Goal: Contribute content: Contribute content

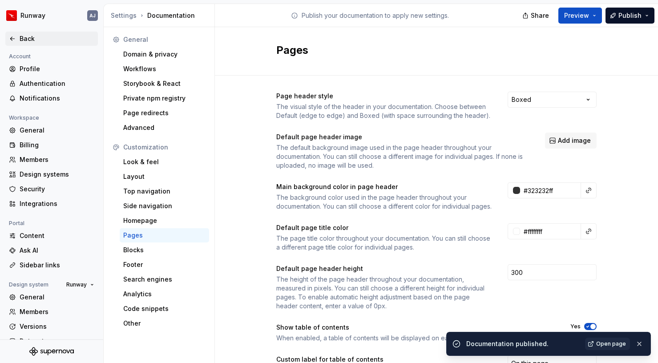
click at [28, 37] on div "Back" at bounding box center [57, 38] width 75 height 9
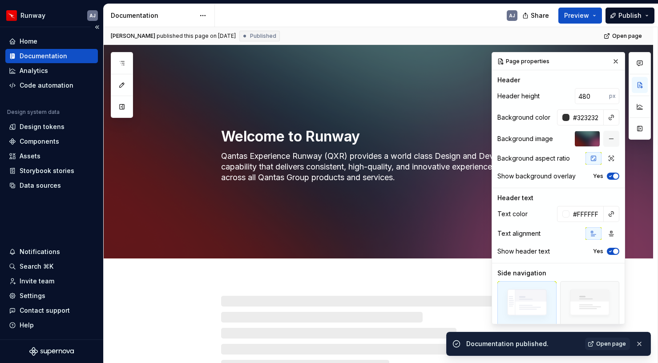
click at [49, 56] on div "Documentation" at bounding box center [44, 56] width 48 height 9
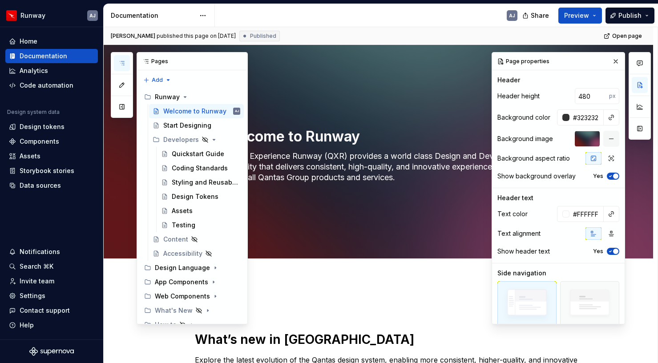
click at [124, 62] on icon "button" at bounding box center [121, 63] width 7 height 7
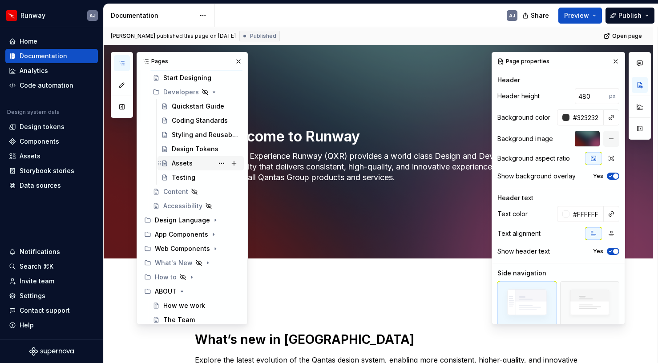
scroll to position [52, 0]
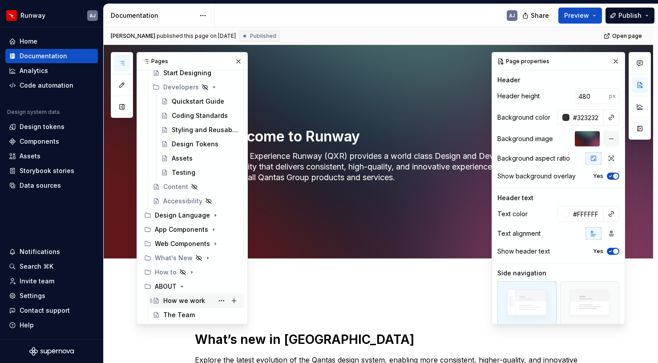
click at [183, 297] on div "How we work" at bounding box center [184, 300] width 42 height 9
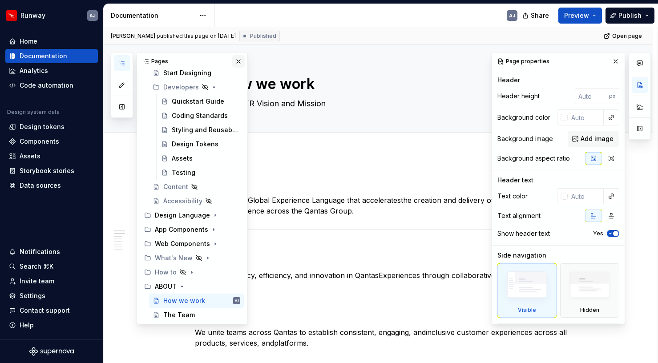
click at [238, 61] on button "button" at bounding box center [238, 61] width 12 height 12
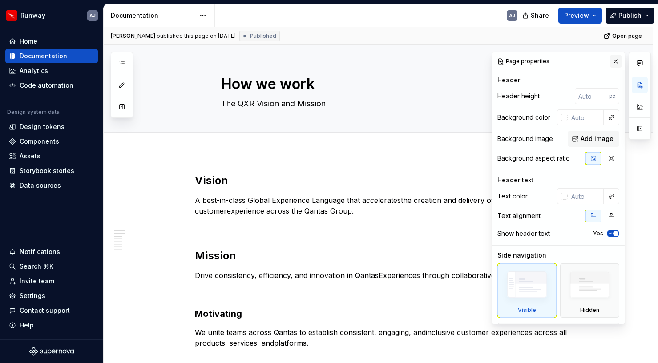
click at [618, 60] on button "button" at bounding box center [615, 61] width 12 height 12
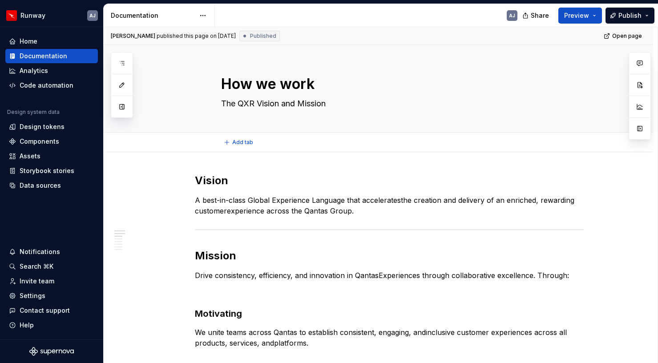
type textarea "*"
click at [550, 277] on p "Drive consistency, efficiency, and innovation in QantasExperiences through coll…" at bounding box center [389, 275] width 389 height 11
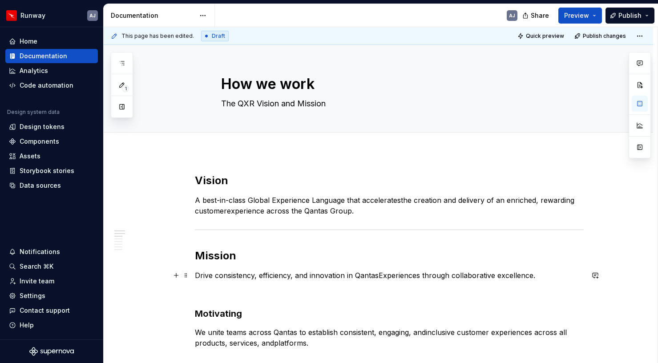
click at [379, 276] on p "Drive consistency, efficiency, and innovation in QantasExperiences through coll…" at bounding box center [389, 275] width 389 height 11
click at [542, 276] on p "Drive consistency, efficiency, and innovation in Qantas Experiences through col…" at bounding box center [389, 275] width 389 height 11
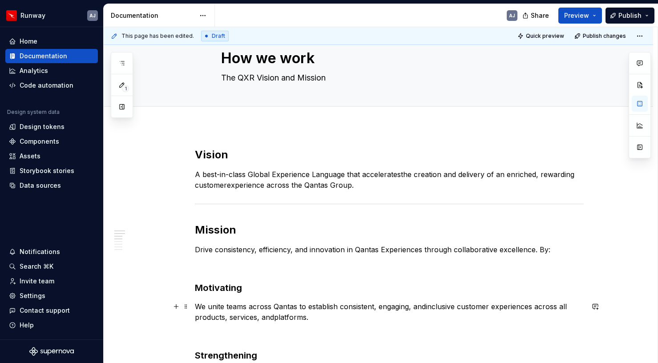
scroll to position [45, 0]
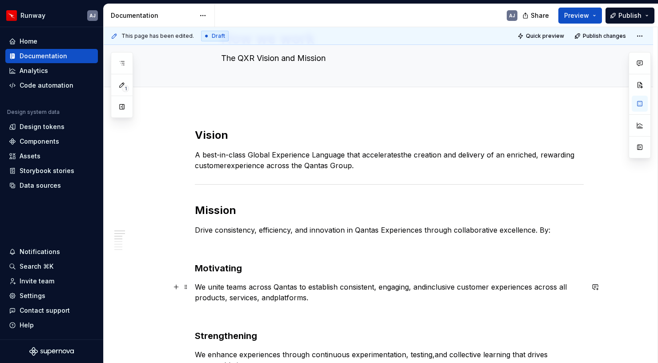
click at [276, 297] on p "We unite teams across Qantas to establish consistent, engaging, andinclusive cu…" at bounding box center [389, 291] width 389 height 21
click at [428, 288] on p "We unite teams across Qantas to establish consistent, engaging, andinclusive cu…" at bounding box center [389, 291] width 389 height 21
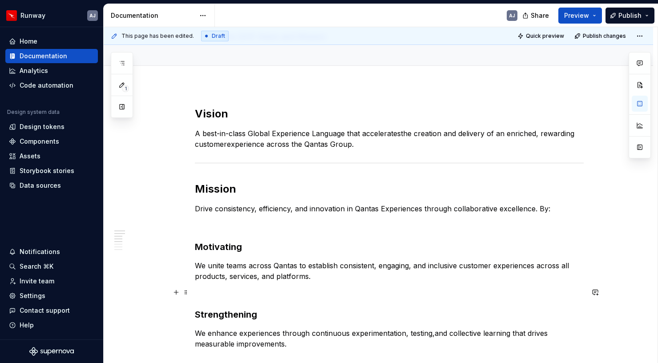
scroll to position [83, 0]
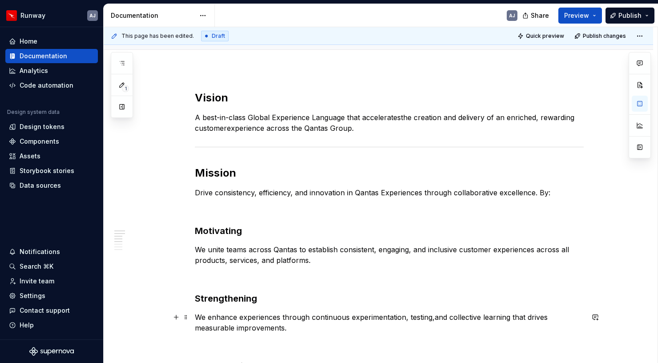
click at [434, 318] on p "We enhance experiences through continuous experimentation, testing,and collecti…" at bounding box center [389, 322] width 389 height 21
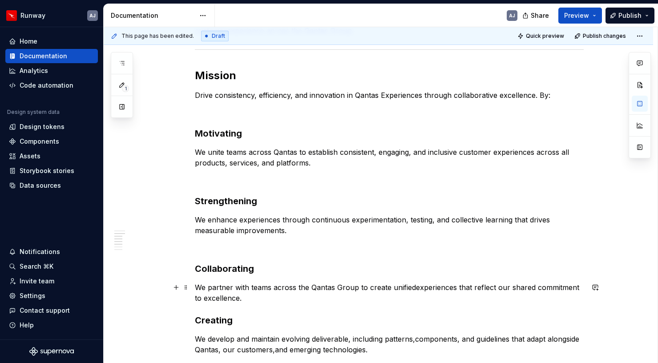
scroll to position [196, 0]
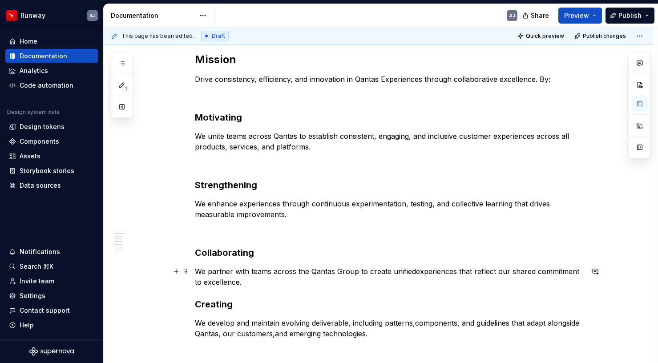
click at [416, 271] on p "We partner with teams across the Qantas Group to create unifiedexperiences that…" at bounding box center [389, 276] width 389 height 21
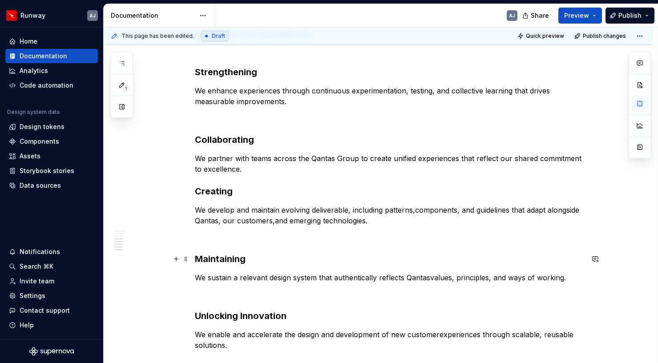
scroll to position [313, 0]
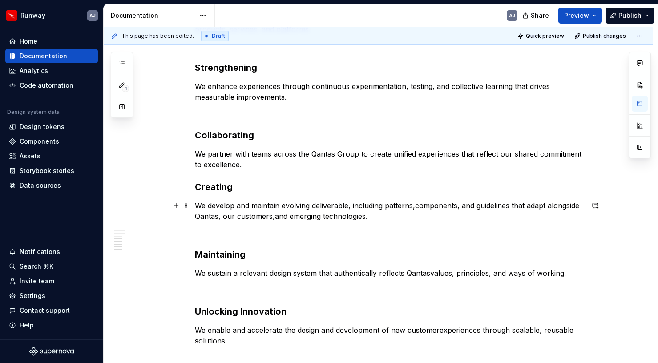
click at [277, 217] on p "We develop and maintain evolving deliverable, including patterns,components, an…" at bounding box center [389, 210] width 389 height 21
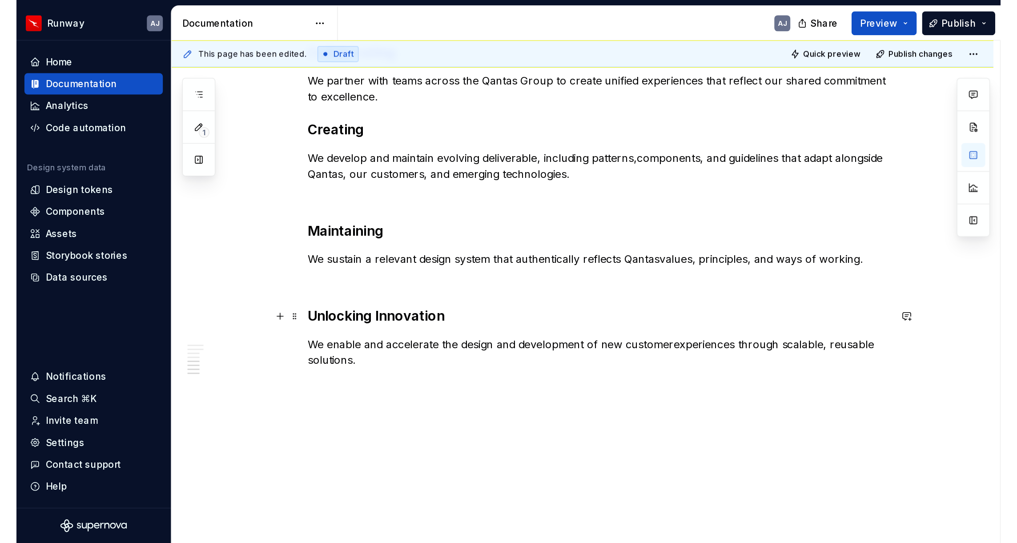
scroll to position [416, 0]
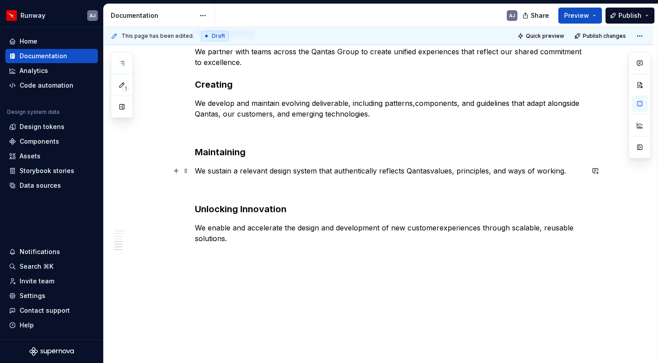
click at [433, 171] on p "We sustain a relevant design system that authentically reflects Qantasvalues, p…" at bounding box center [389, 170] width 389 height 11
click at [441, 228] on p "We enable and accelerate the design and development of new customerexperiences …" at bounding box center [389, 232] width 389 height 21
click at [622, 20] on button "Publish" at bounding box center [629, 16] width 49 height 16
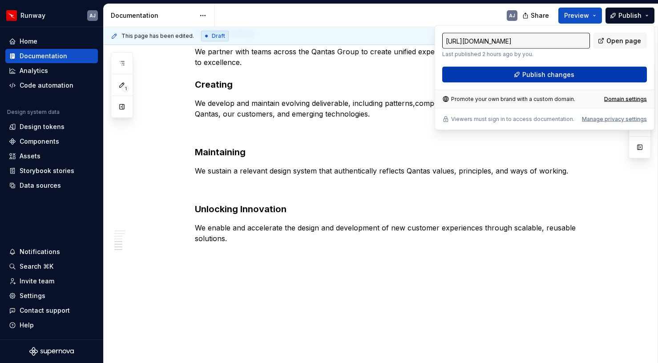
click at [548, 73] on span "Publish changes" at bounding box center [548, 74] width 52 height 9
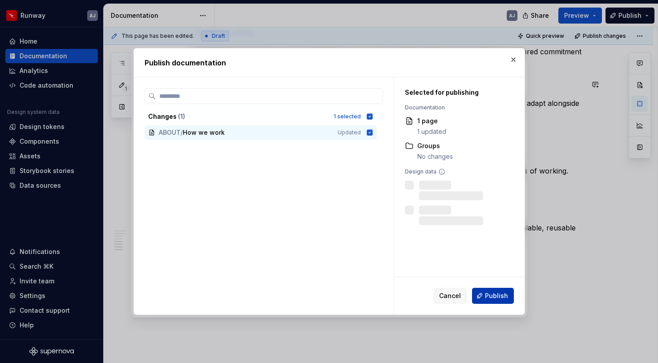
click at [496, 294] on span "Publish" at bounding box center [496, 295] width 23 height 9
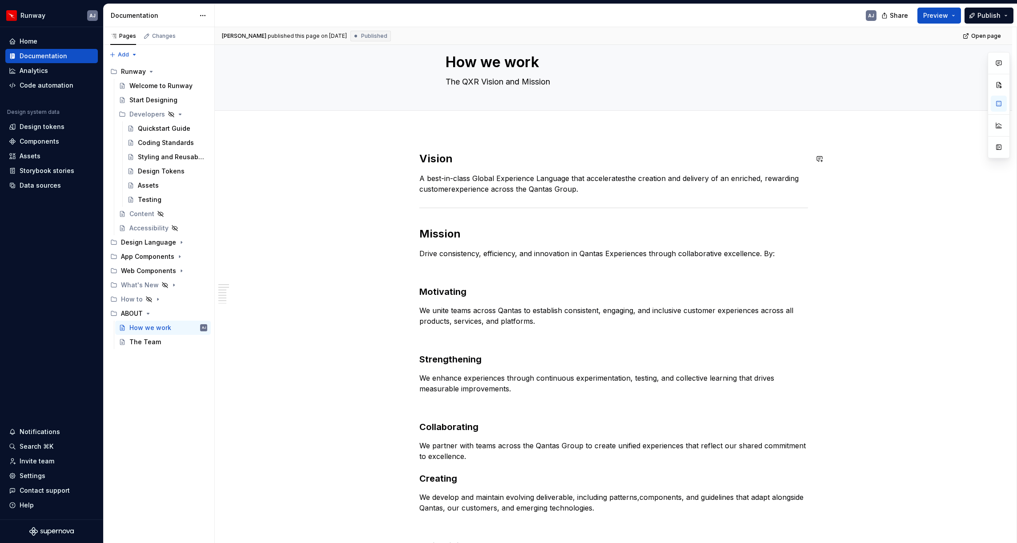
scroll to position [0, 0]
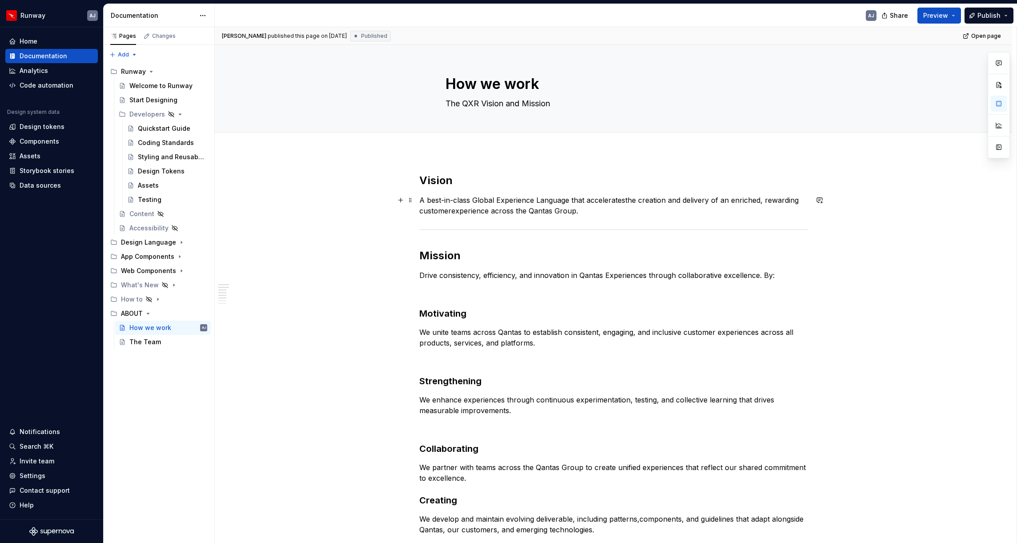
click at [624, 201] on p "A best-in-class Global Experience Language that acceleratesthe creation and del…" at bounding box center [613, 205] width 389 height 21
click at [626, 198] on p "A best-in-class Global Experience Language that acceleratesthe creation and del…" at bounding box center [613, 205] width 389 height 21
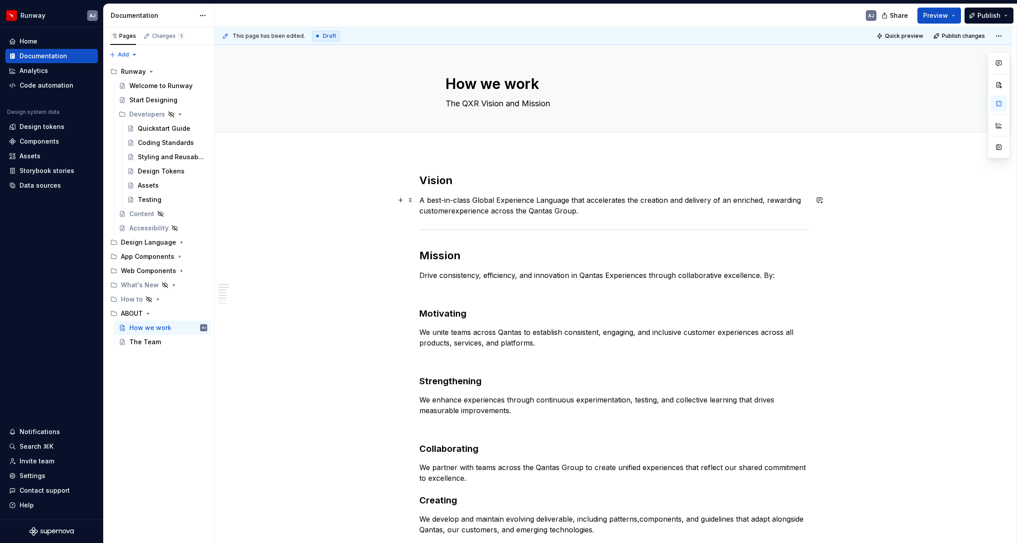
click at [452, 212] on p "A best-in-class Global Experience Language that accelerates the creation and de…" at bounding box center [613, 205] width 389 height 21
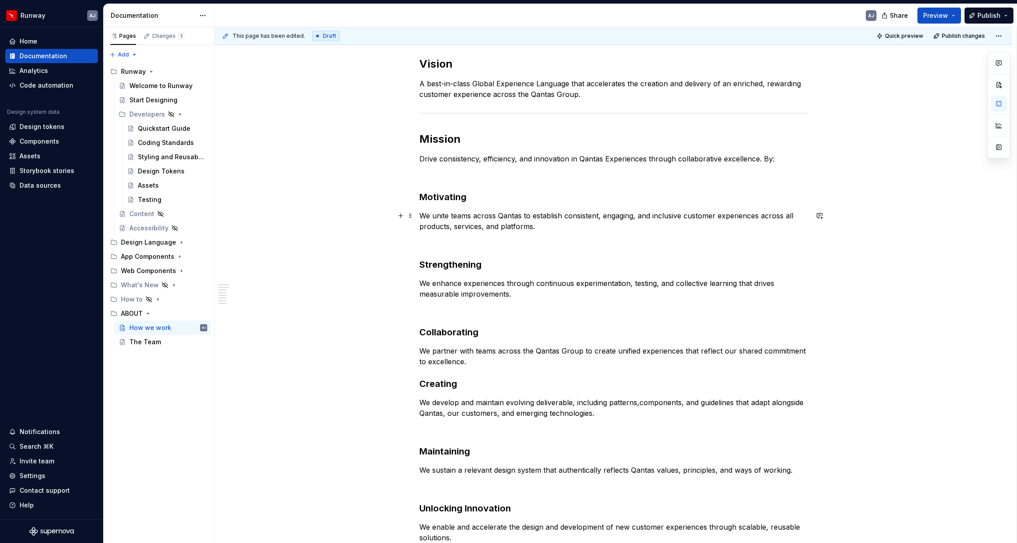
scroll to position [119, 0]
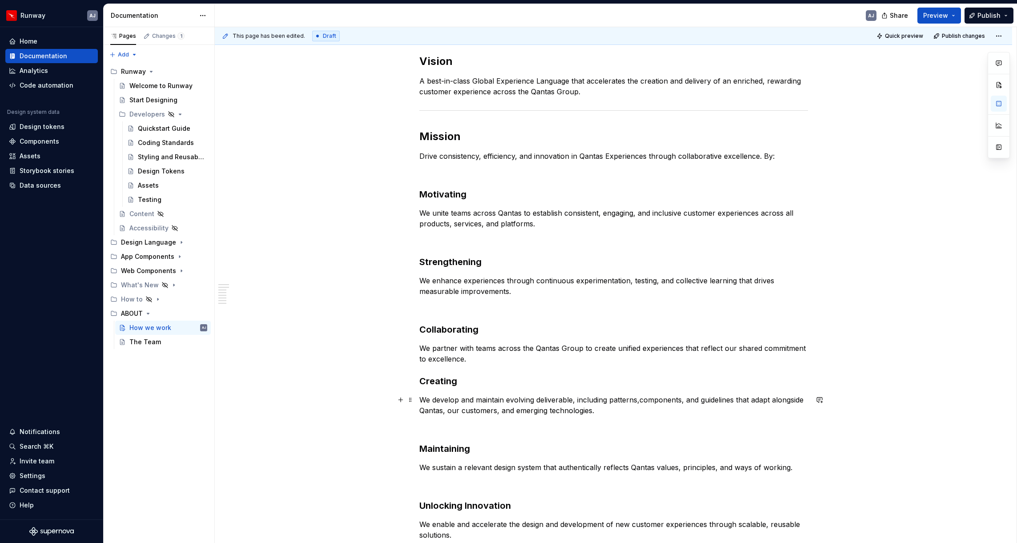
click at [642, 362] on p "We develop and maintain evolving deliverable, including patterns,components, an…" at bounding box center [613, 404] width 389 height 21
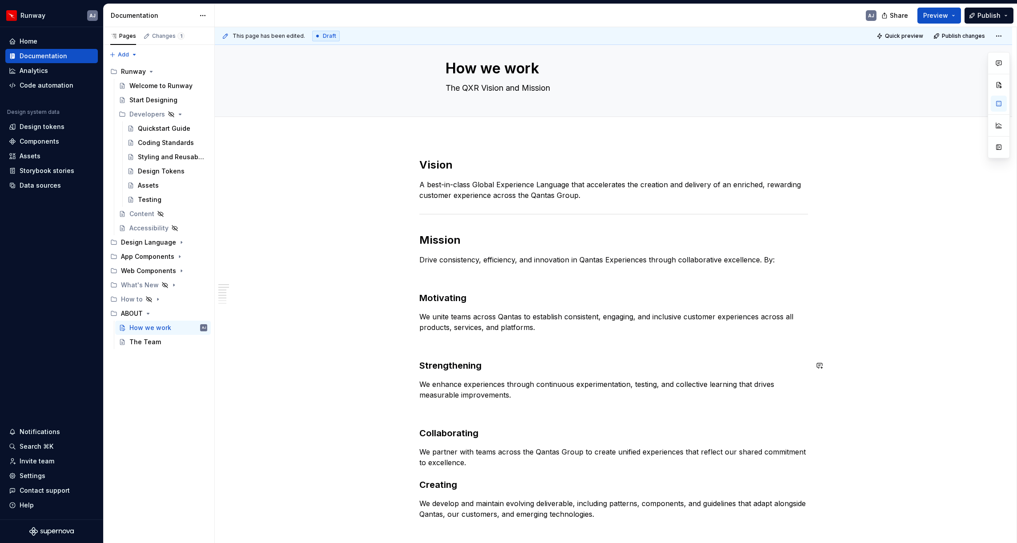
scroll to position [0, 0]
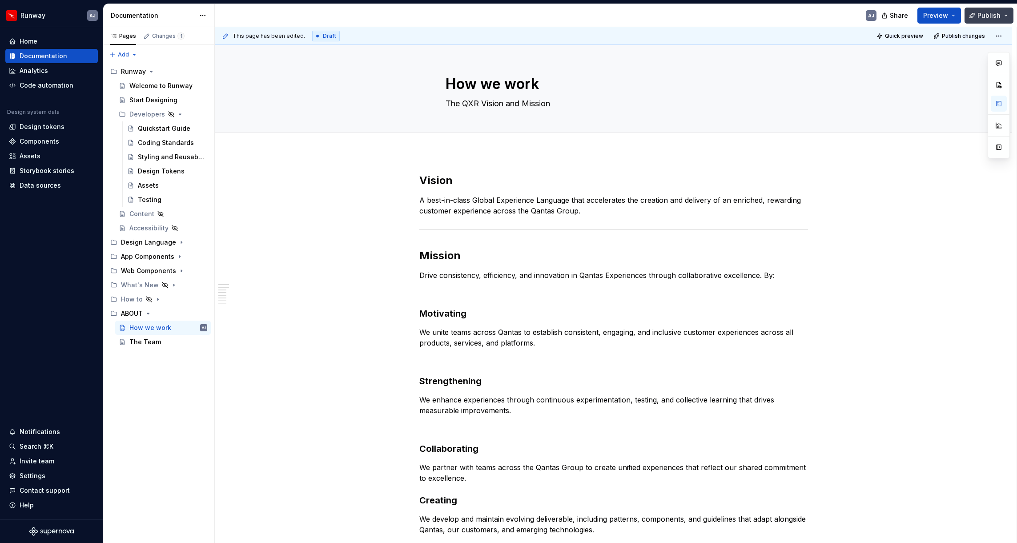
click at [657, 17] on span "Publish" at bounding box center [988, 15] width 23 height 9
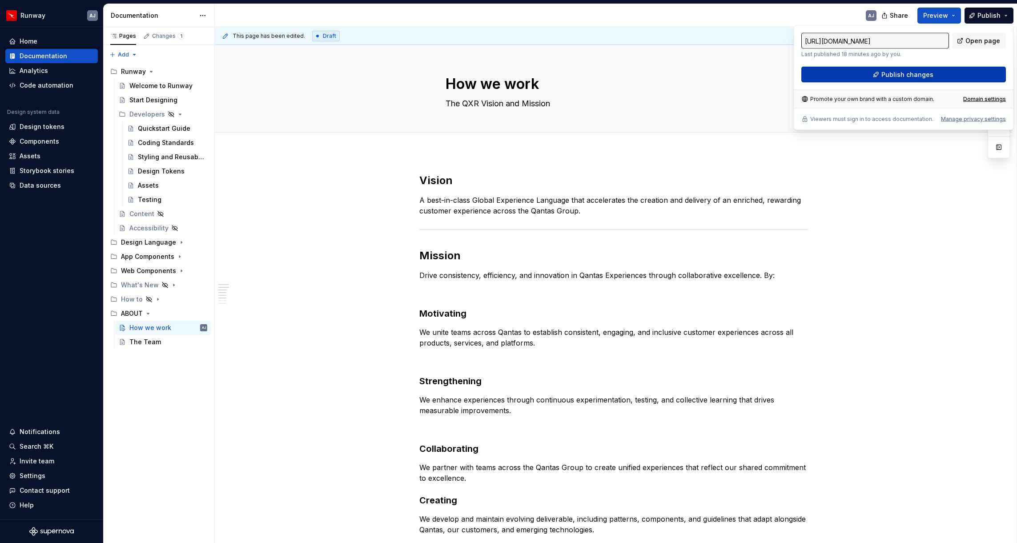
click at [657, 73] on span "Publish changes" at bounding box center [907, 74] width 52 height 9
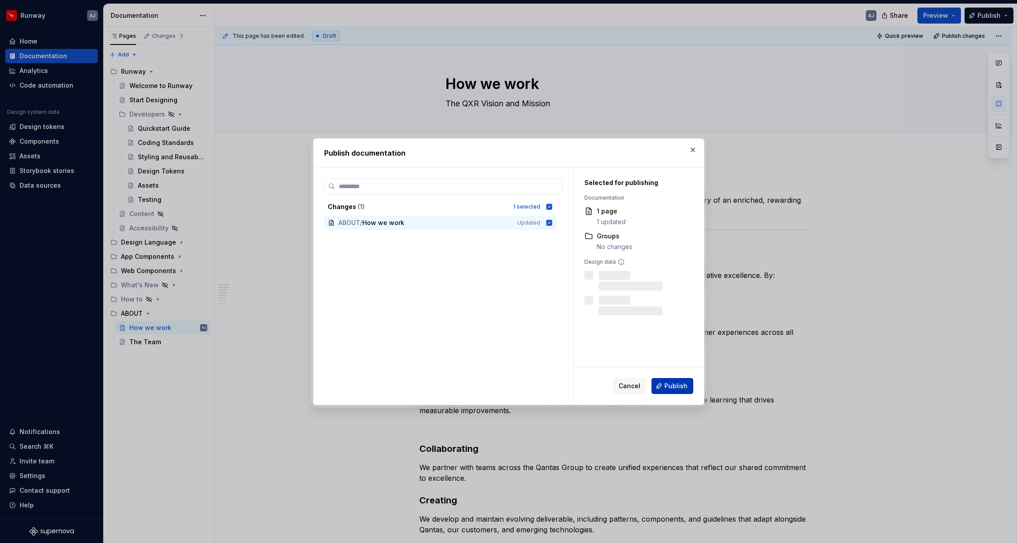
click at [657, 362] on span "Publish" at bounding box center [675, 385] width 23 height 9
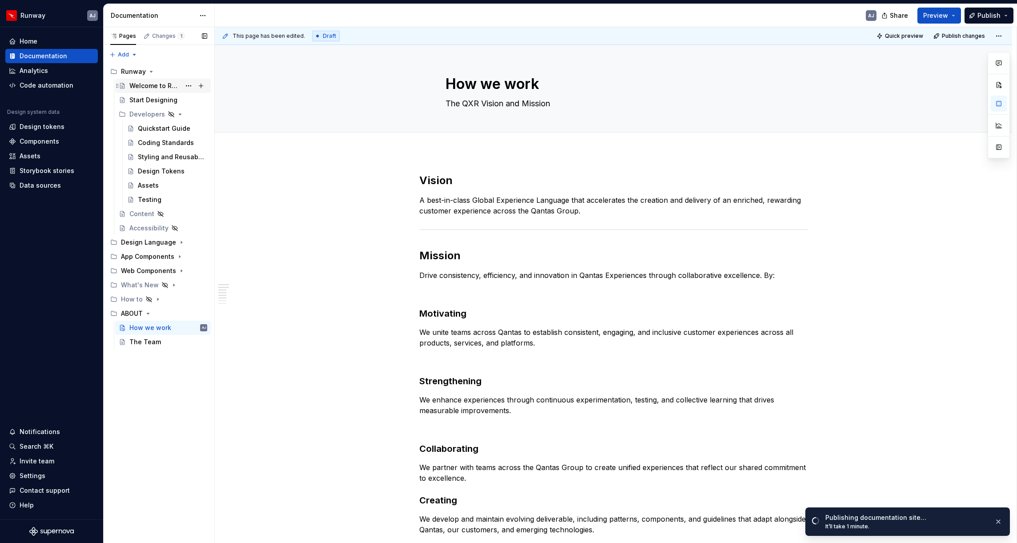
click at [173, 86] on div "Welcome to Runway" at bounding box center [154, 85] width 51 height 9
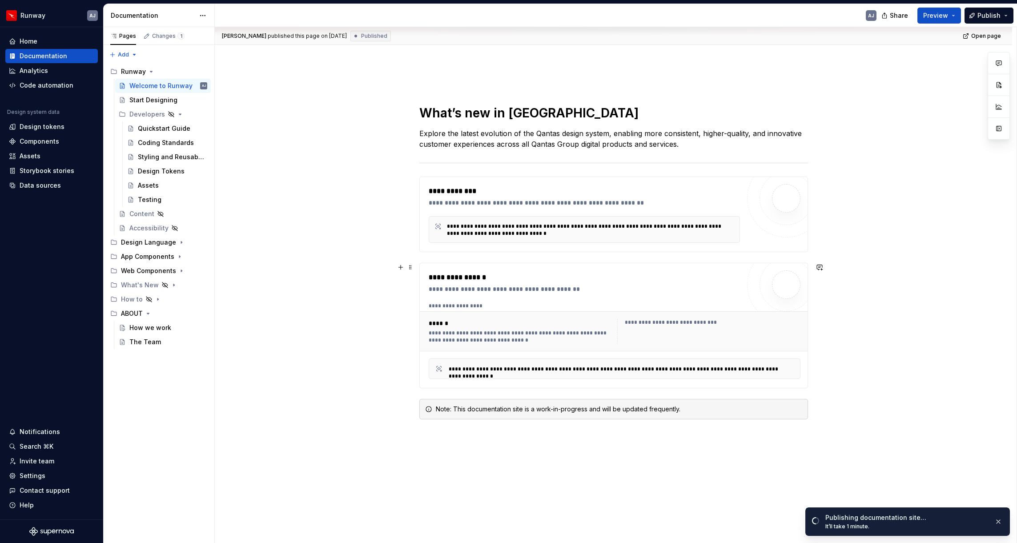
scroll to position [229, 0]
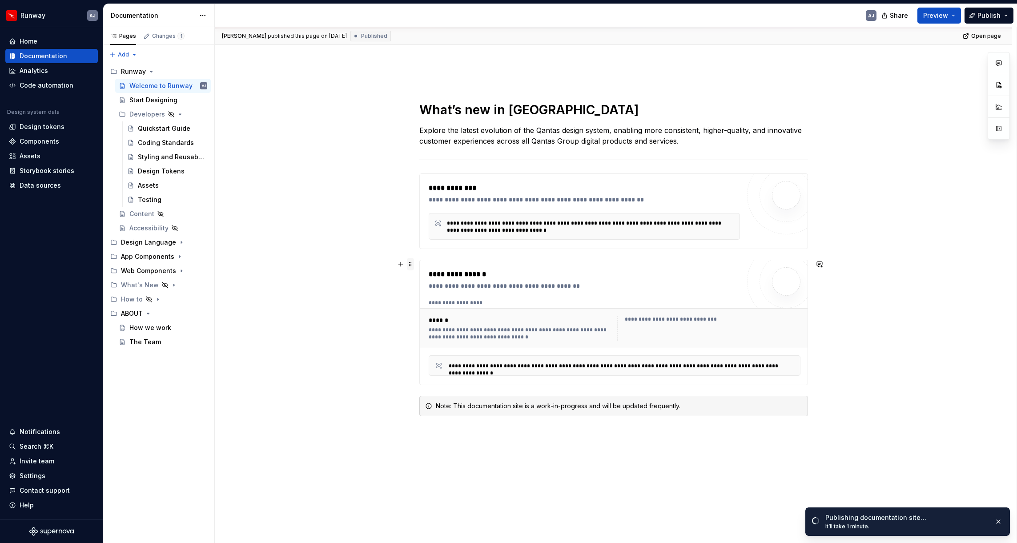
click at [413, 265] on span at bounding box center [410, 264] width 7 height 12
click at [448, 341] on div "Delete" at bounding box center [454, 342] width 58 height 9
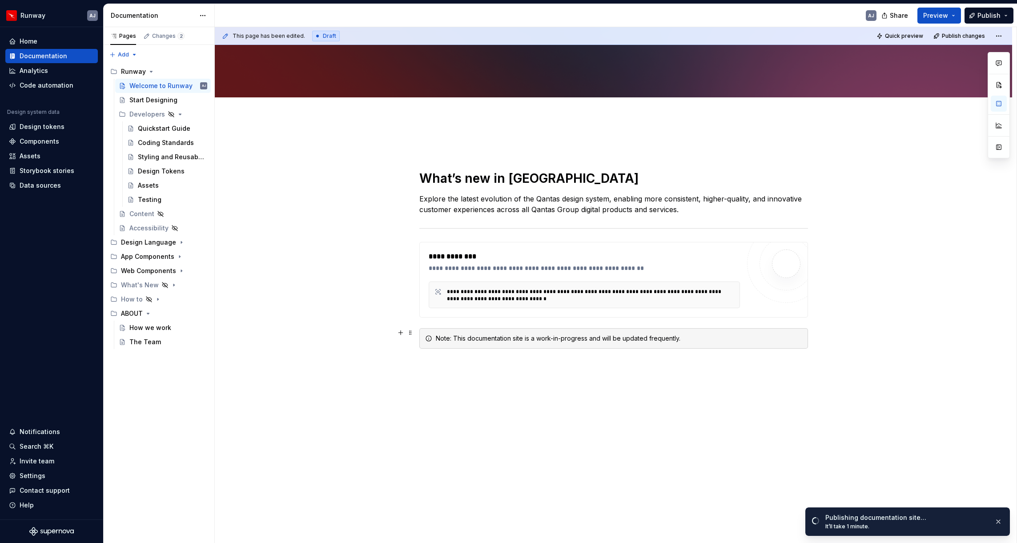
scroll to position [161, 0]
type textarea "*"
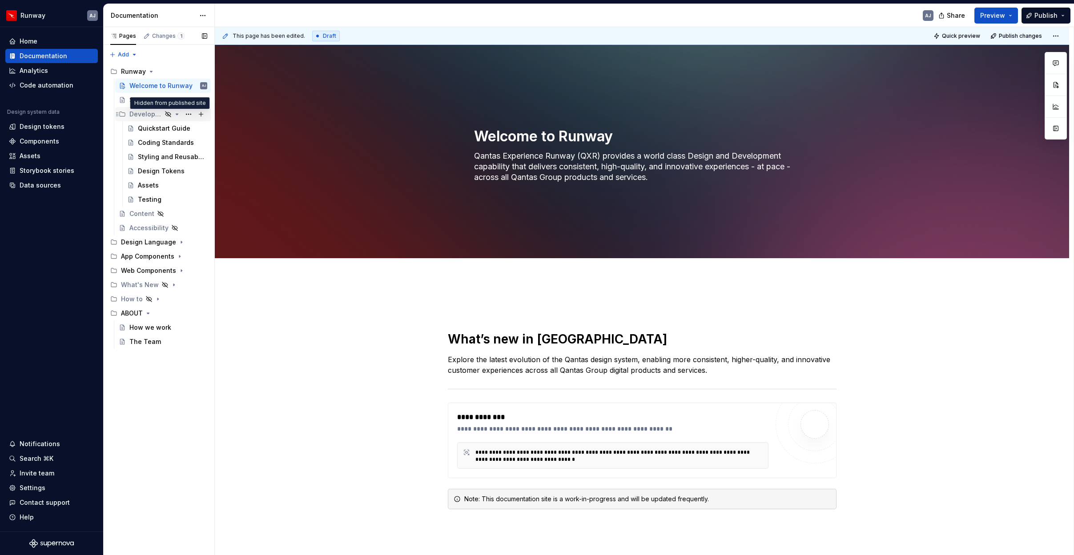
click at [167, 112] on icon "Page tree" at bounding box center [168, 114] width 7 height 7
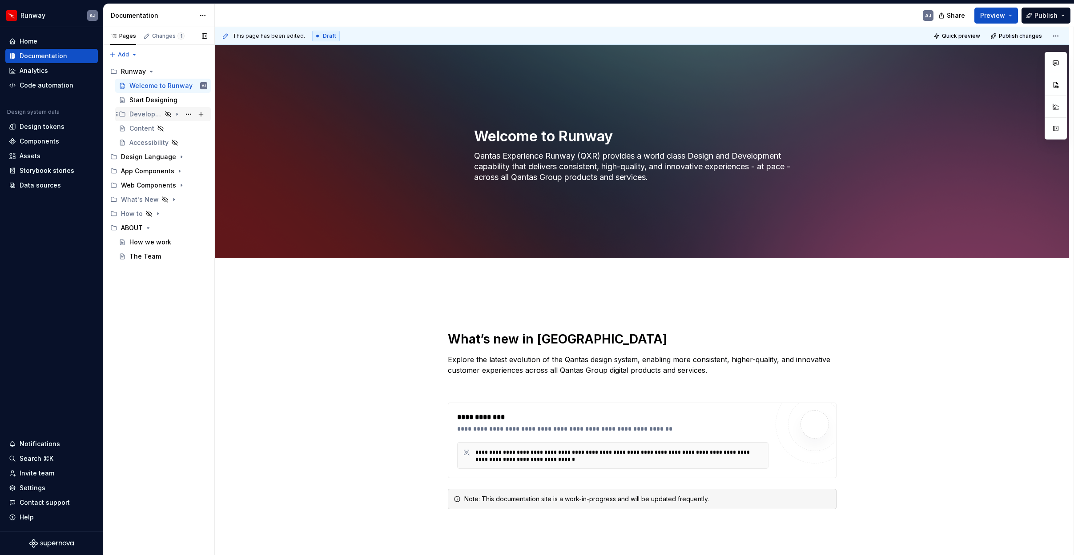
click at [152, 112] on div "Developers" at bounding box center [145, 114] width 32 height 9
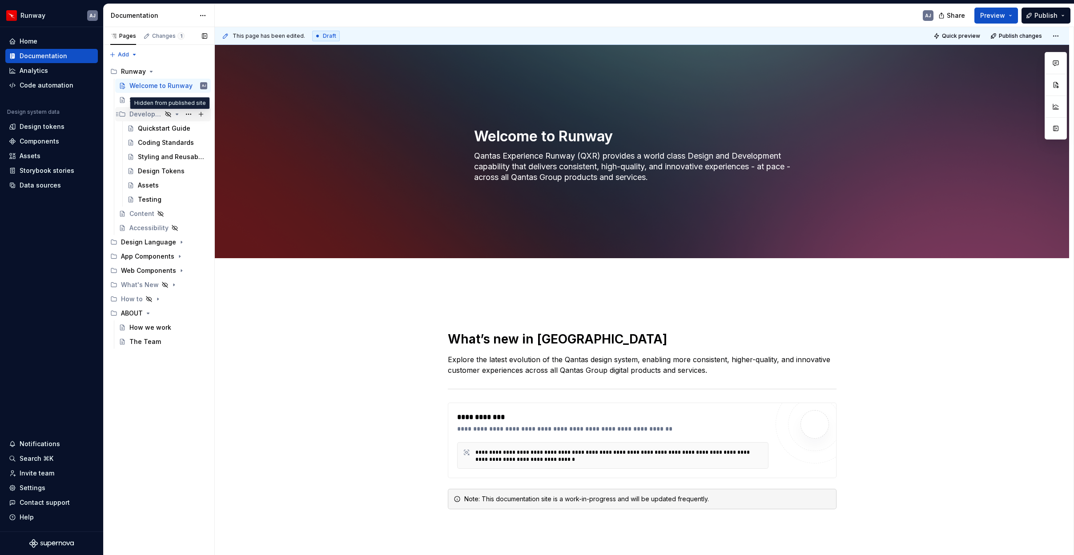
click at [169, 113] on icon "Page tree" at bounding box center [168, 114] width 7 height 7
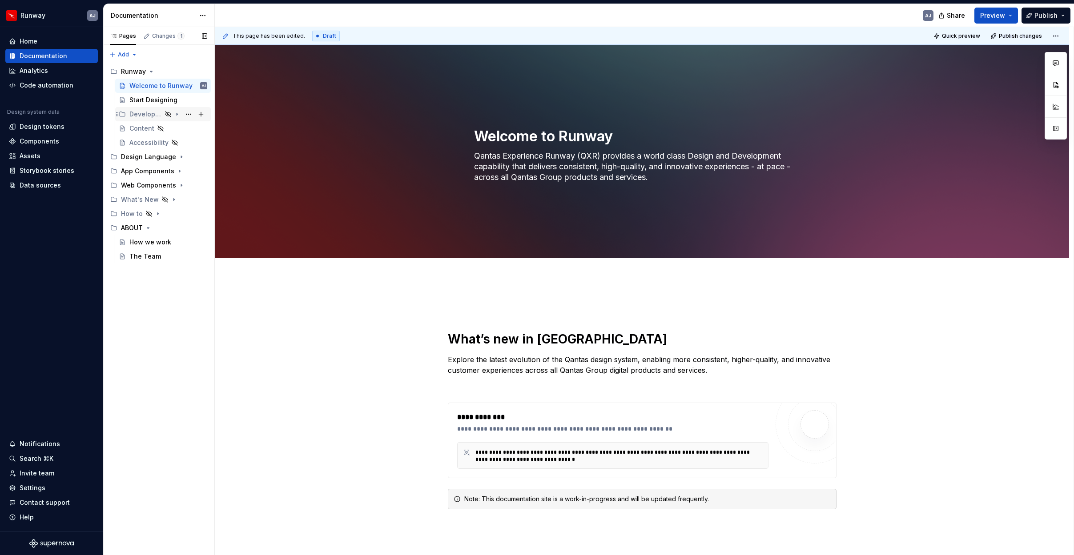
click at [169, 113] on icon "Page tree" at bounding box center [168, 114] width 7 height 7
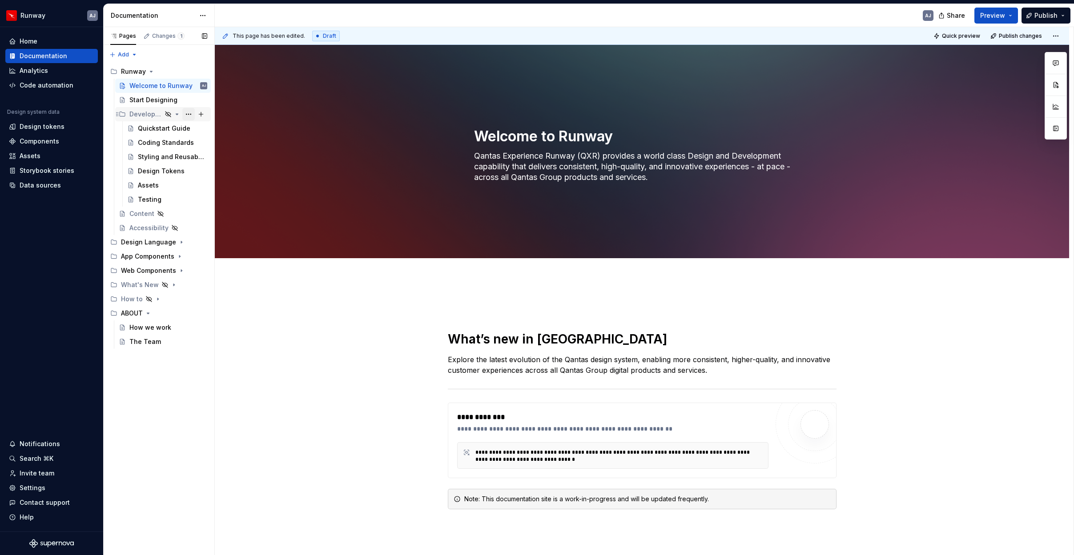
click at [187, 112] on button "Page tree" at bounding box center [188, 114] width 12 height 12
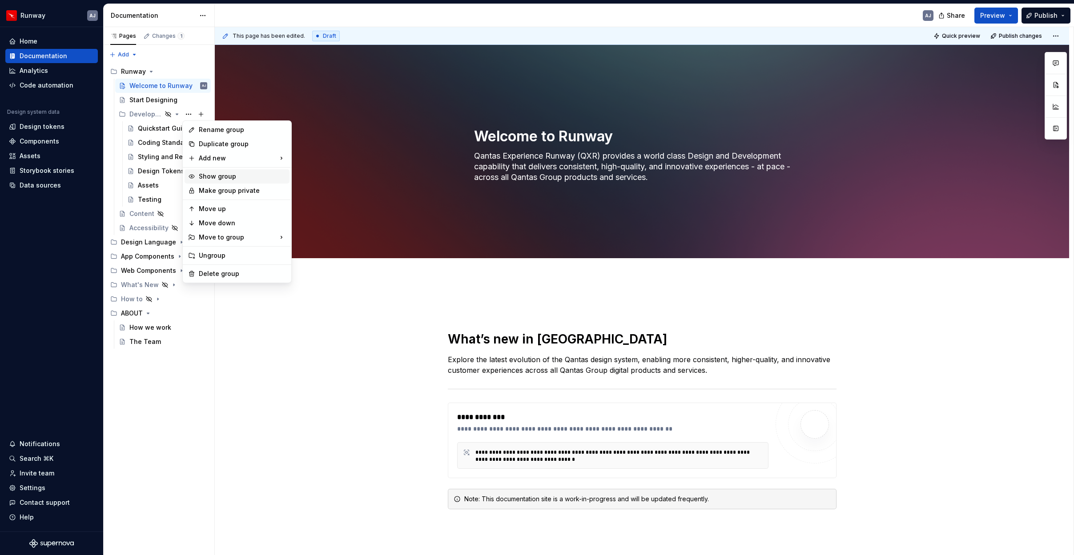
click at [221, 177] on div "Show group" at bounding box center [242, 176] width 87 height 9
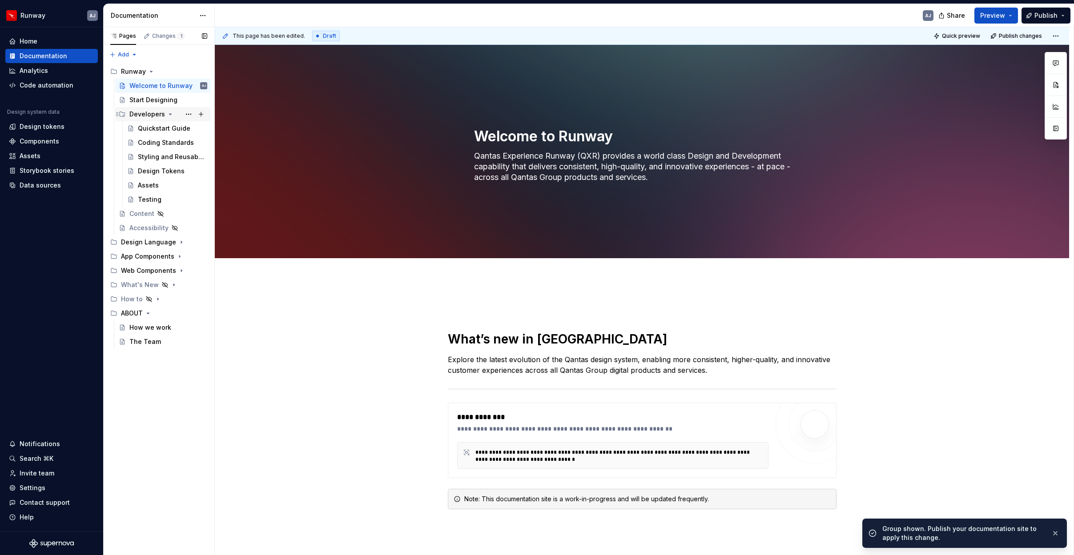
click at [147, 113] on div "Developers" at bounding box center [147, 114] width 36 height 9
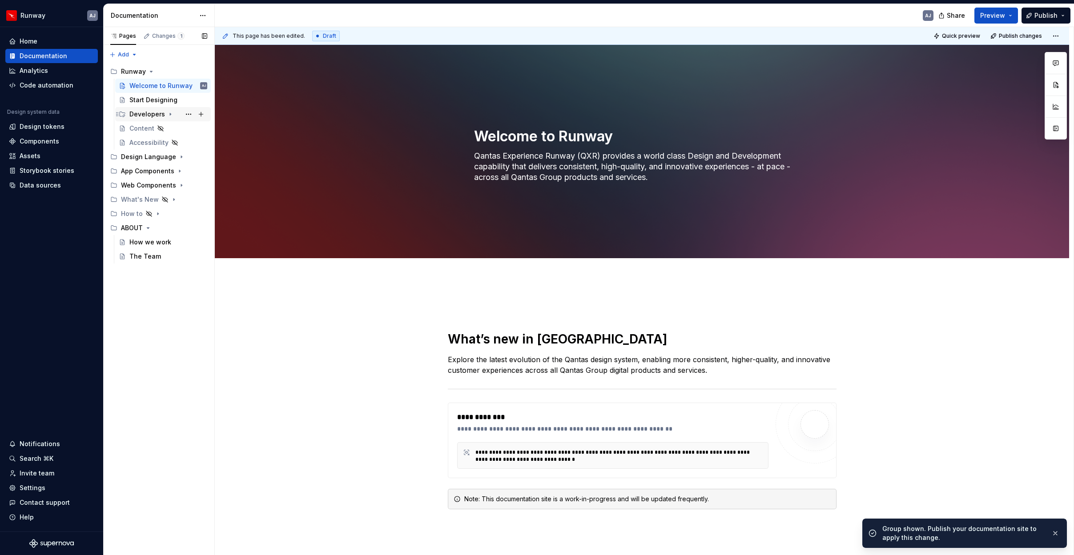
click at [145, 113] on div "Developers" at bounding box center [147, 114] width 36 height 9
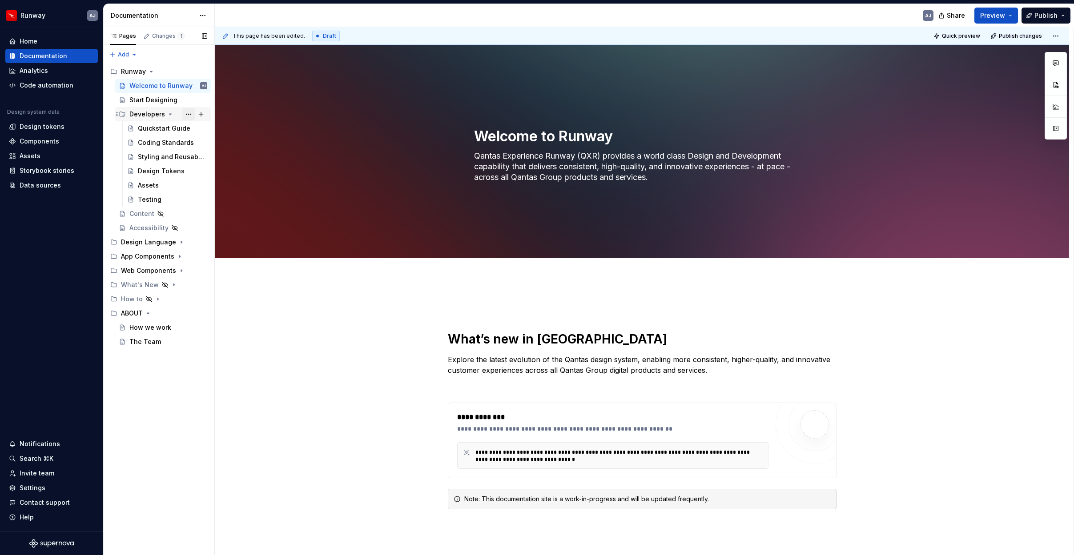
click at [187, 113] on button "Page tree" at bounding box center [188, 114] width 12 height 12
type textarea "*"
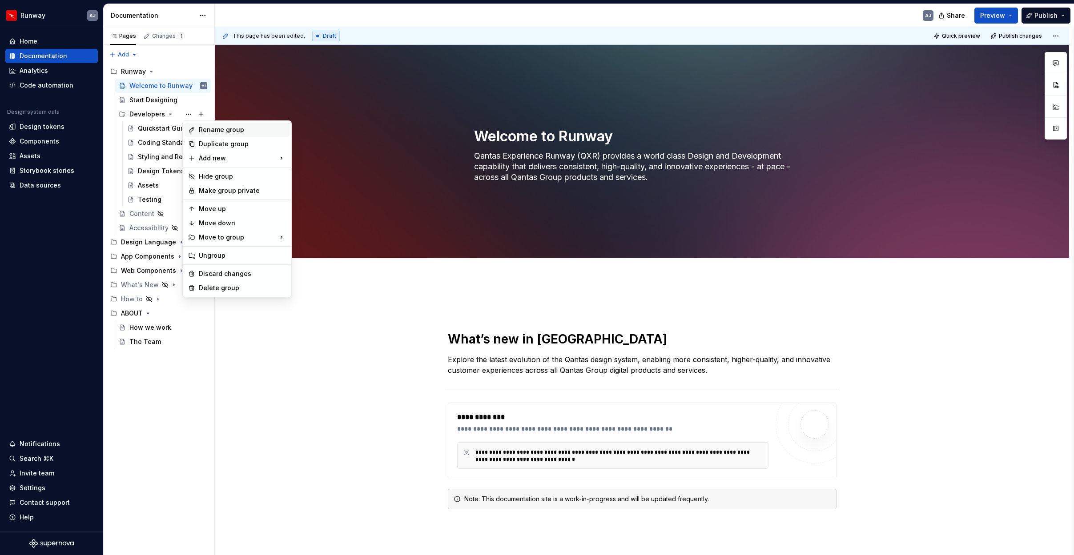
click at [208, 131] on div "Rename group" at bounding box center [242, 129] width 87 height 9
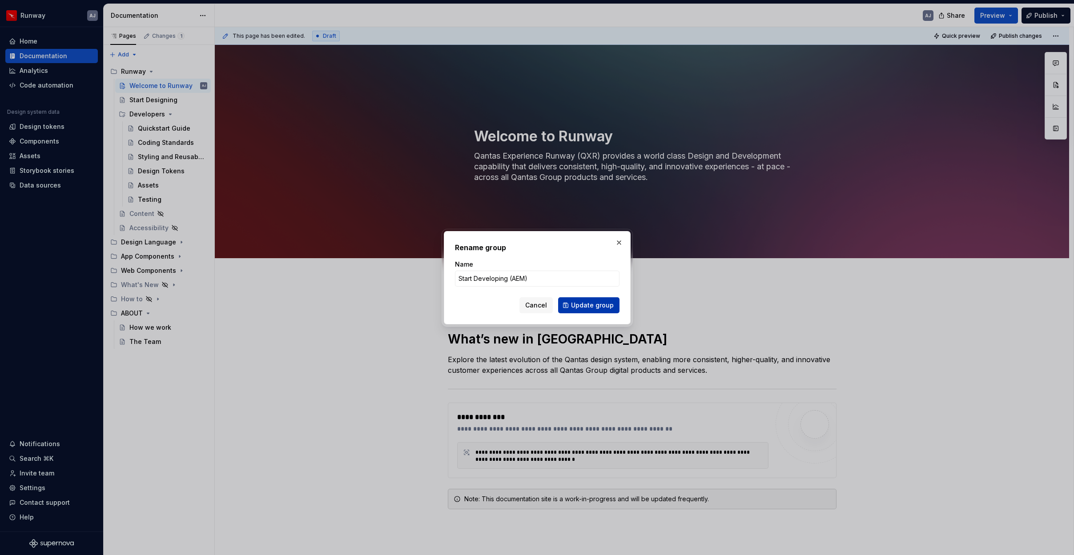
type input "Start Developing (AEM)"
click at [588, 306] on span "Update group" at bounding box center [592, 305] width 43 height 9
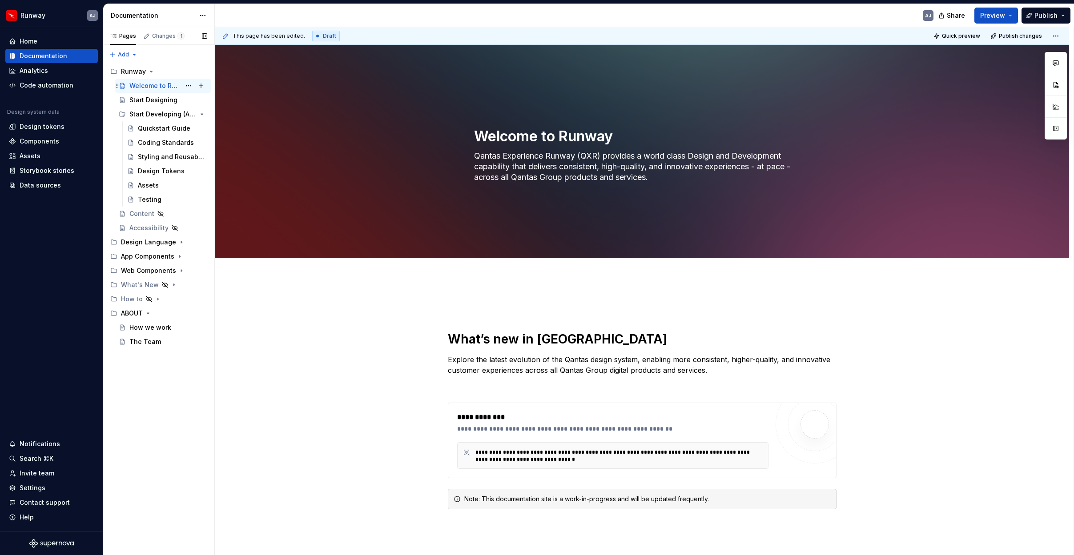
click at [150, 87] on div "Welcome to Runway" at bounding box center [154, 85] width 51 height 9
click at [1030, 17] on button "Publish" at bounding box center [1045, 16] width 49 height 16
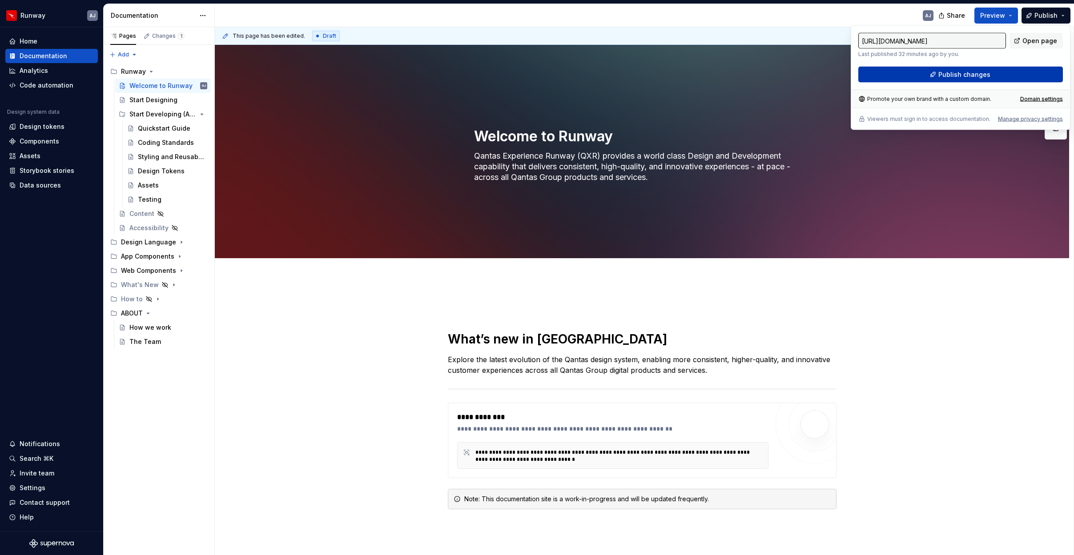
click at [976, 75] on span "Publish changes" at bounding box center [964, 74] width 52 height 9
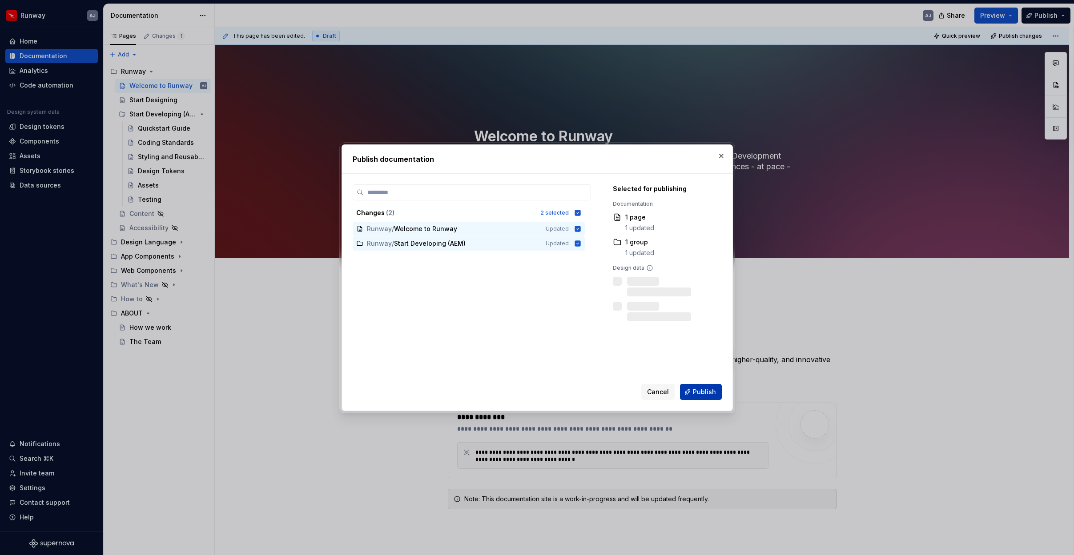
click at [711, 393] on span "Publish" at bounding box center [704, 392] width 23 height 9
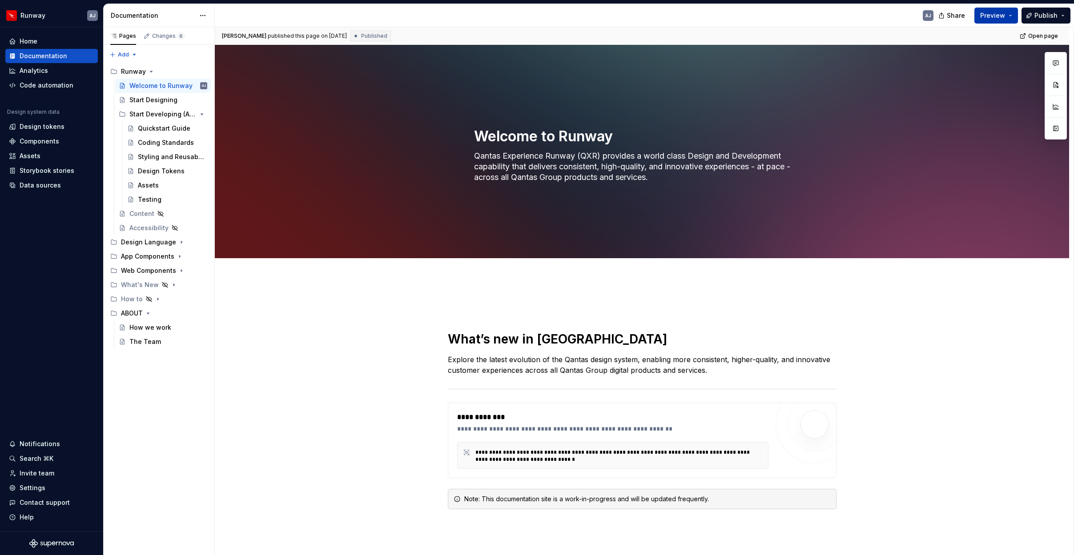
click at [995, 14] on span "Preview" at bounding box center [992, 15] width 25 height 9
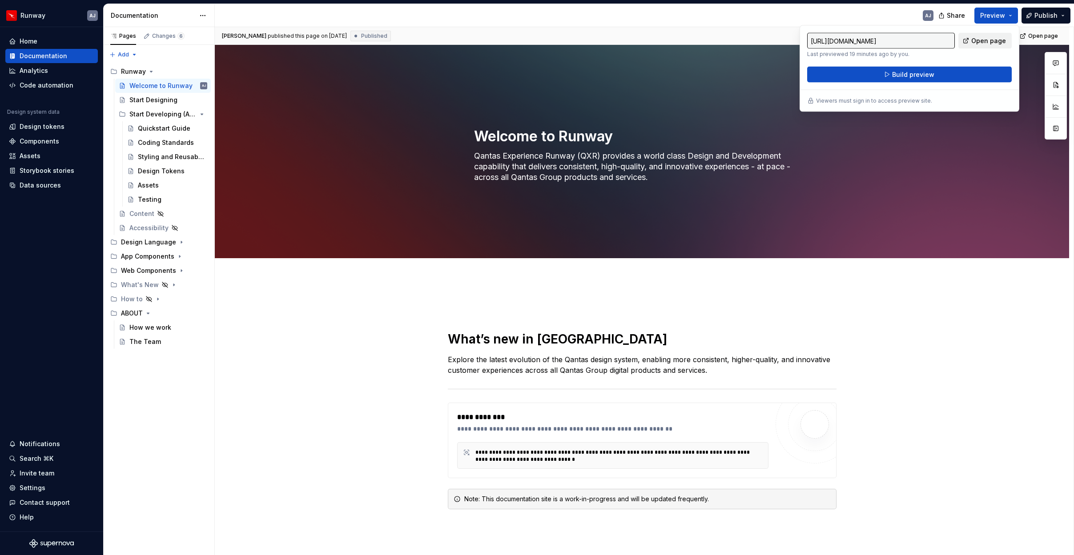
click at [981, 36] on span "Open page" at bounding box center [988, 40] width 35 height 9
click at [157, 138] on div "Coding Standards" at bounding box center [159, 142] width 43 height 9
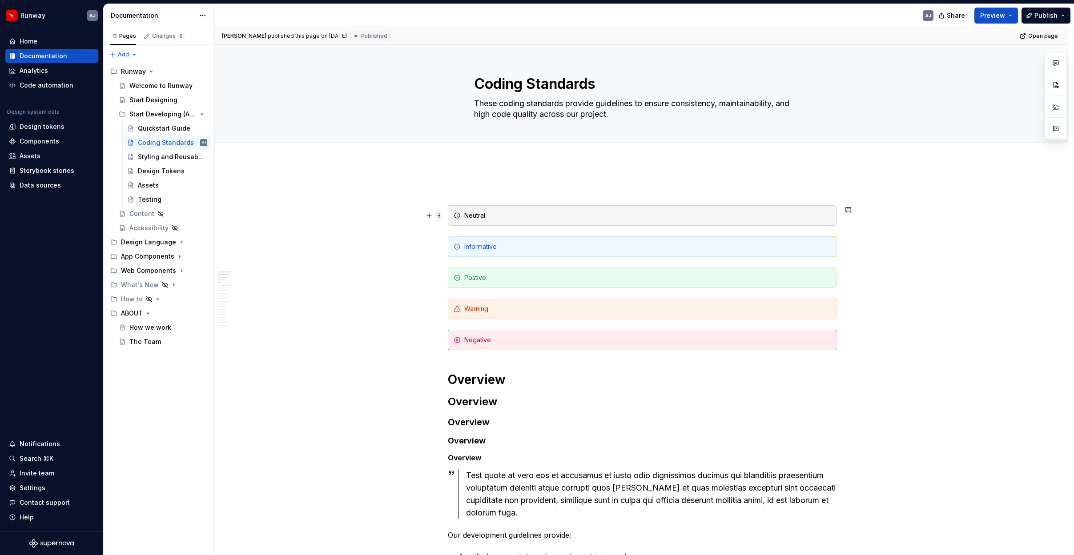
click at [440, 220] on span at bounding box center [438, 215] width 7 height 12
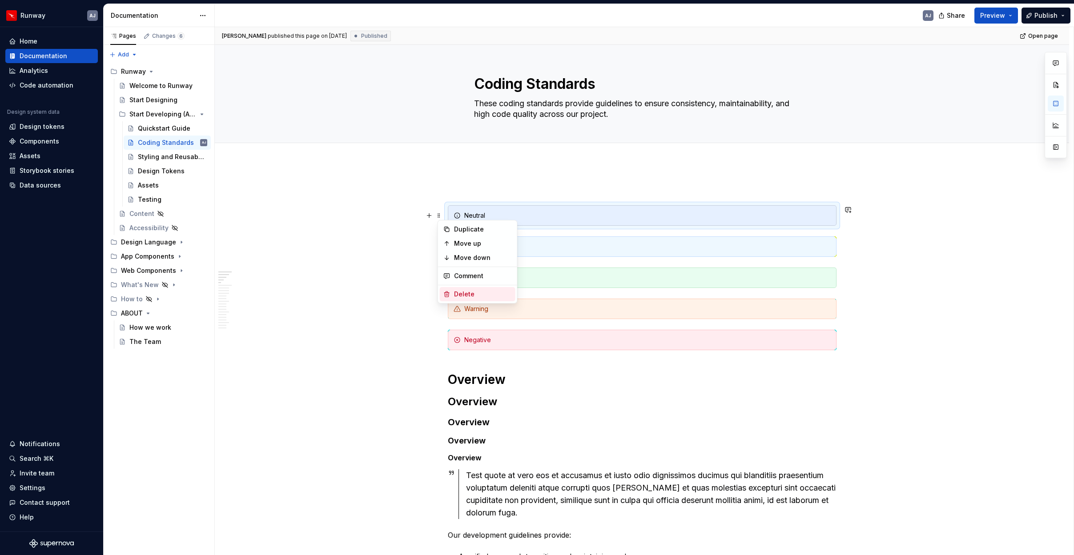
click at [459, 291] on div "Delete" at bounding box center [483, 294] width 58 height 9
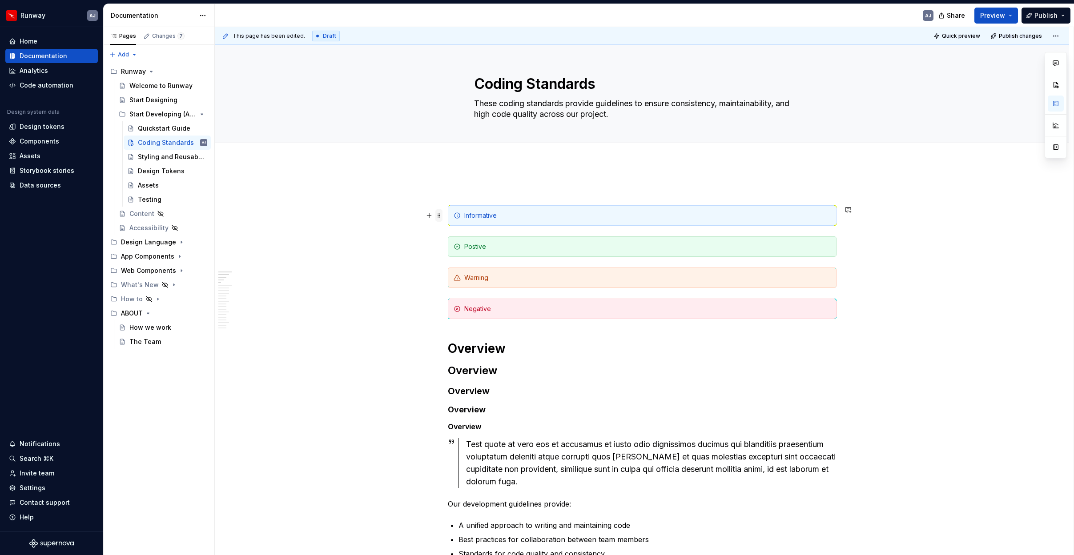
click at [440, 215] on span at bounding box center [438, 215] width 7 height 12
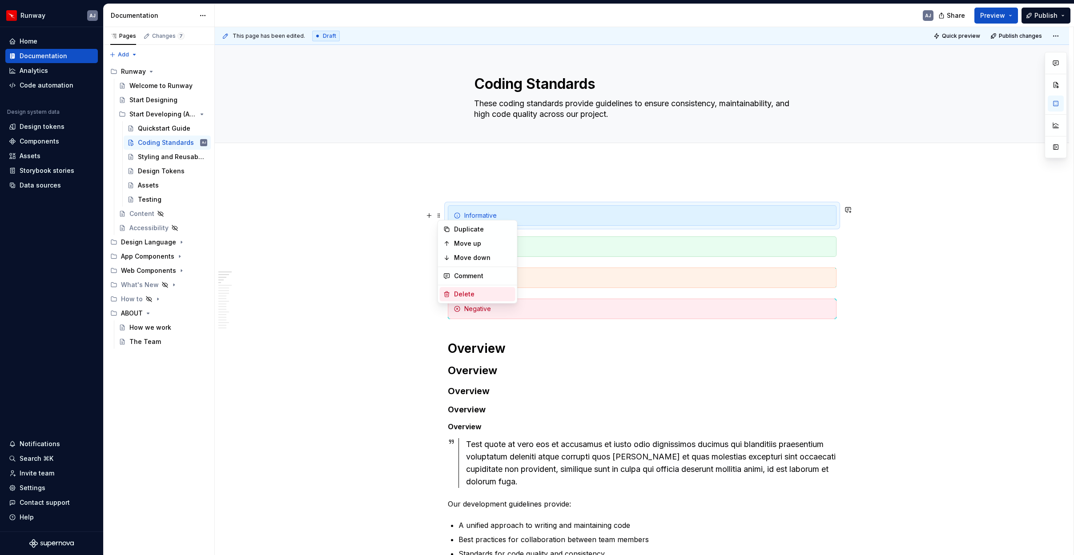
click at [459, 294] on div "Delete" at bounding box center [483, 294] width 58 height 9
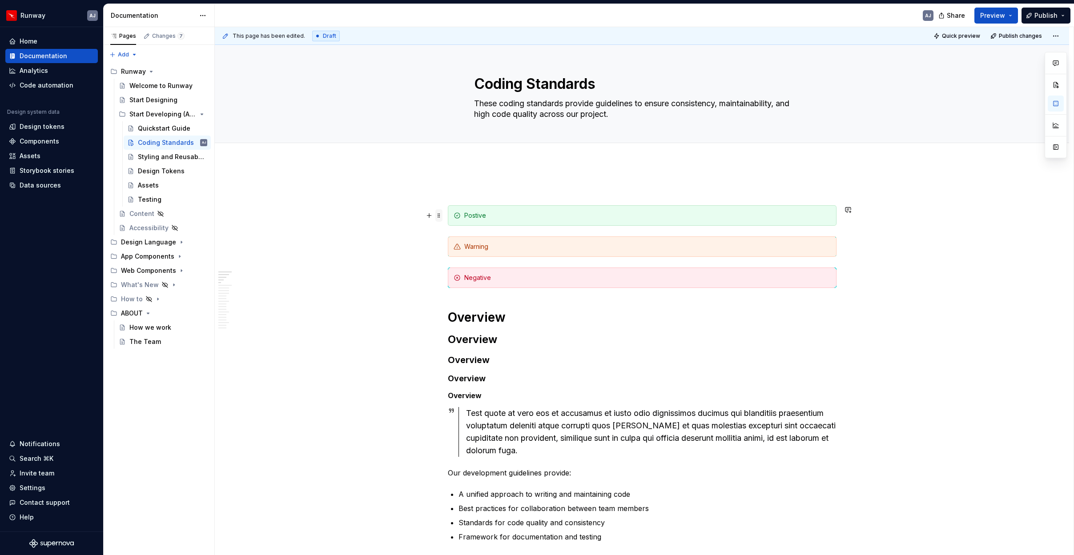
click at [442, 218] on span at bounding box center [438, 215] width 7 height 12
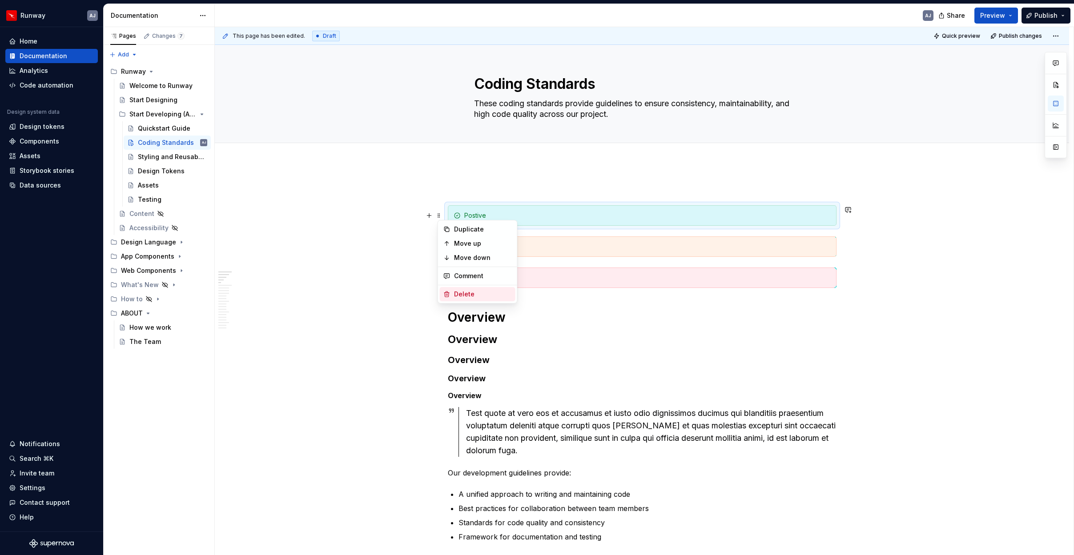
click at [462, 293] on div "Delete" at bounding box center [483, 294] width 58 height 9
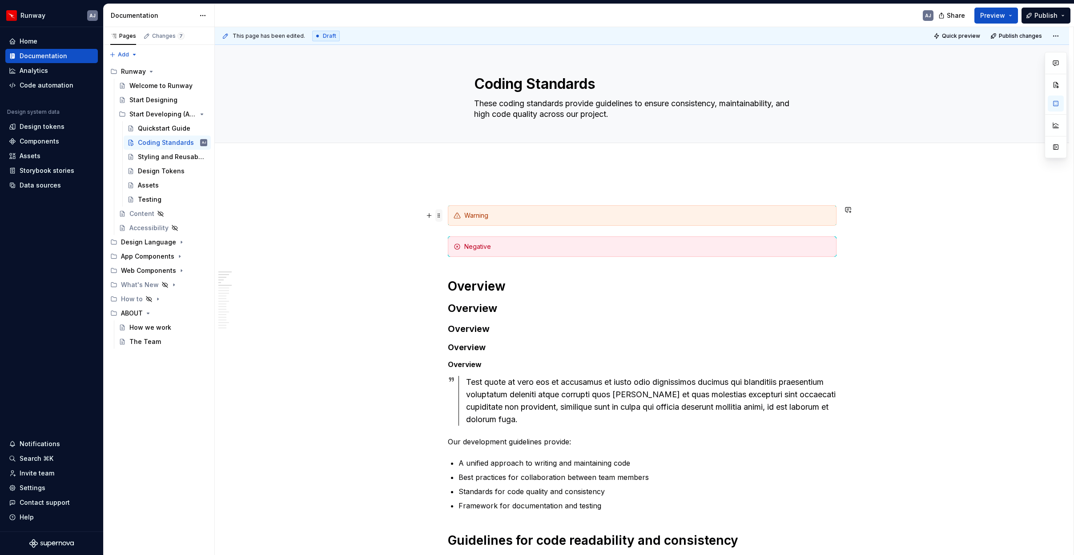
click at [442, 218] on span at bounding box center [438, 215] width 7 height 12
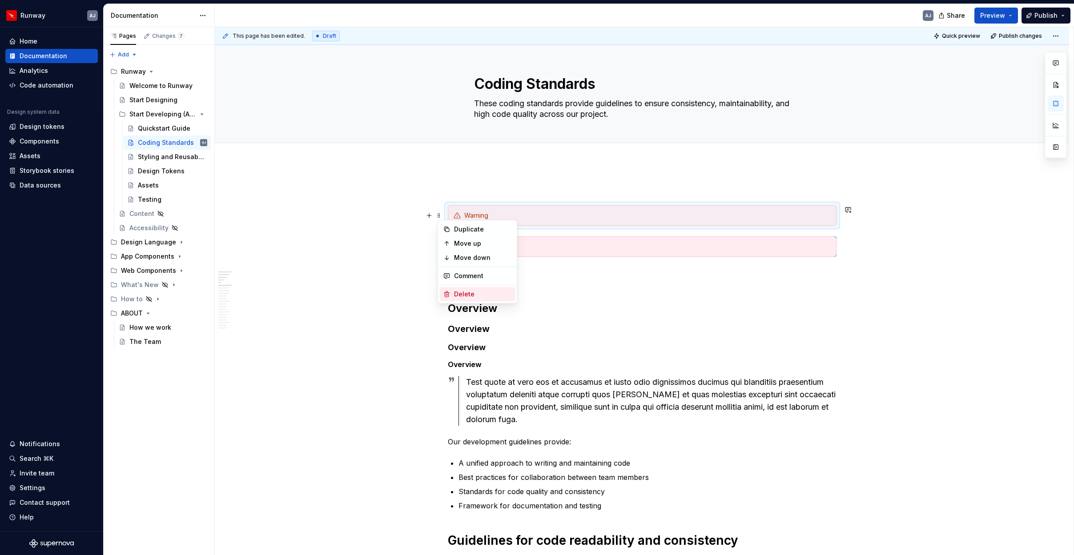
click at [460, 294] on div "Delete" at bounding box center [483, 294] width 58 height 9
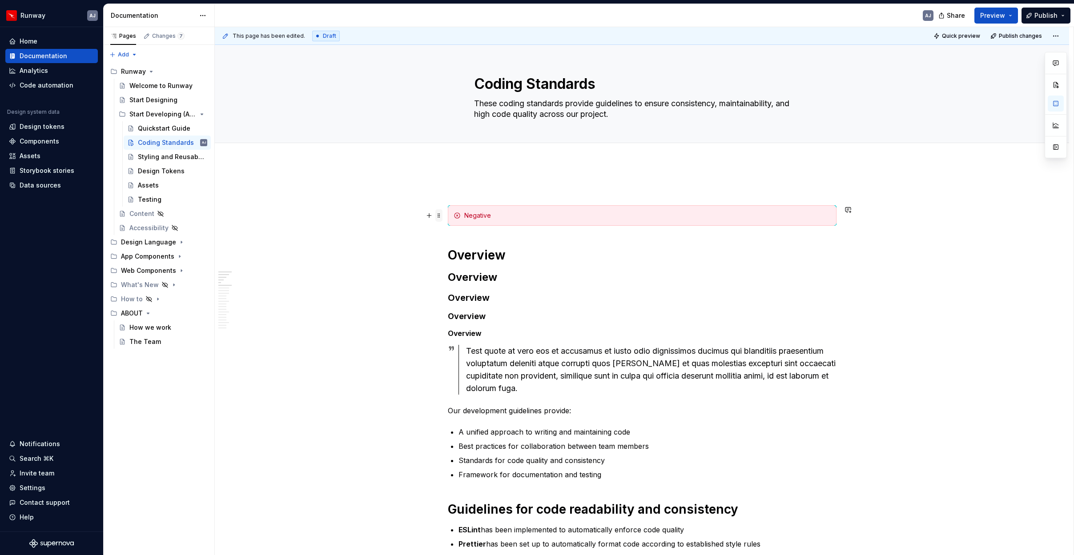
click at [441, 216] on span at bounding box center [438, 215] width 7 height 12
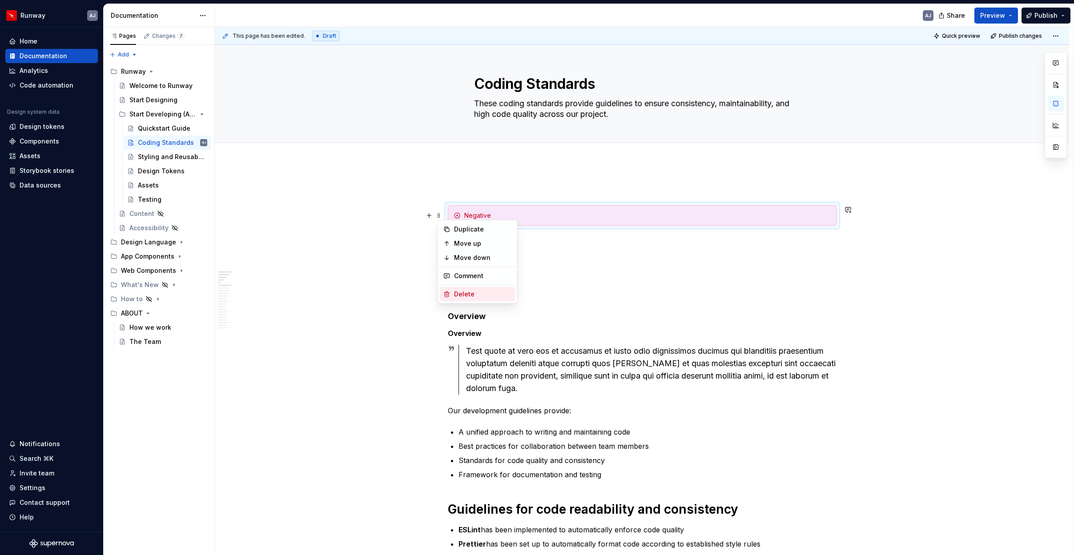
click at [465, 299] on div "Delete" at bounding box center [478, 294] width 76 height 14
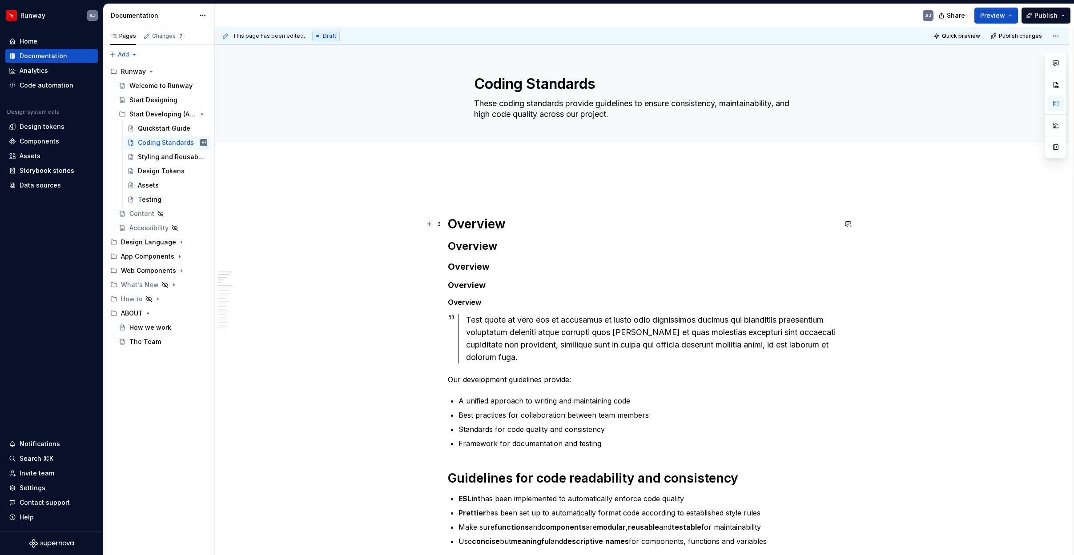
click at [450, 223] on h1 "Overview" at bounding box center [642, 224] width 389 height 16
click at [441, 224] on span at bounding box center [438, 224] width 7 height 12
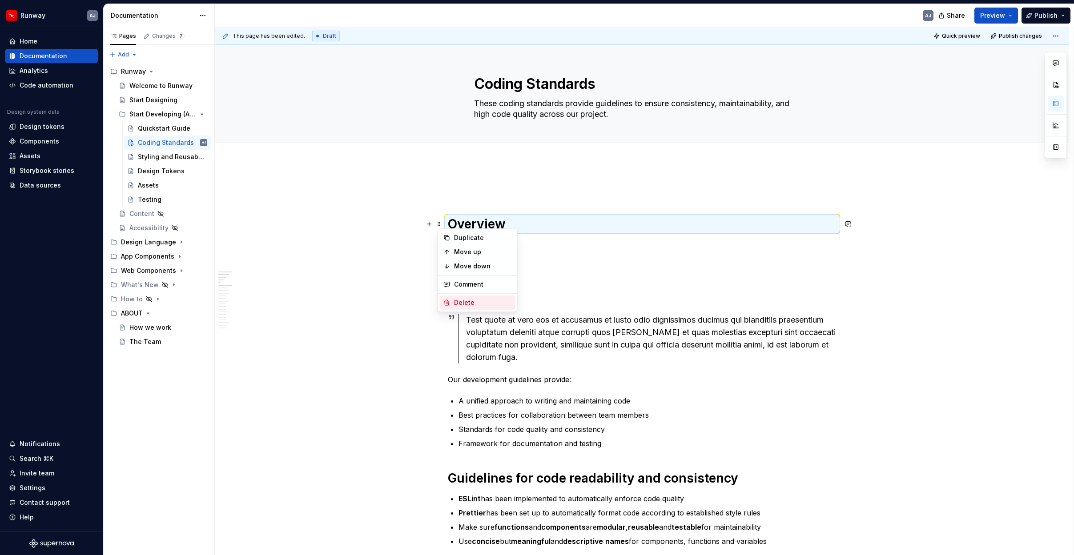
click at [447, 301] on icon at bounding box center [446, 302] width 7 height 7
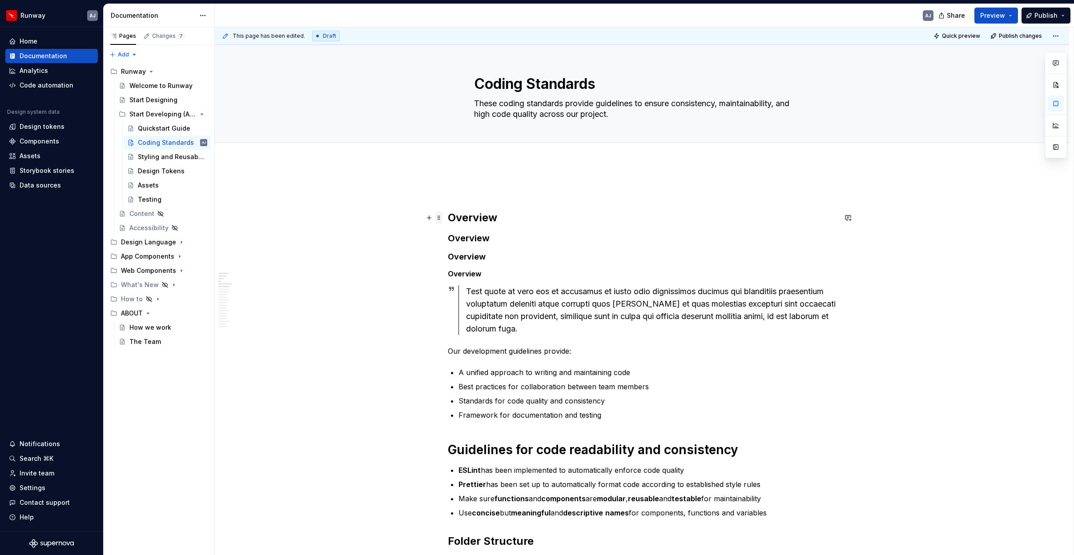
click at [441, 217] on span at bounding box center [438, 218] width 7 height 12
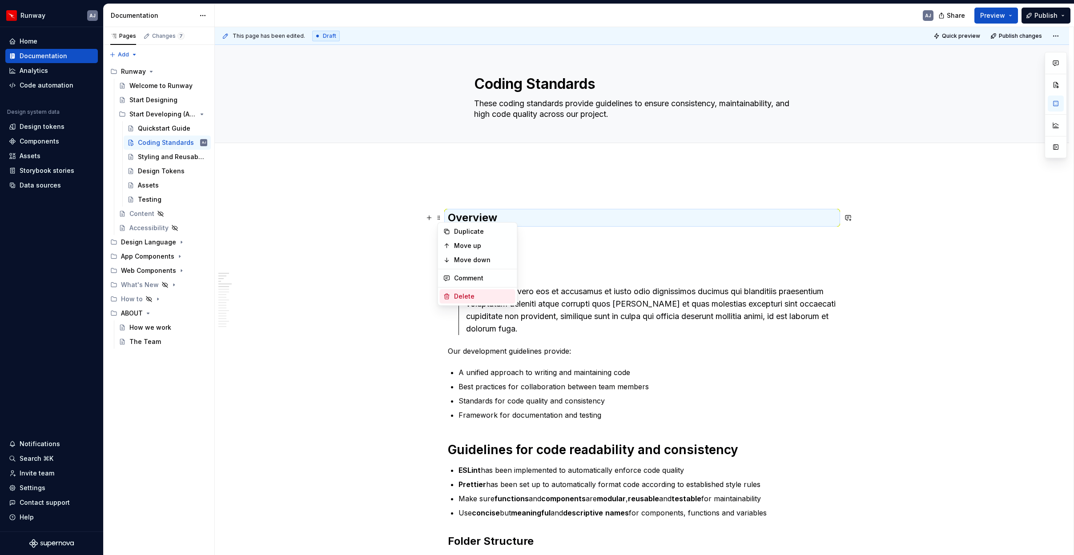
click at [458, 296] on div "Delete" at bounding box center [483, 296] width 58 height 9
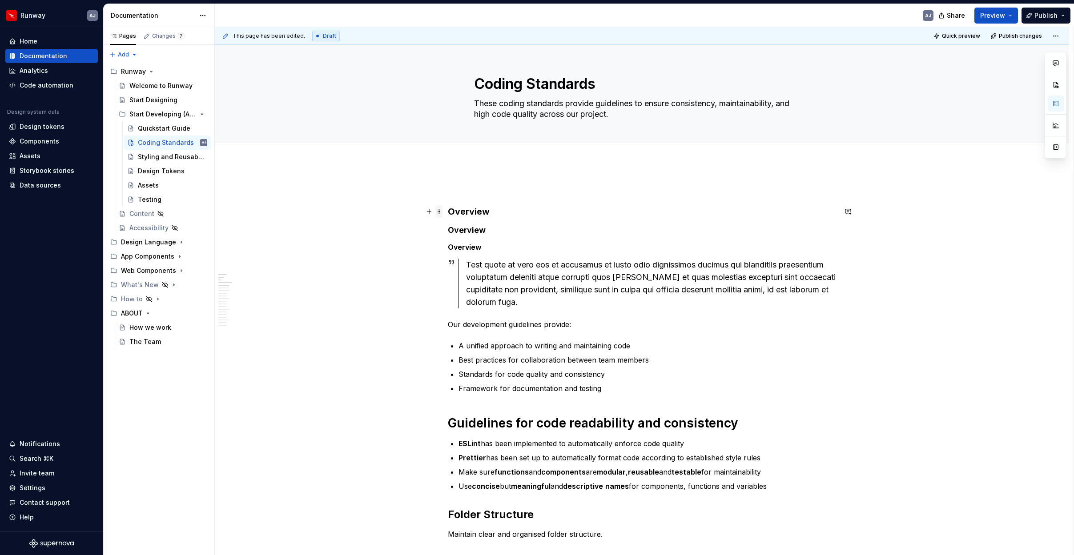
click at [438, 210] on span at bounding box center [438, 211] width 7 height 12
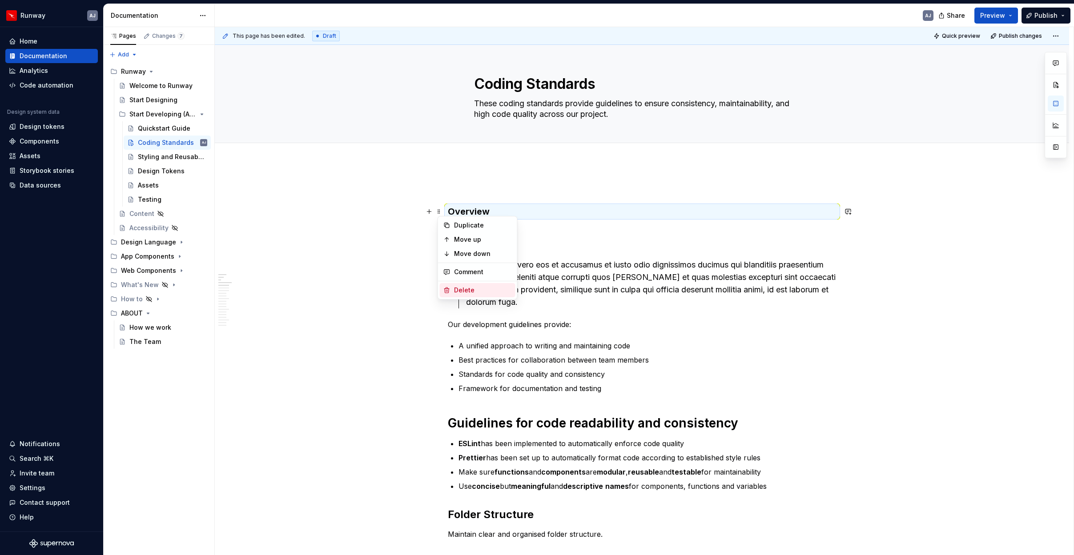
click at [461, 286] on div "Delete" at bounding box center [483, 290] width 58 height 9
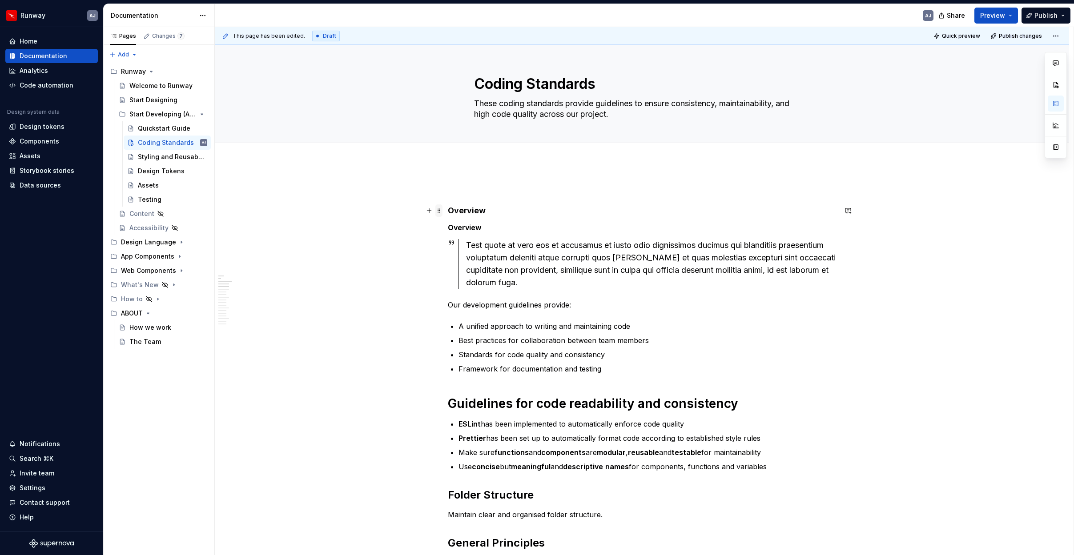
click at [439, 210] on span at bounding box center [438, 211] width 7 height 12
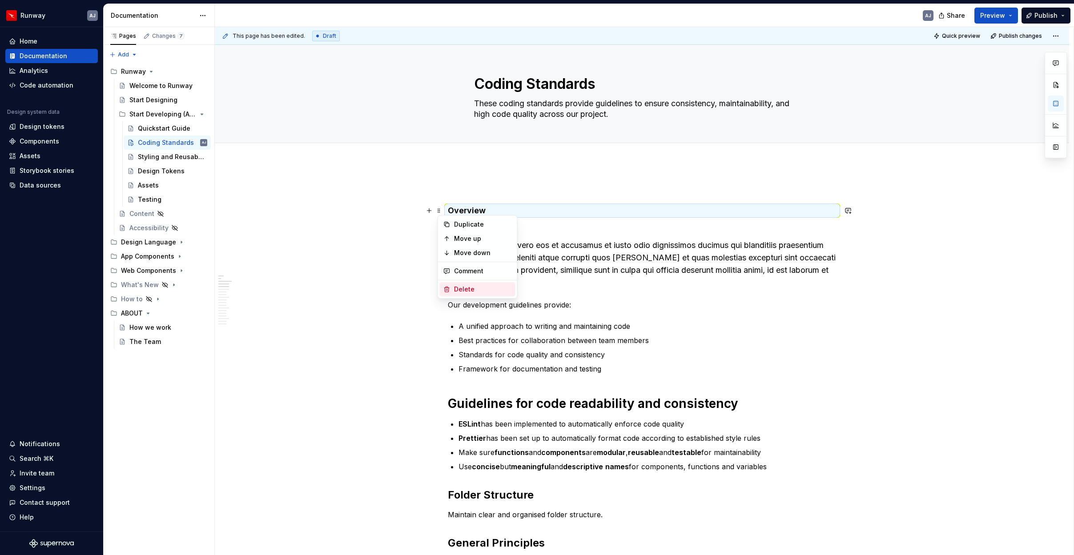
click at [467, 289] on div "Delete" at bounding box center [483, 289] width 58 height 9
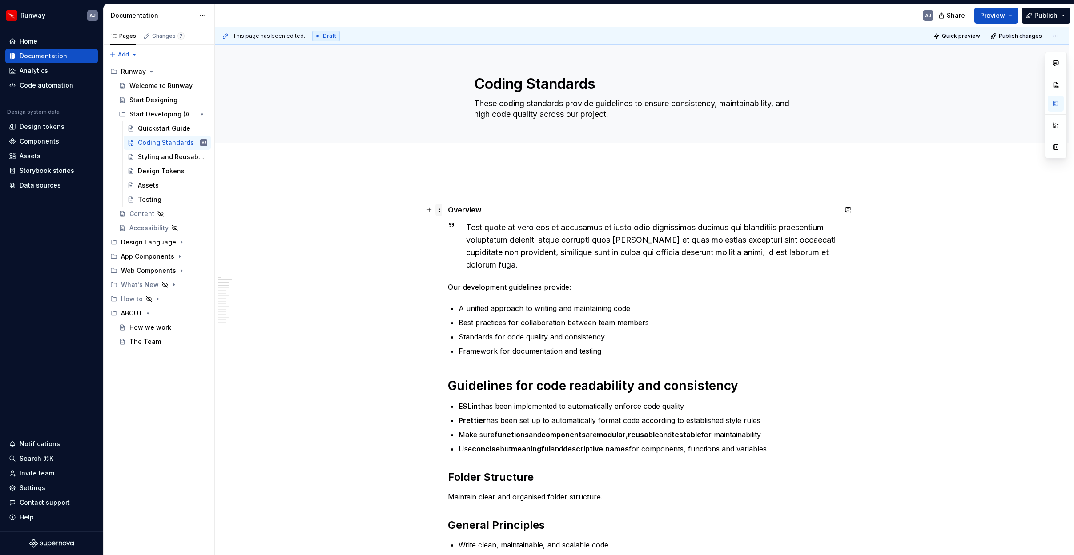
click at [438, 208] on span at bounding box center [438, 210] width 7 height 12
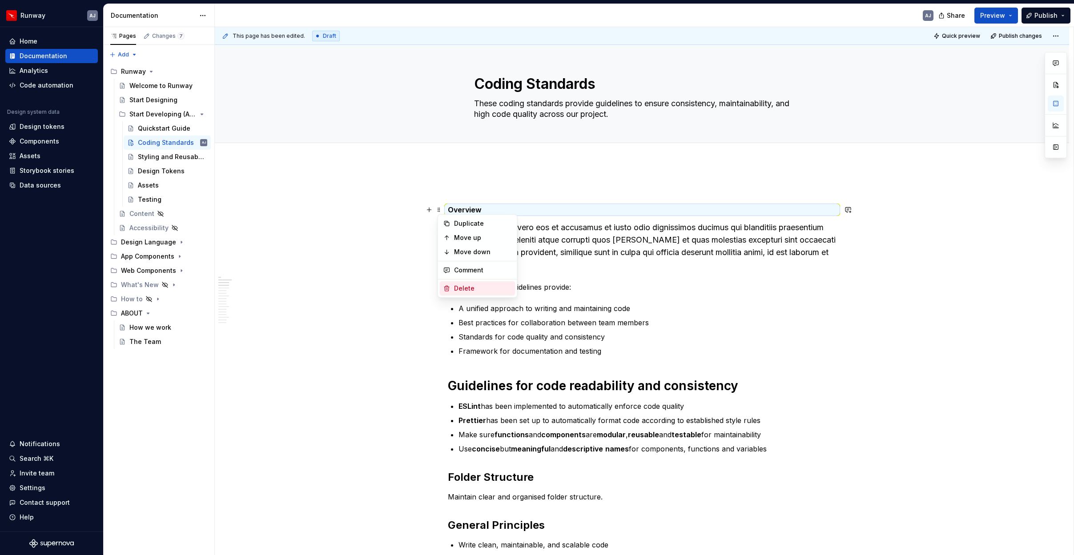
click at [465, 288] on div "Delete" at bounding box center [483, 288] width 58 height 9
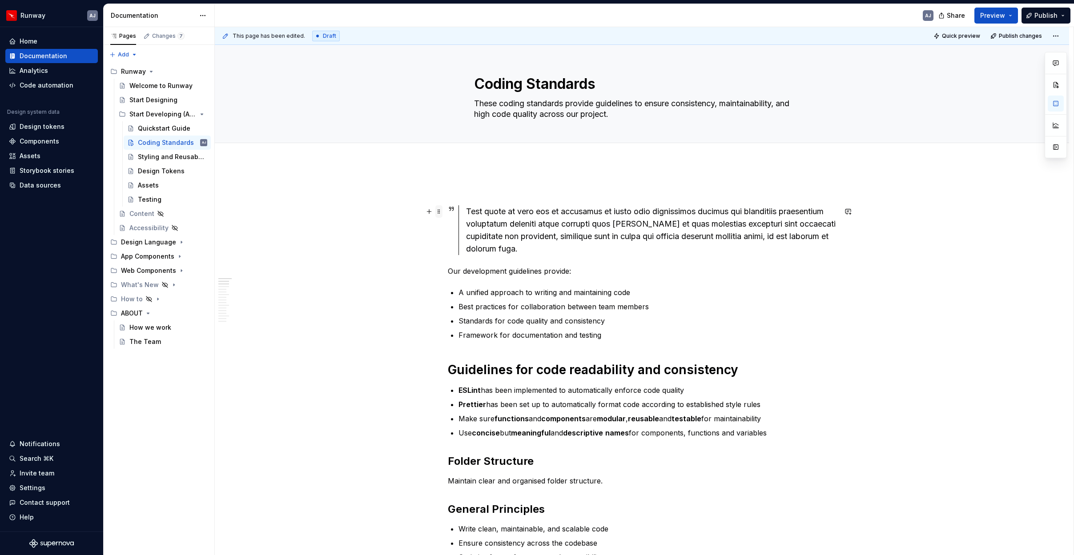
click at [439, 210] on span at bounding box center [438, 211] width 7 height 12
click at [460, 287] on div "Delete" at bounding box center [483, 290] width 58 height 9
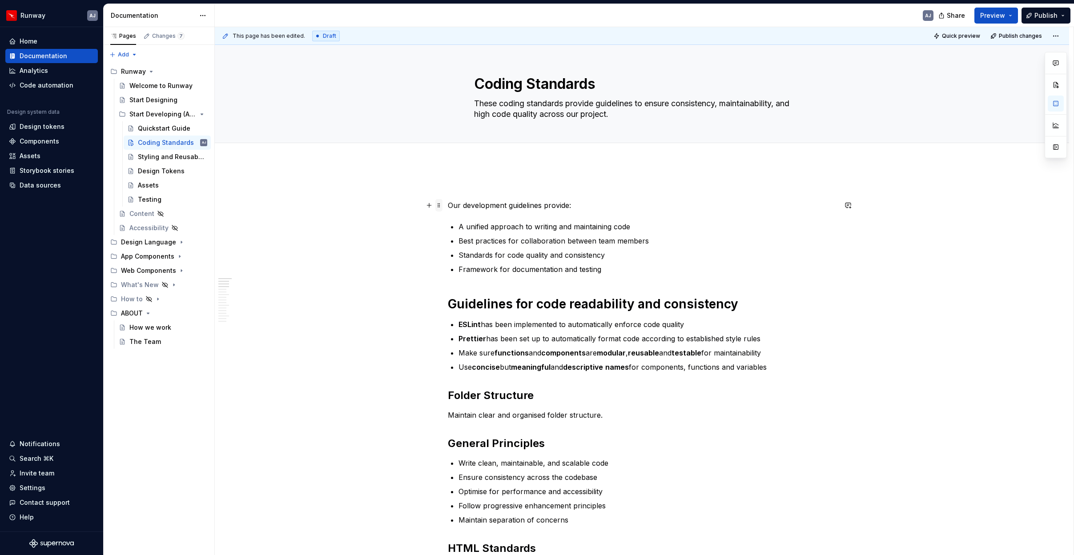
click at [442, 206] on span at bounding box center [438, 205] width 7 height 12
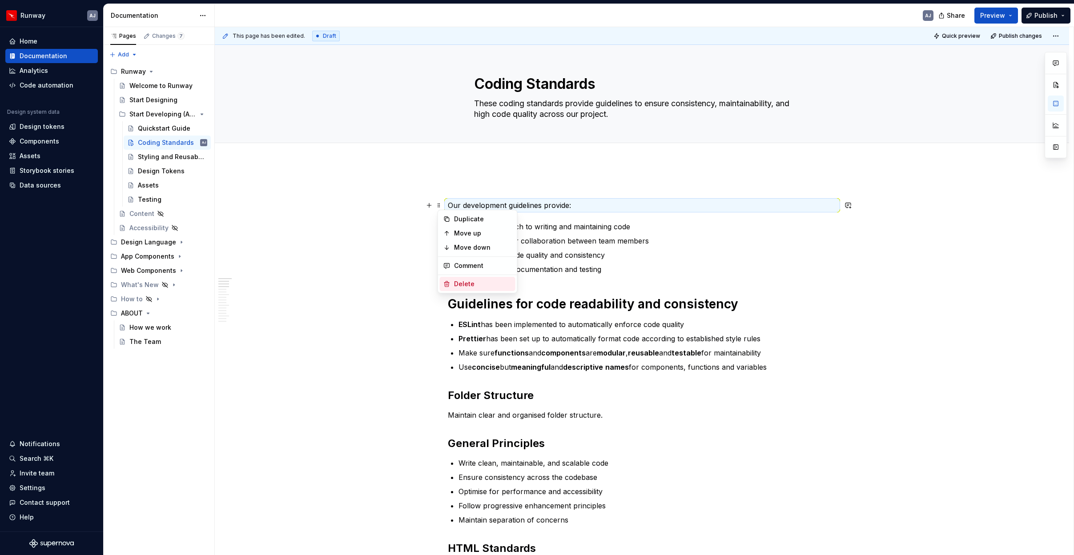
click at [468, 283] on div "Delete" at bounding box center [483, 284] width 58 height 9
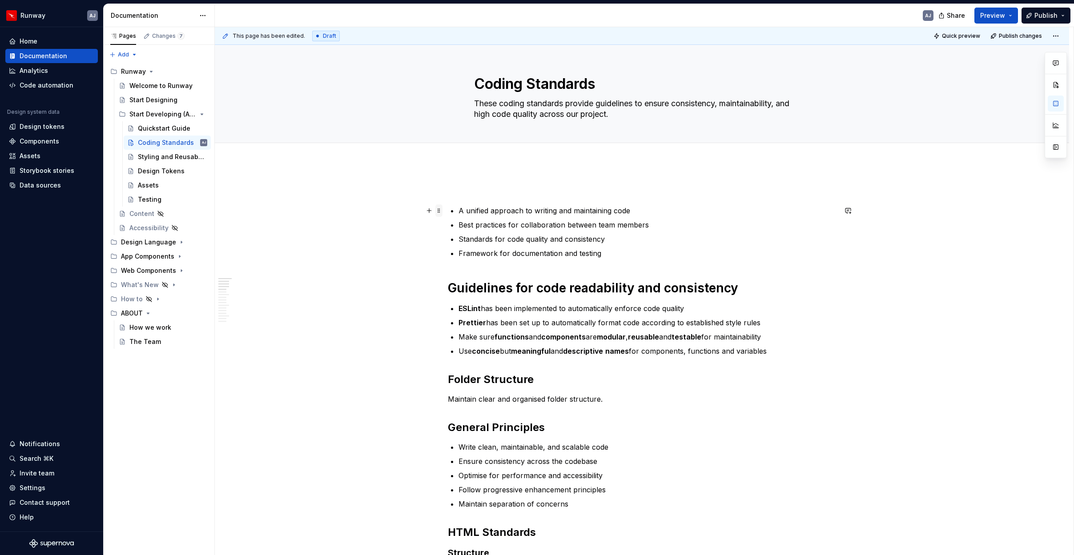
click at [438, 209] on span at bounding box center [438, 211] width 7 height 12
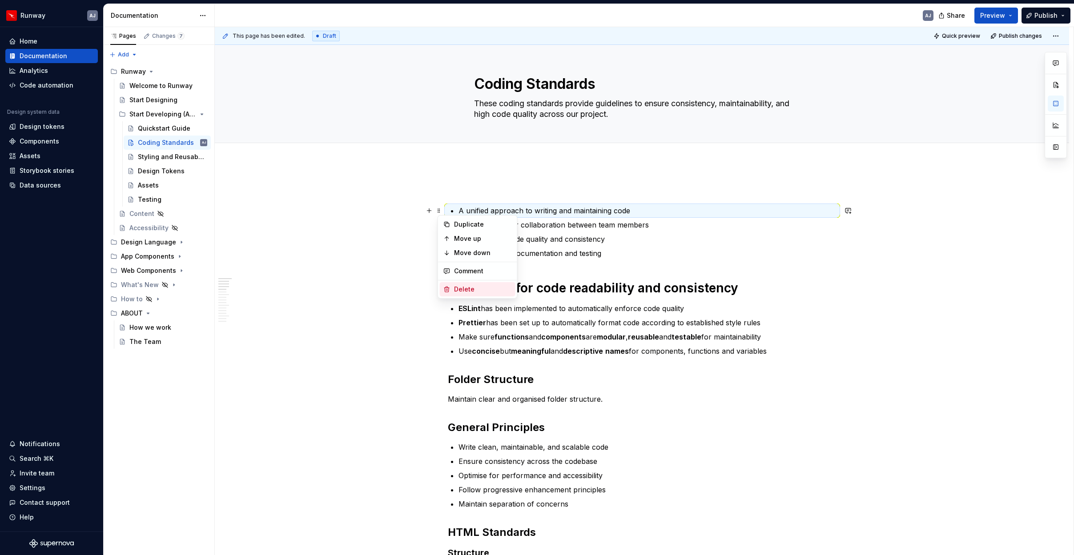
click at [470, 291] on div "Delete" at bounding box center [483, 289] width 58 height 9
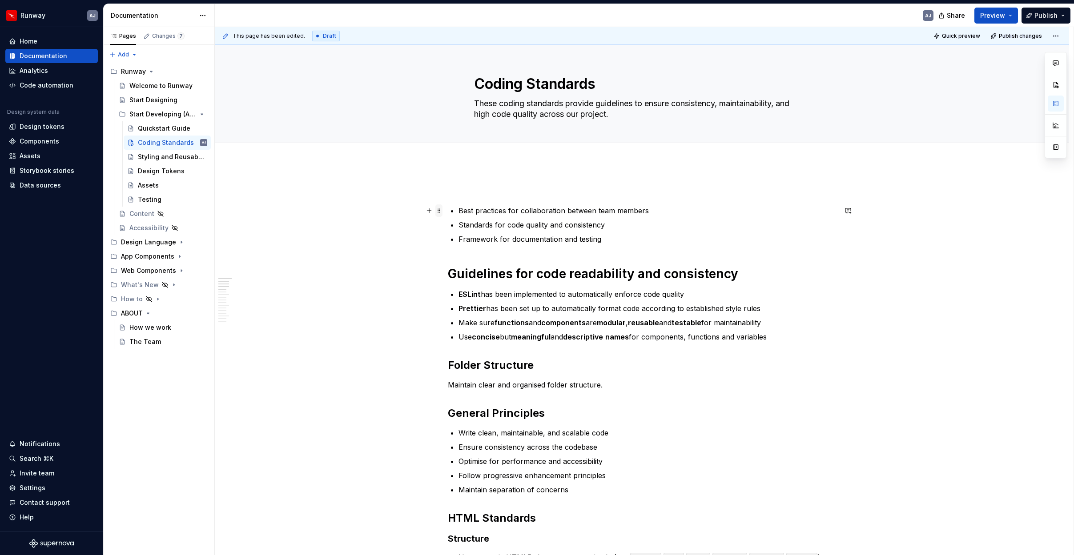
click at [442, 211] on span at bounding box center [438, 211] width 7 height 12
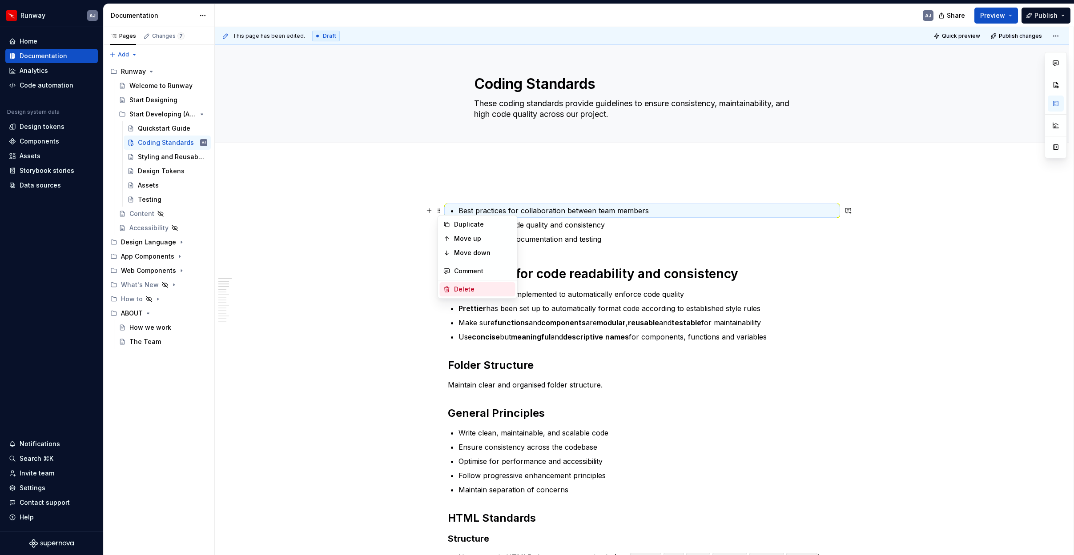
click at [477, 289] on div "Delete" at bounding box center [483, 289] width 58 height 9
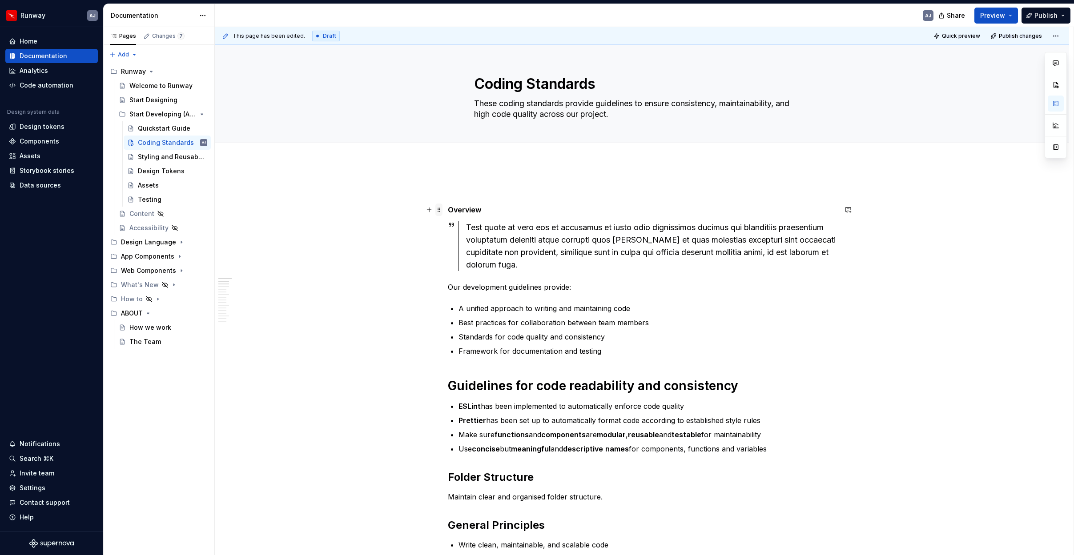
click at [441, 209] on span at bounding box center [438, 210] width 7 height 12
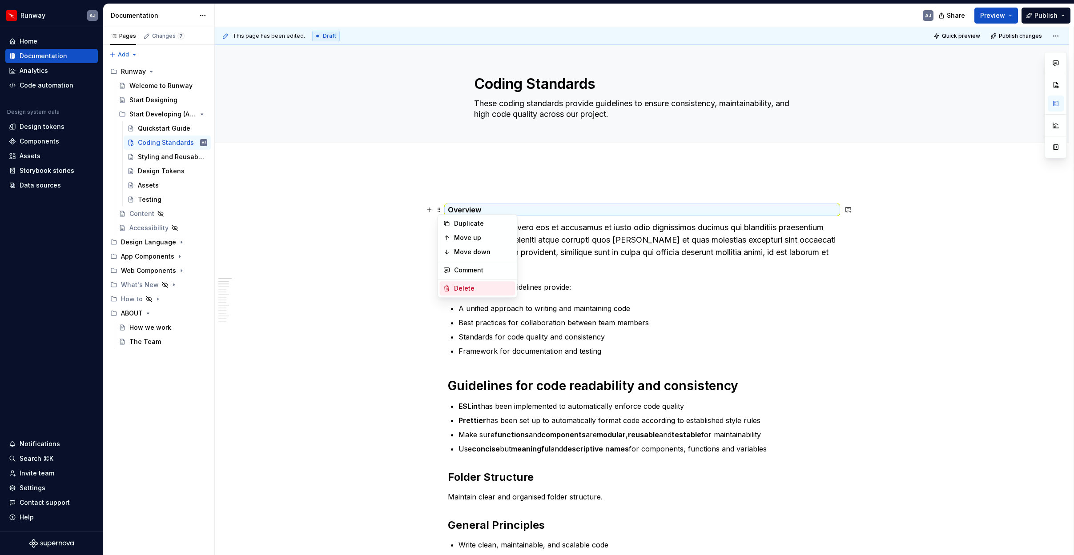
click at [462, 285] on div "Delete" at bounding box center [483, 288] width 58 height 9
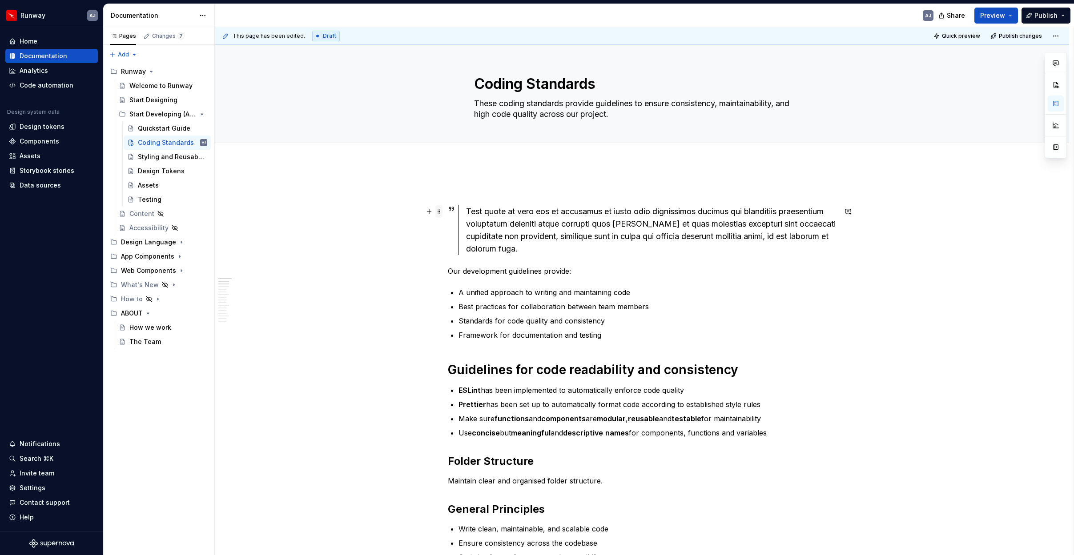
click at [441, 212] on span at bounding box center [438, 211] width 7 height 12
click at [462, 291] on div "Delete" at bounding box center [483, 290] width 58 height 9
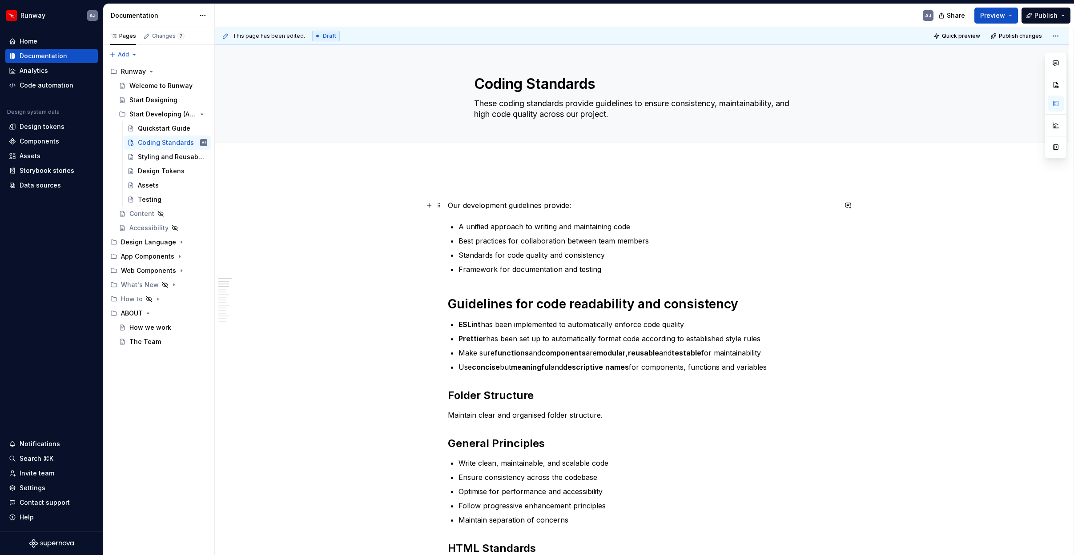
click at [478, 205] on p "Our development guidelines provide:" at bounding box center [642, 205] width 389 height 11
click at [506, 189] on button "button" at bounding box center [506, 189] width 12 height 12
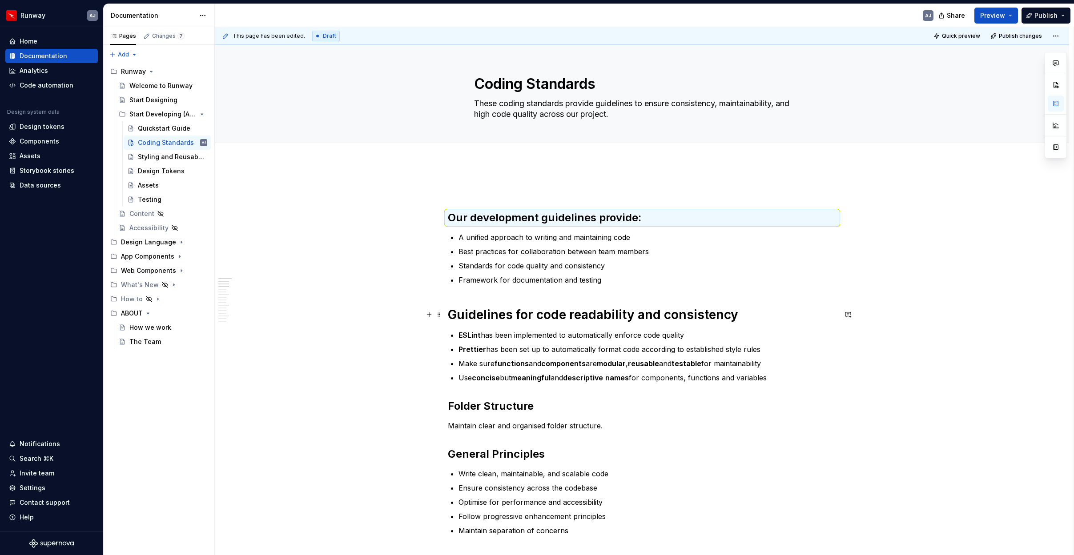
click at [522, 313] on h1 "Guidelines for code readability and consistency" at bounding box center [642, 315] width 389 height 16
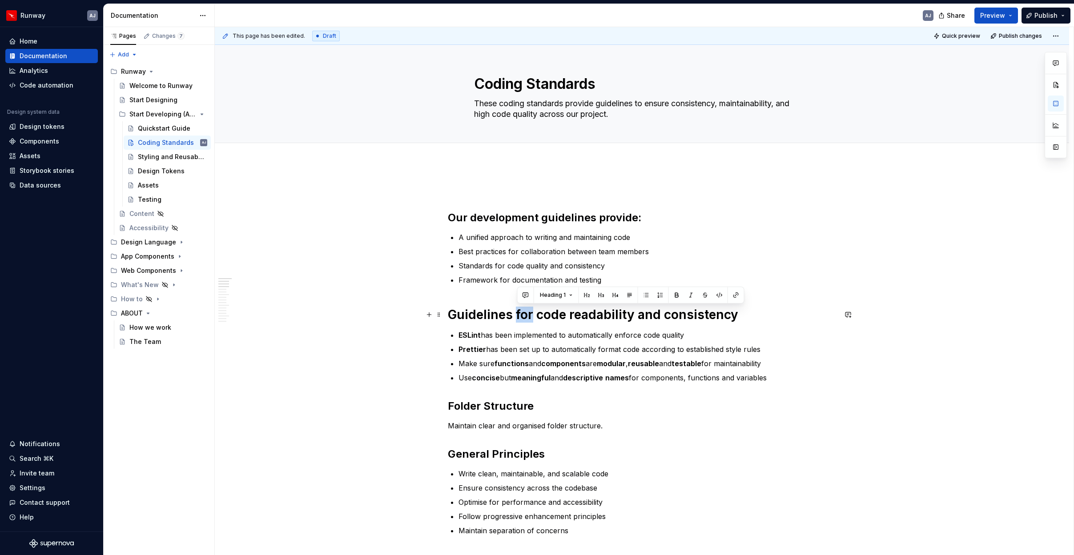
click at [522, 313] on h1 "Guidelines for code readability and consistency" at bounding box center [642, 315] width 389 height 16
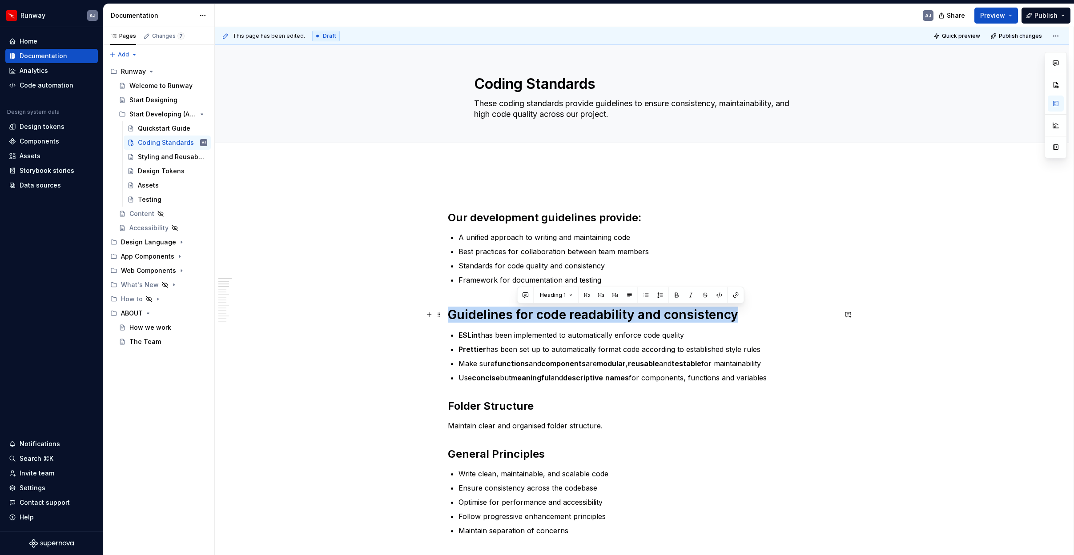
click at [522, 313] on h1 "Guidelines for code readability and consistency" at bounding box center [642, 315] width 389 height 16
click at [534, 296] on button "button" at bounding box center [534, 295] width 12 height 12
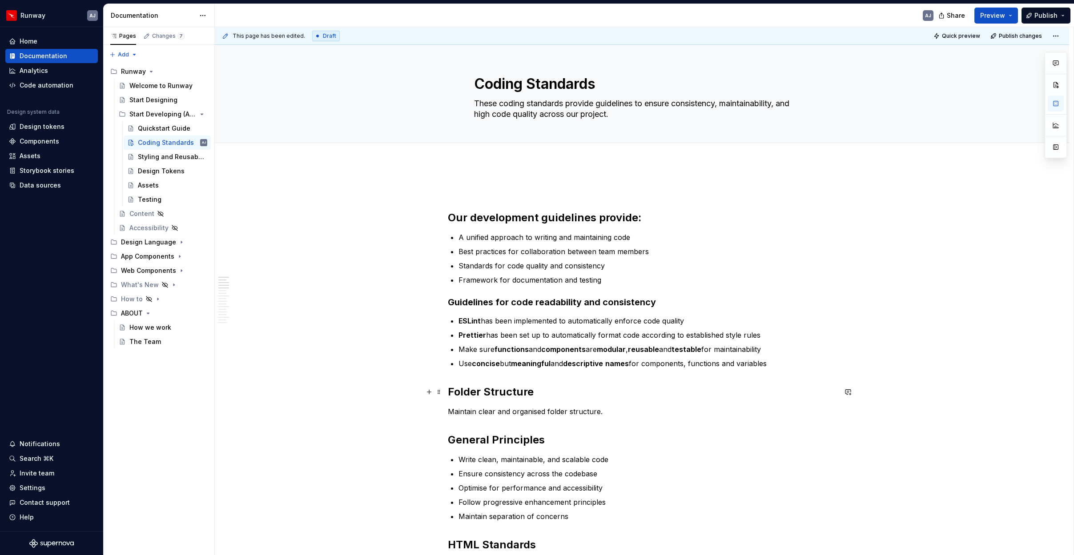
click at [502, 393] on h2 "Folder Structure" at bounding box center [642, 392] width 389 height 14
click at [503, 393] on h2 "Folder Structure" at bounding box center [642, 392] width 389 height 14
click at [536, 377] on button "button" at bounding box center [535, 373] width 12 height 12
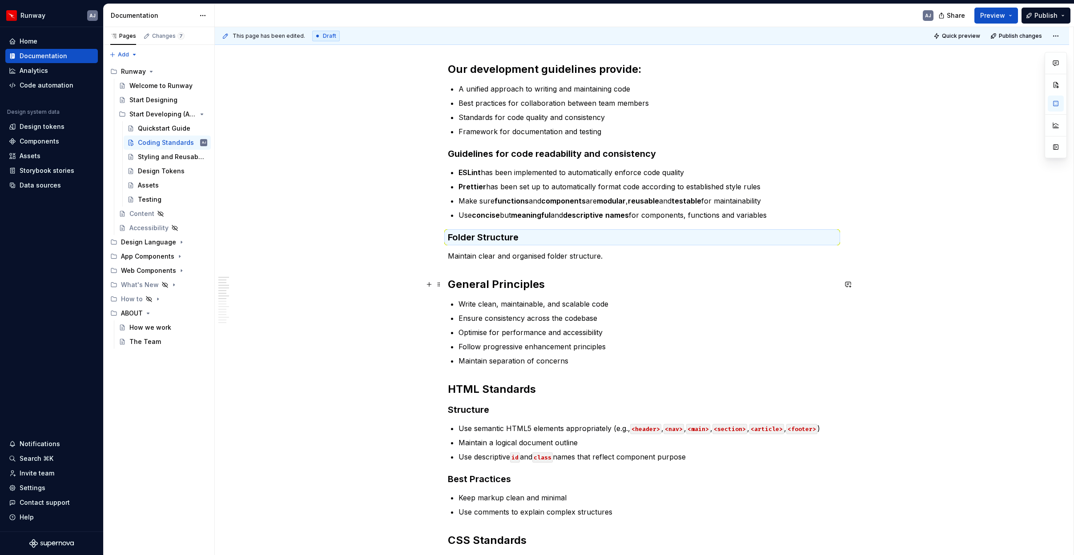
scroll to position [152, 0]
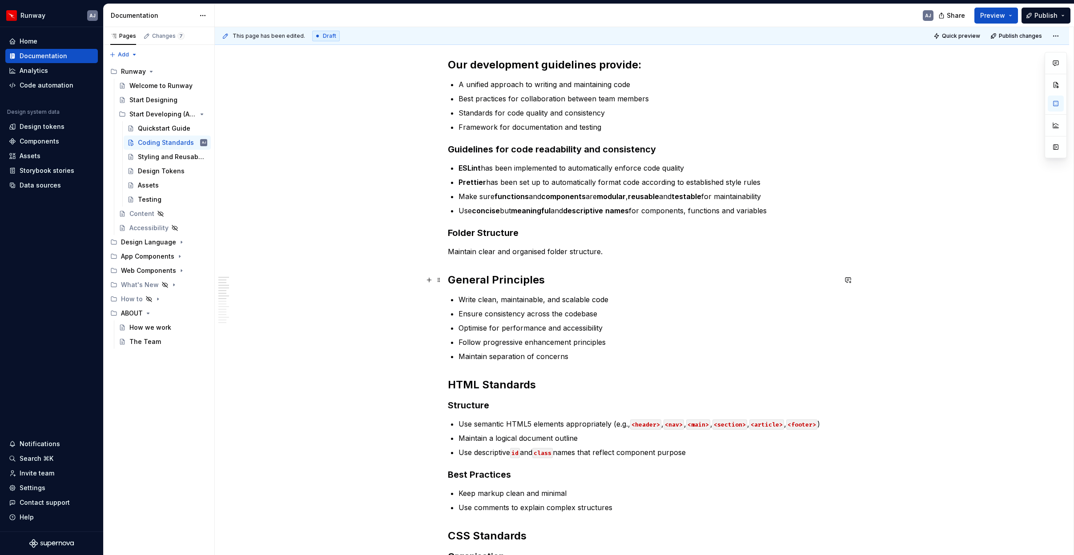
click at [480, 282] on h2 "General Principles" at bounding box center [642, 280] width 389 height 14
click at [480, 282] on h2 "General Principles" at bounding box center [642, 281] width 389 height 14
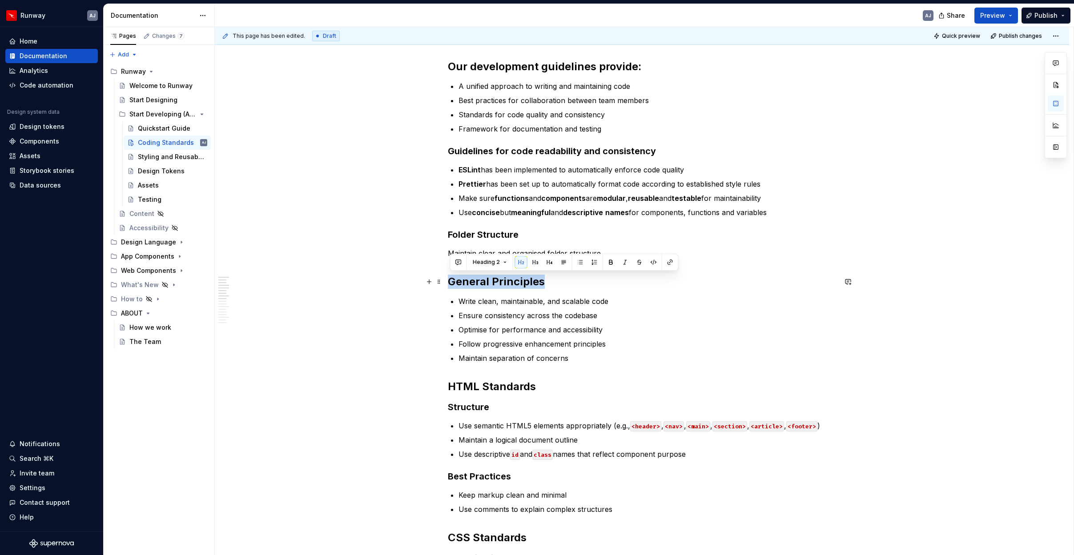
click at [480, 282] on h2 "General Principles" at bounding box center [642, 282] width 389 height 14
click at [534, 264] on button "button" at bounding box center [535, 264] width 12 height 12
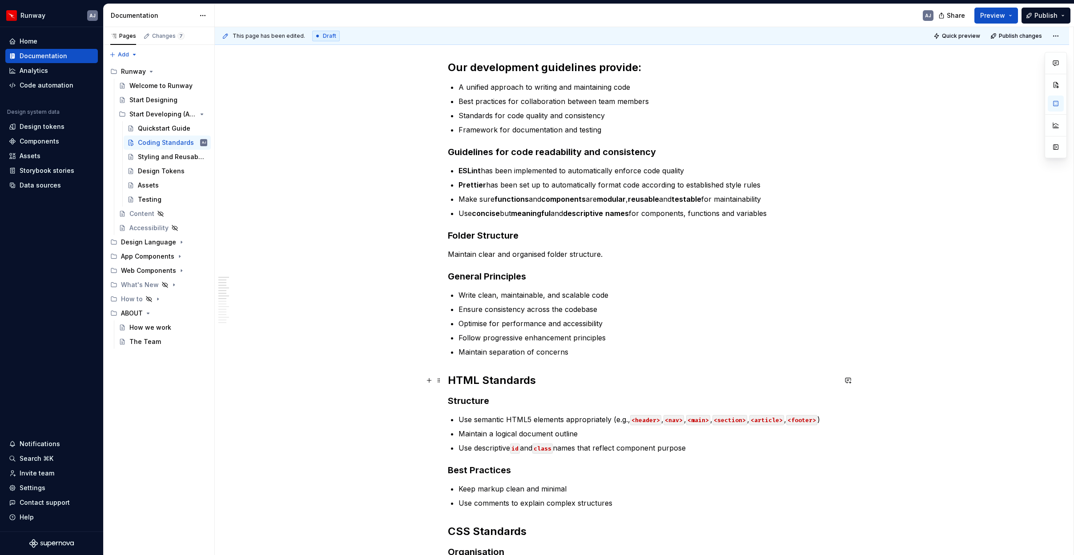
click at [496, 381] on h2 "HTML Standards" at bounding box center [642, 380] width 389 height 14
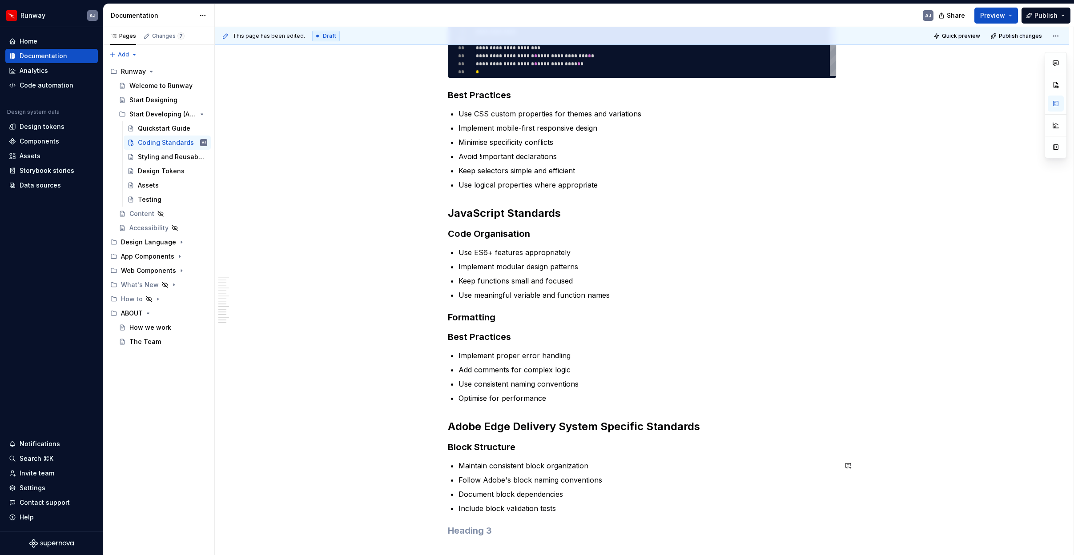
scroll to position [841, 0]
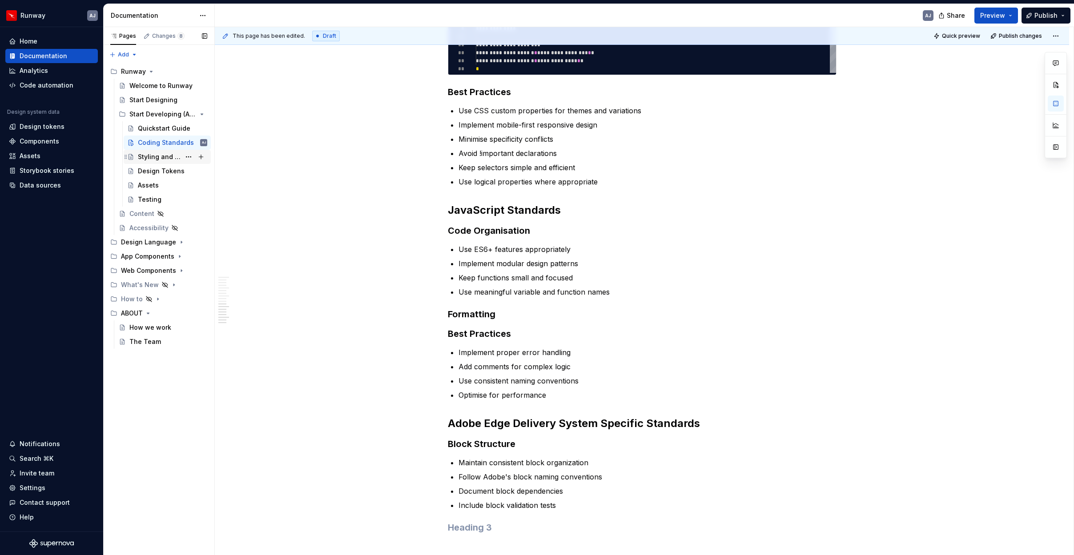
click at [172, 158] on div "Styling and Reusability" at bounding box center [159, 157] width 43 height 9
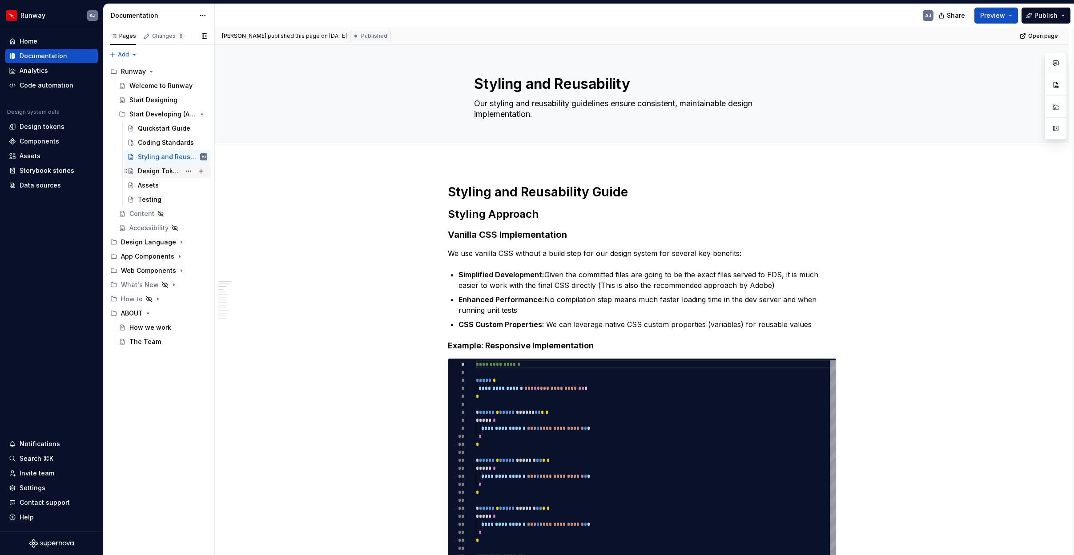
click at [159, 172] on div "Design Tokens" at bounding box center [159, 171] width 43 height 9
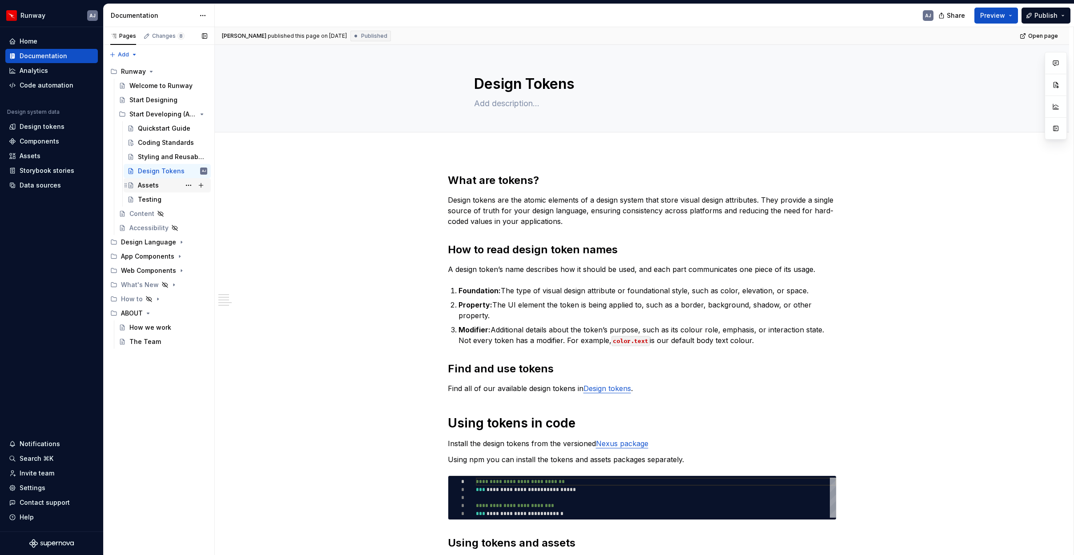
click at [152, 185] on div "Assets" at bounding box center [148, 185] width 21 height 9
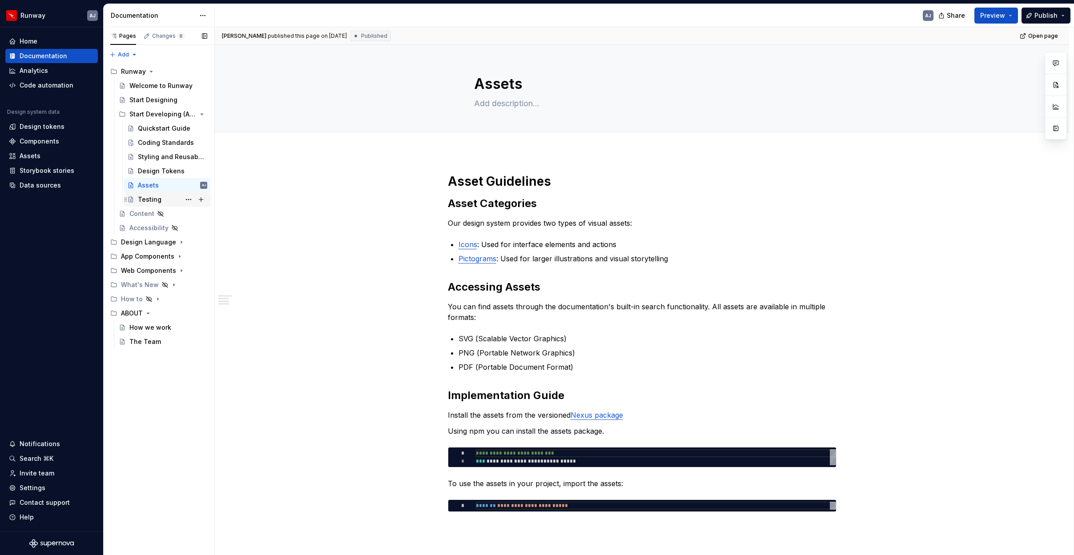
click at [159, 198] on div "Testing" at bounding box center [150, 199] width 24 height 9
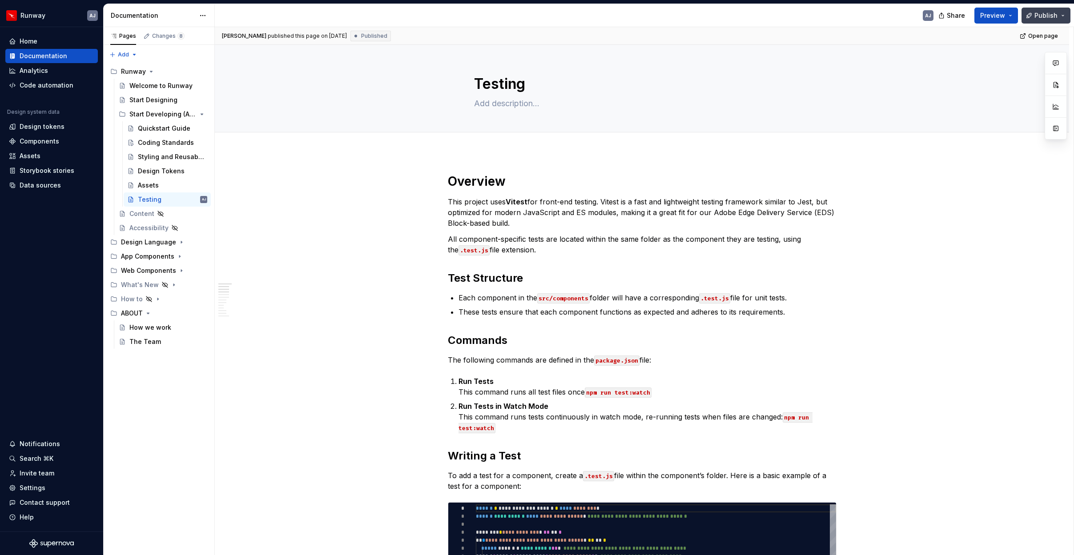
click at [1046, 16] on span "Publish" at bounding box center [1045, 15] width 23 height 9
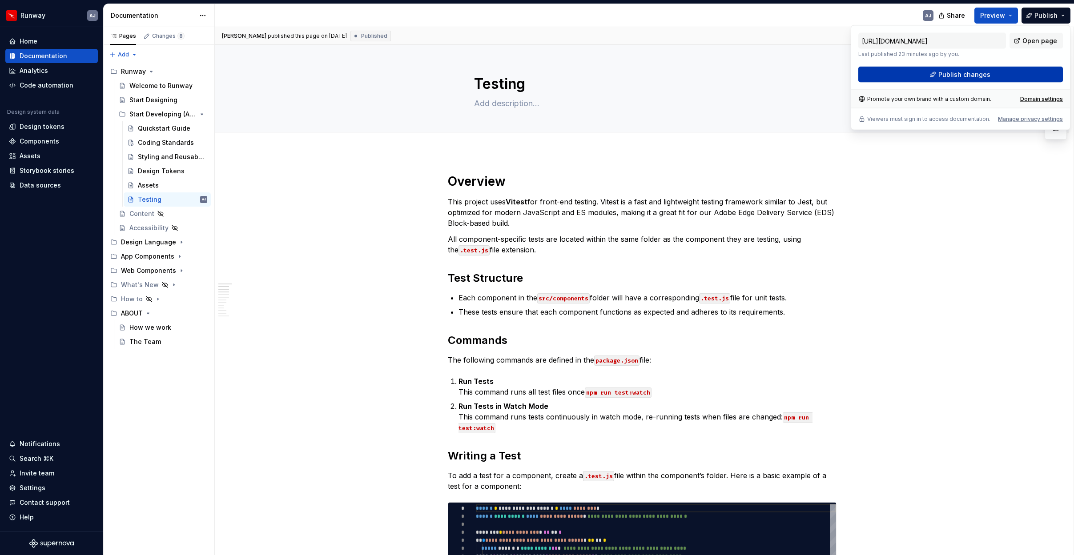
click at [983, 71] on span "Publish changes" at bounding box center [964, 74] width 52 height 9
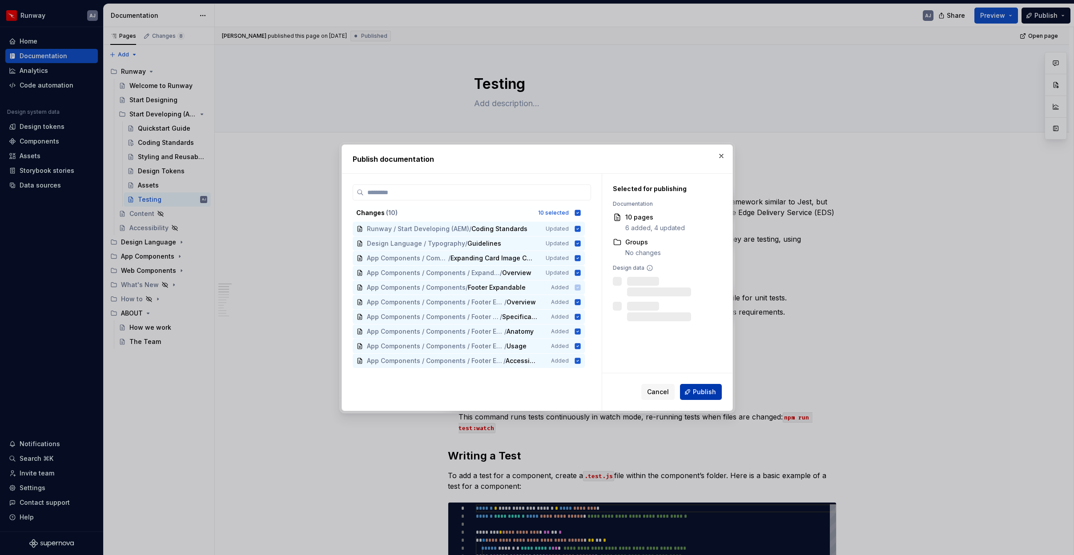
click at [706, 394] on span "Publish" at bounding box center [704, 392] width 23 height 9
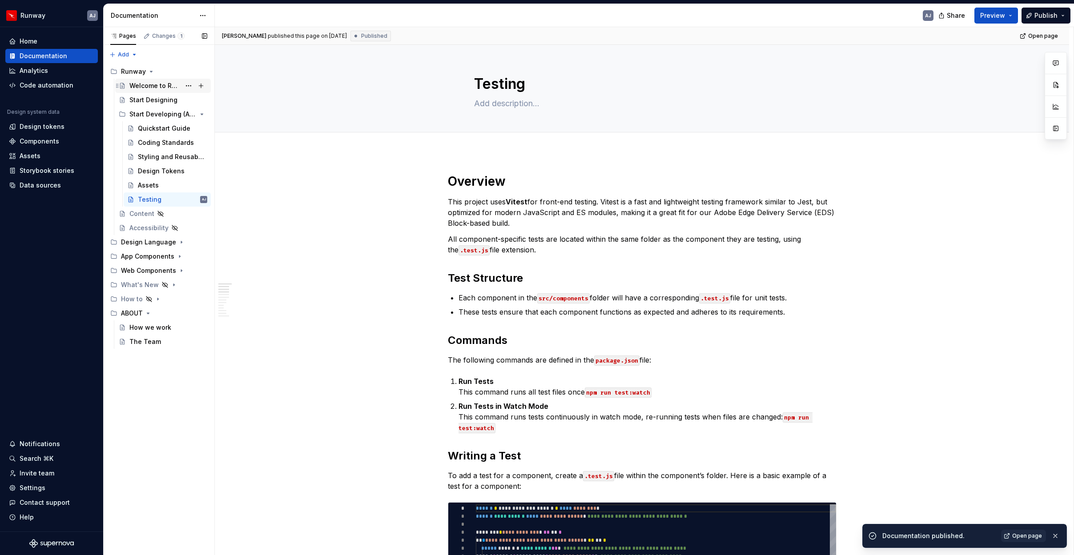
click at [144, 84] on div "Welcome to Runway" at bounding box center [154, 85] width 51 height 9
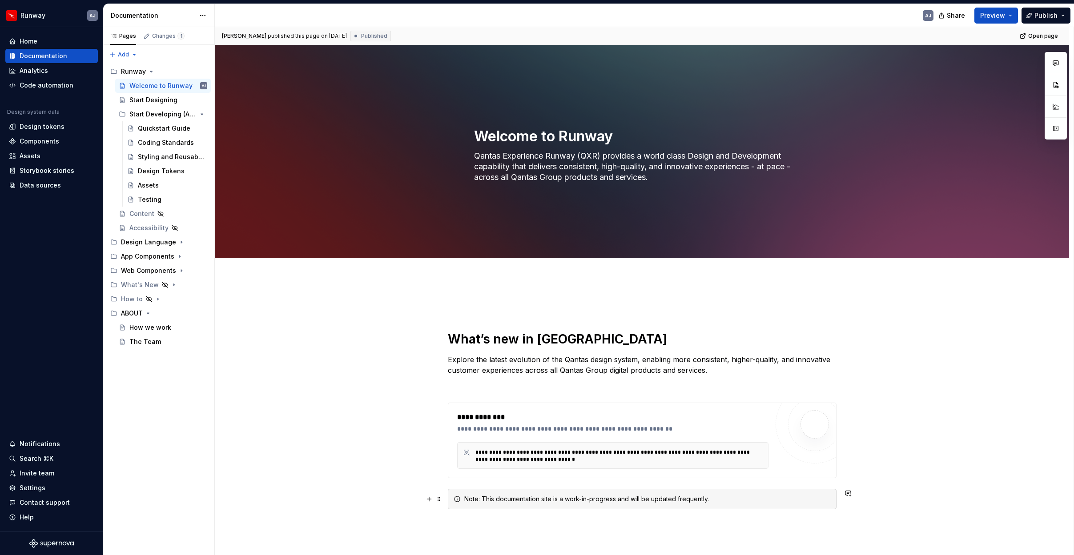
click at [811, 499] on div "Note: This documentation site is a work-in-progress and will be updated frequen…" at bounding box center [647, 499] width 366 height 9
click at [512, 502] on div "Note: This documentation site is a work-in-progress and will be updated frequen…" at bounding box center [647, 499] width 366 height 9
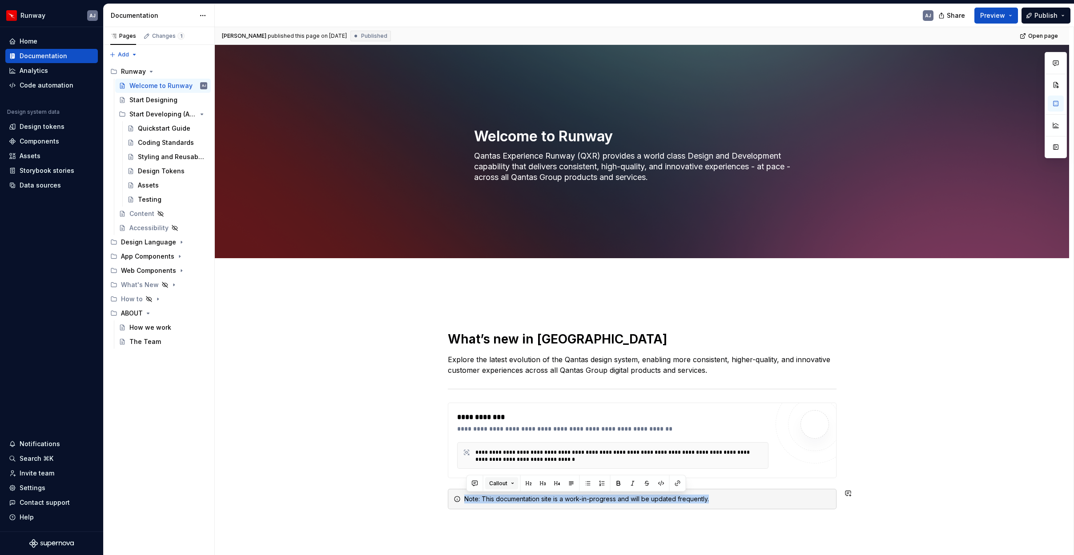
click at [513, 483] on button "Callout" at bounding box center [501, 484] width 33 height 12
click at [850, 494] on button "button" at bounding box center [848, 493] width 12 height 12
click at [871, 482] on div "**********" at bounding box center [642, 493] width 854 height 430
click at [476, 486] on button "button" at bounding box center [475, 484] width 12 height 12
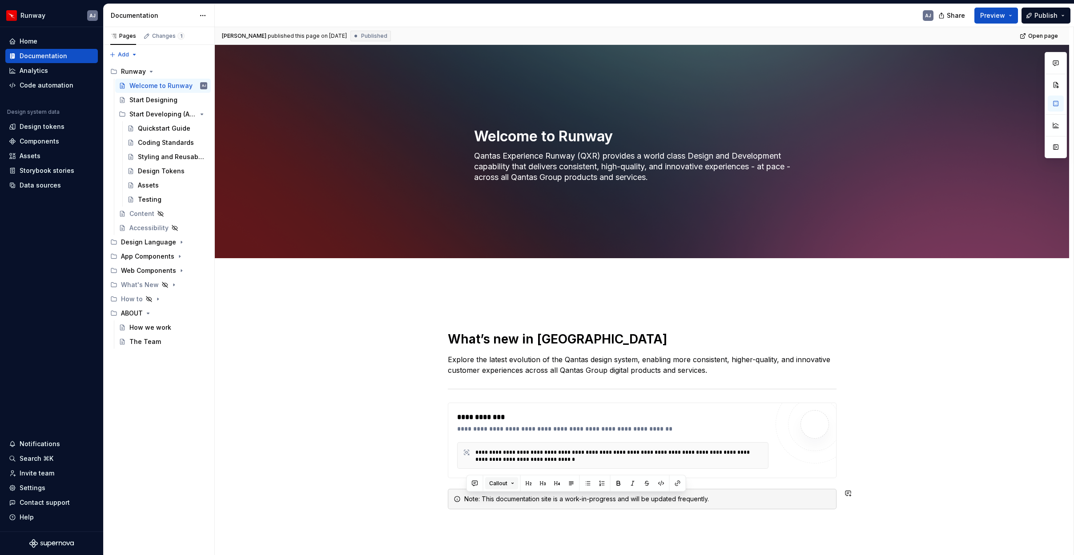
click at [494, 482] on span "Callout" at bounding box center [498, 483] width 18 height 7
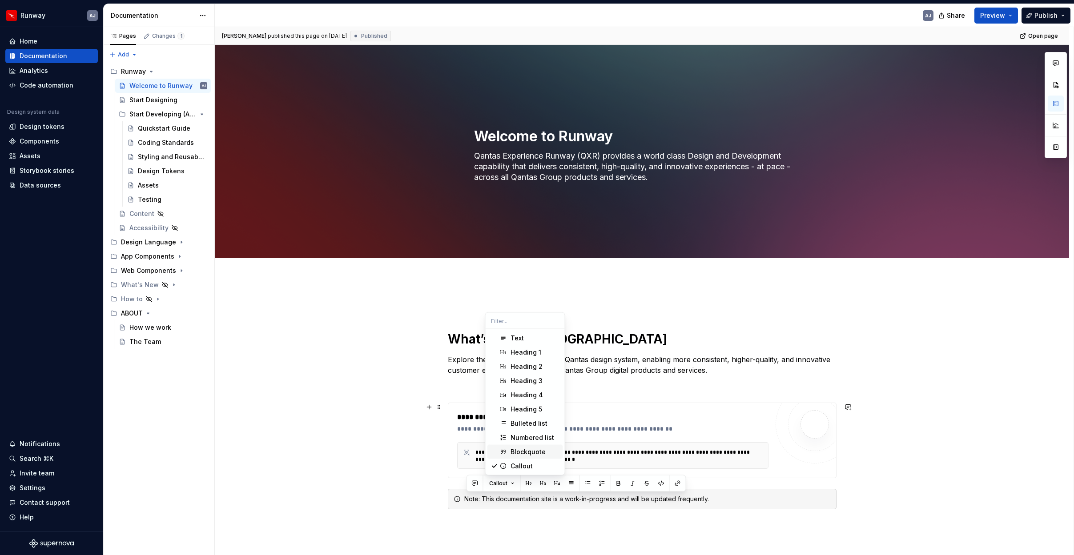
click at [515, 446] on span "Blockquote" at bounding box center [525, 452] width 76 height 14
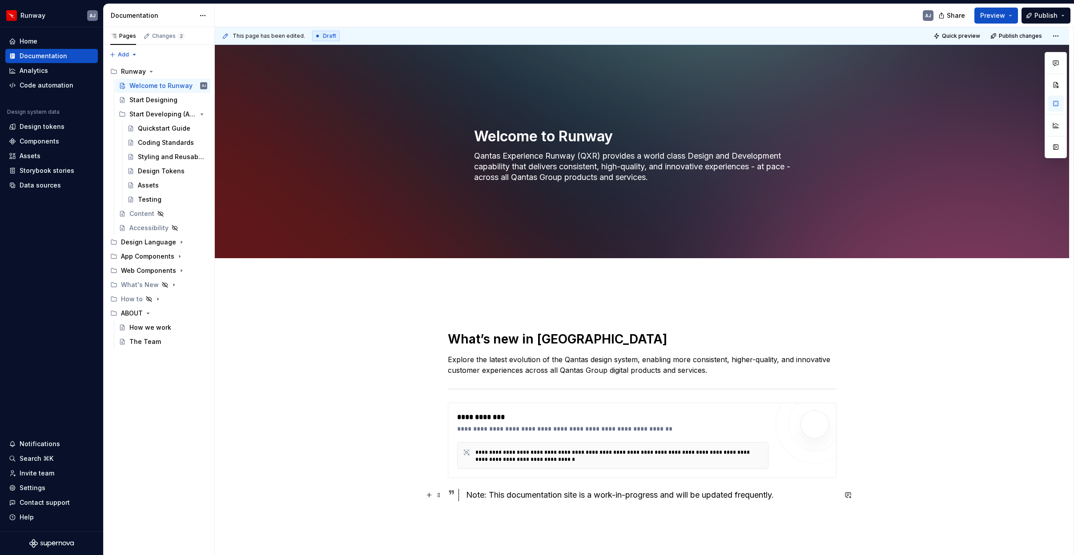
click at [484, 494] on div "Note: This documentation site is a work-in-progress and will be updated frequen…" at bounding box center [651, 495] width 370 height 12
click at [485, 494] on div "Note: This documentation site is a work-in-progress and will be updated frequen…" at bounding box center [651, 495] width 370 height 12
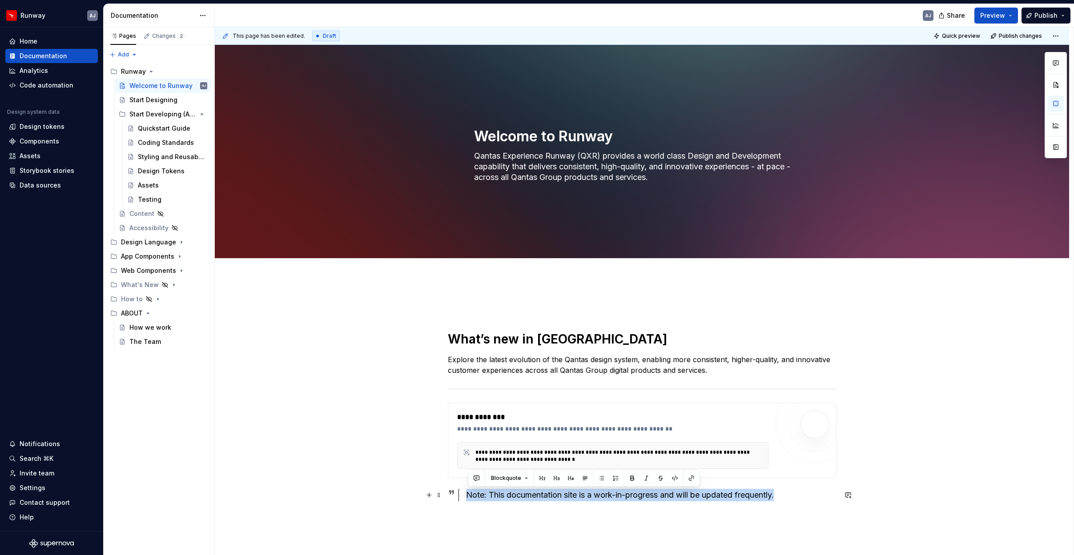
click at [485, 494] on div "Note: This documentation site is a work-in-progress and will be updated frequen…" at bounding box center [651, 495] width 370 height 12
click at [522, 475] on button "Blockquote" at bounding box center [509, 478] width 45 height 12
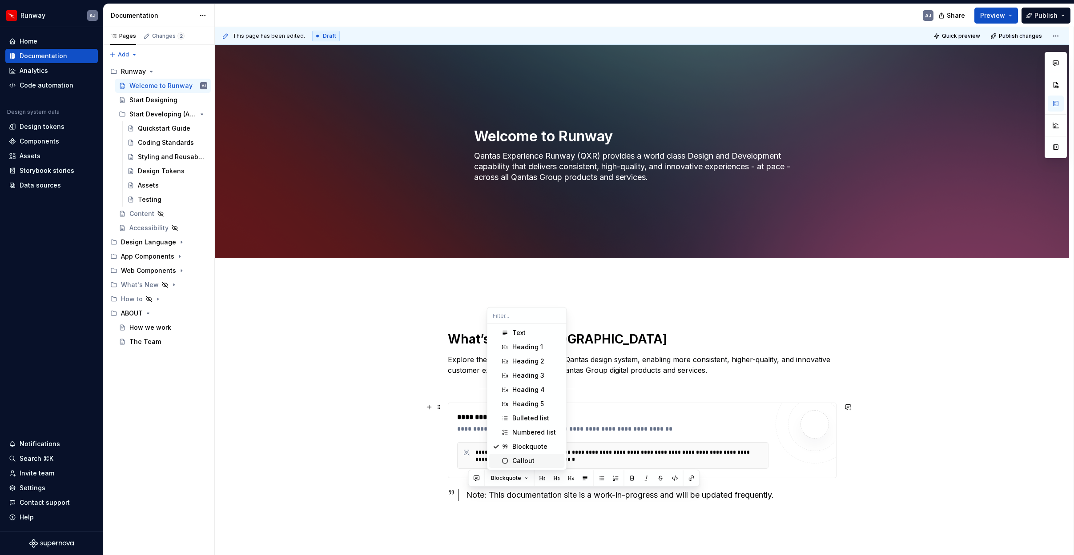
click at [522, 460] on div "Callout" at bounding box center [523, 461] width 22 height 9
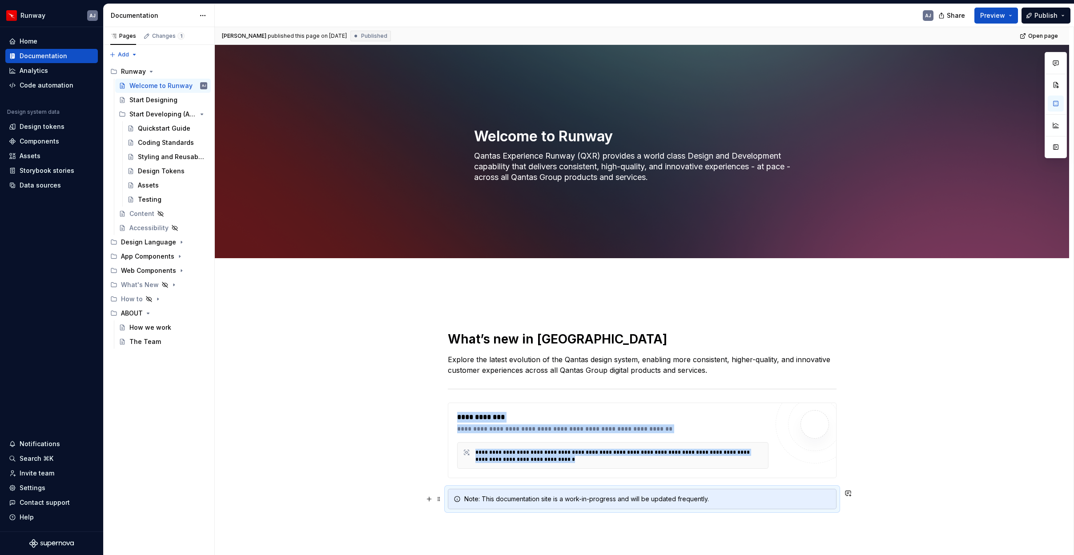
click at [820, 499] on div "Note: This documentation site is a work-in-progress and will be updated frequen…" at bounding box center [647, 499] width 366 height 9
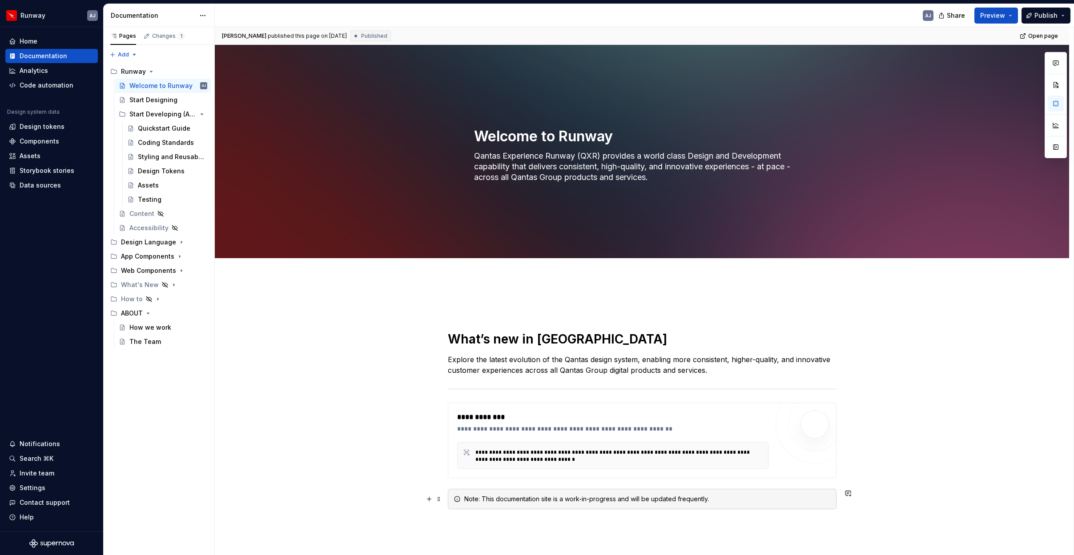
click at [820, 499] on div "Note: This documentation site is a work-in-progress and will be updated frequen…" at bounding box center [647, 499] width 366 height 9
click at [508, 483] on button "Callout" at bounding box center [501, 484] width 33 height 12
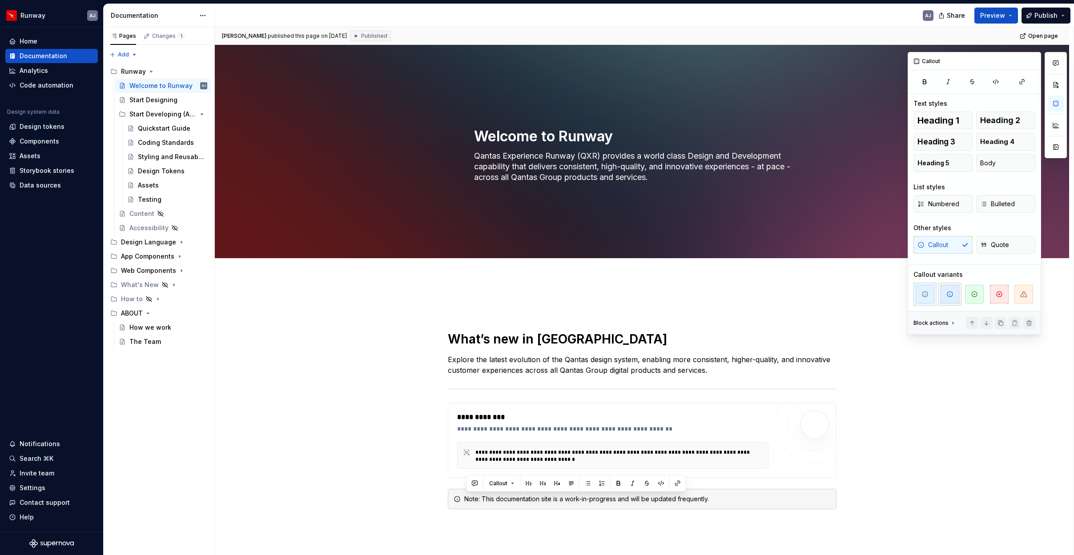
click at [947, 295] on icon "button" at bounding box center [949, 294] width 7 height 7
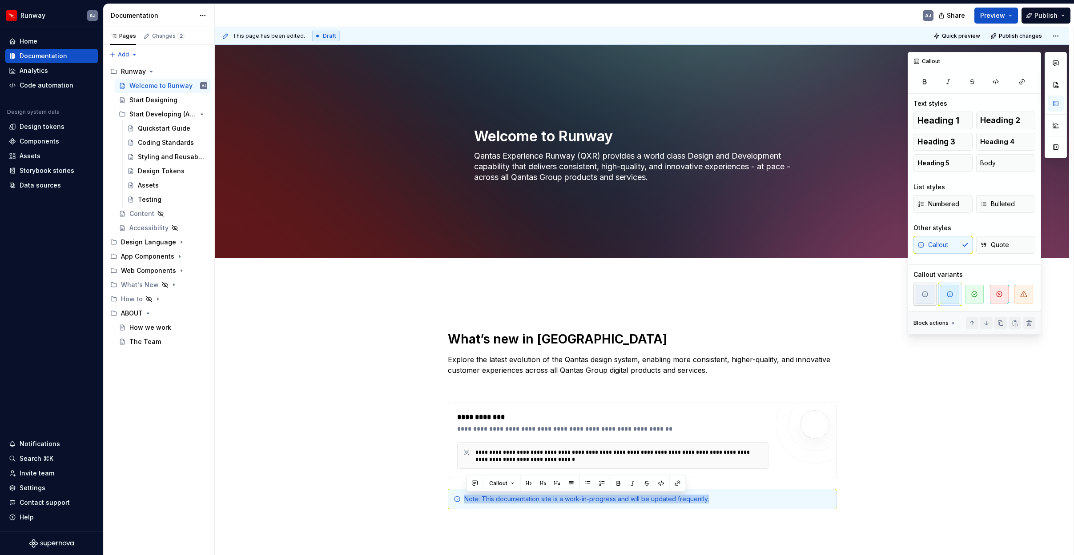
click at [935, 295] on button "button" at bounding box center [924, 294] width 23 height 23
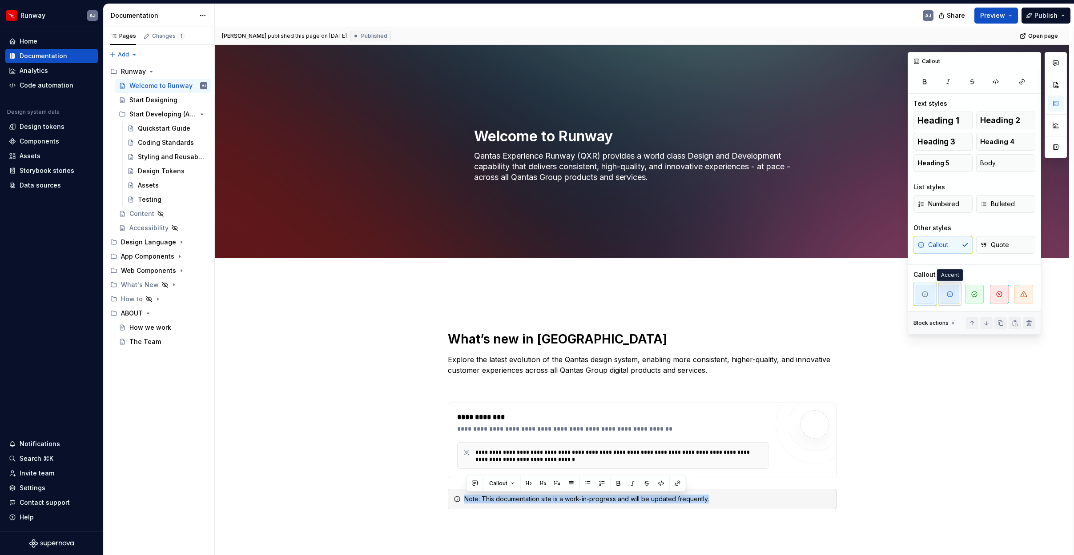
click at [951, 296] on icon "button" at bounding box center [949, 294] width 7 height 7
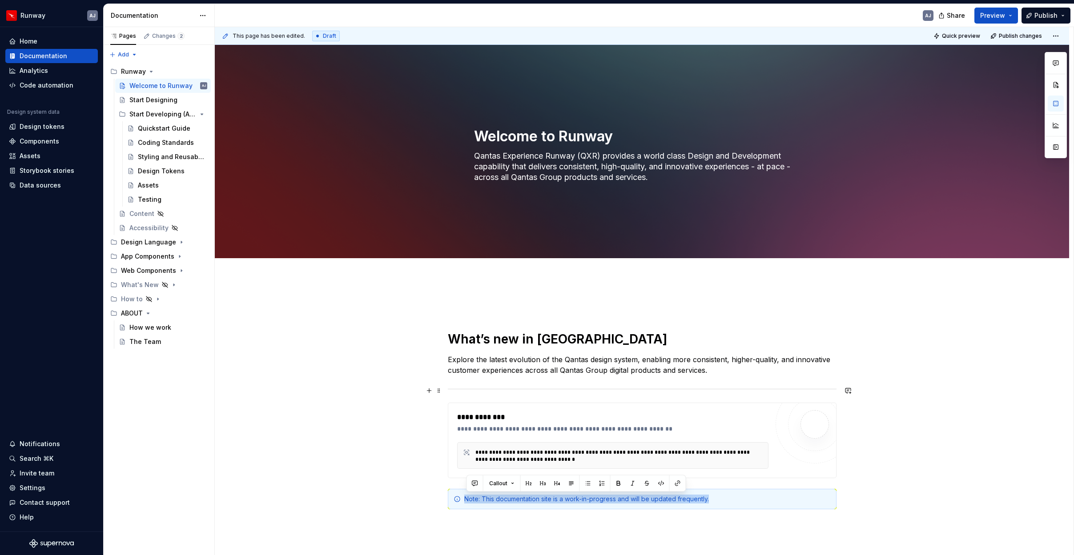
click at [945, 386] on div "**********" at bounding box center [642, 493] width 854 height 430
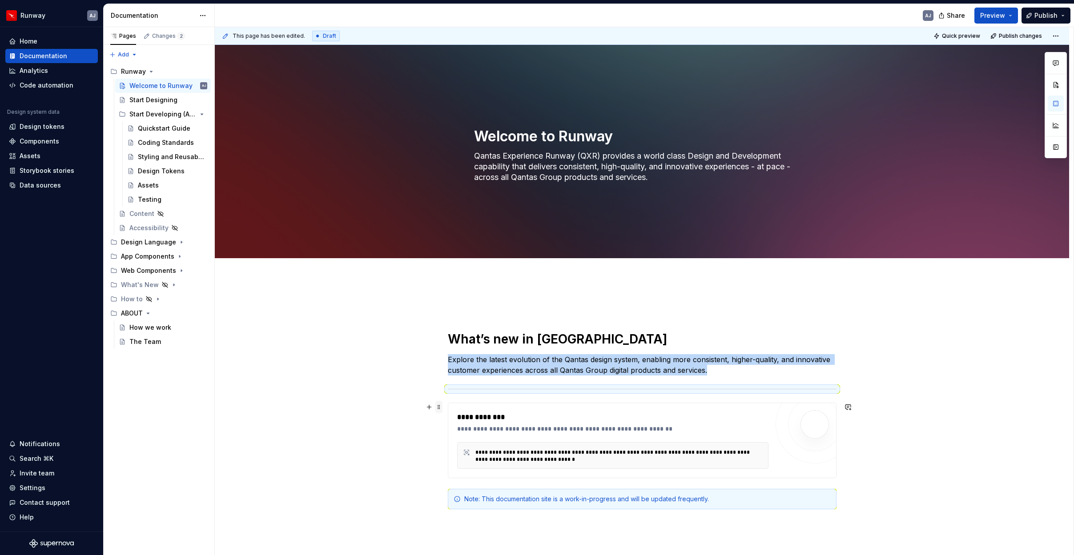
click at [442, 409] on span at bounding box center [438, 407] width 7 height 12
click at [471, 485] on div "Delete" at bounding box center [483, 486] width 58 height 9
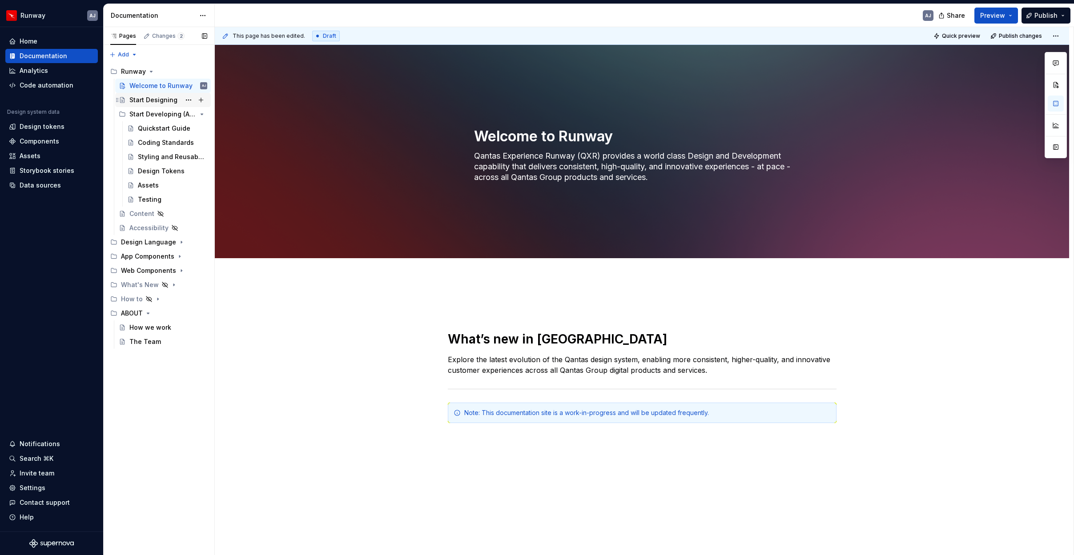
click at [149, 96] on div "Start Designing" at bounding box center [153, 100] width 48 height 9
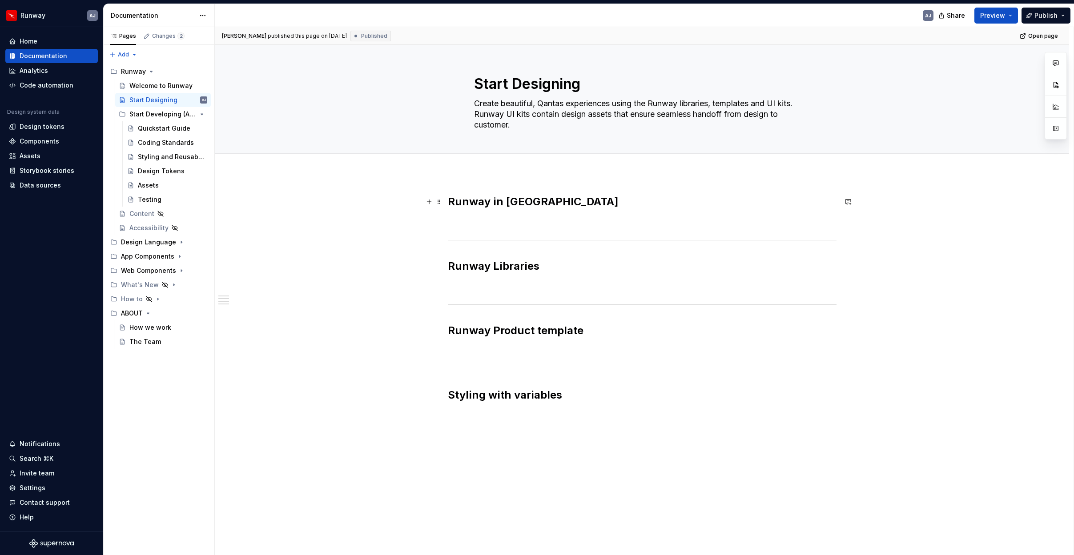
type textarea "*"
click at [475, 202] on strong "Runway in [GEOGRAPHIC_DATA]" at bounding box center [533, 201] width 171 height 13
click at [538, 182] on button "button" at bounding box center [535, 183] width 12 height 12
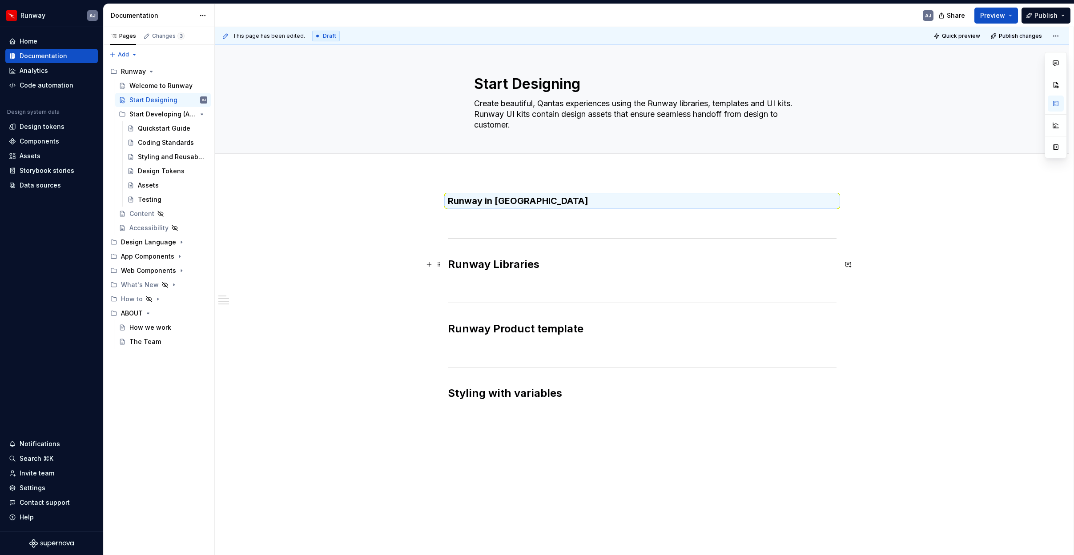
click at [497, 263] on h2 "Runway Libraries" at bounding box center [642, 264] width 389 height 14
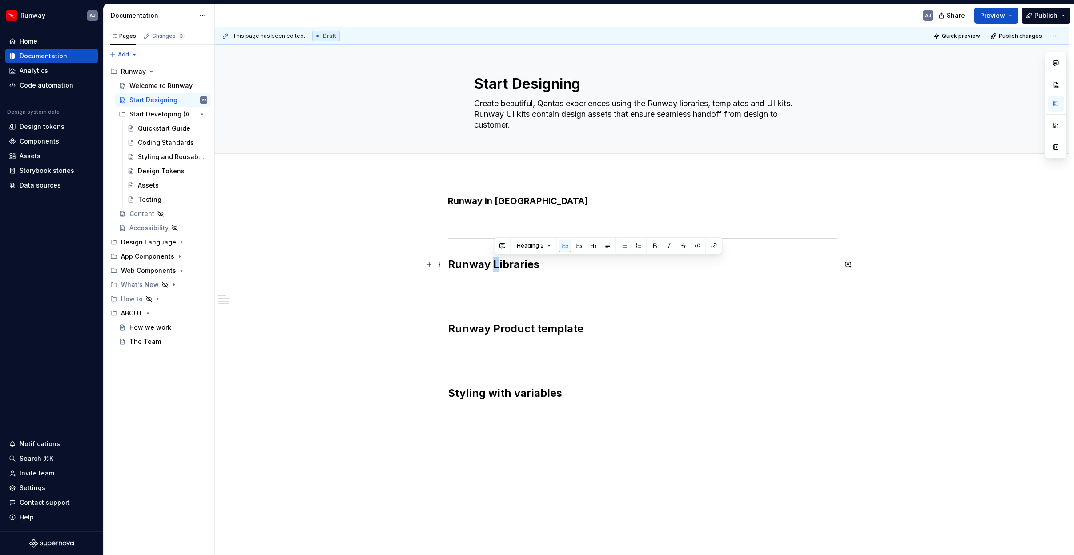
click at [497, 263] on h2 "Runway Libraries" at bounding box center [642, 264] width 389 height 14
click at [532, 247] on button "button" at bounding box center [535, 246] width 12 height 12
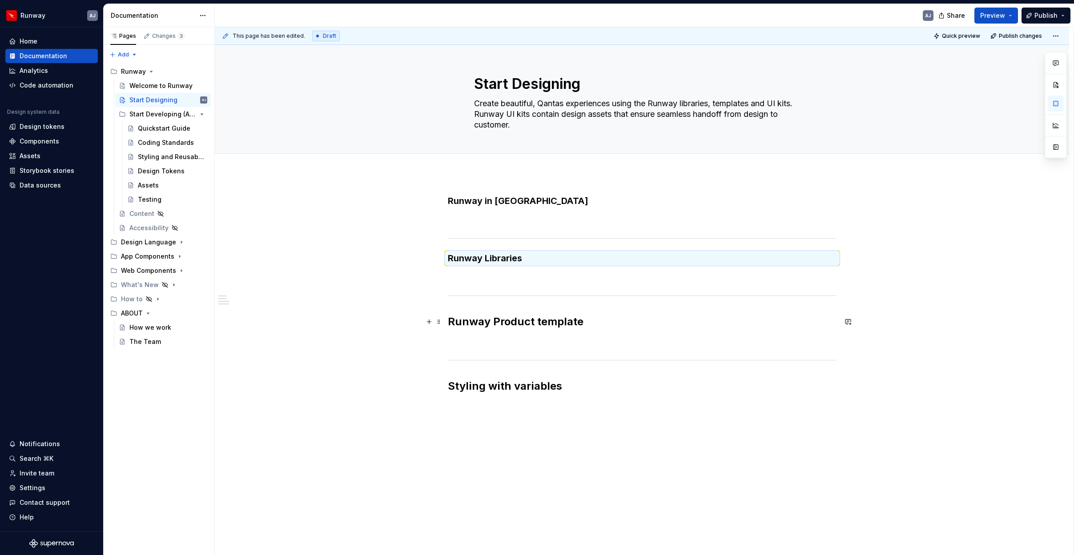
click at [498, 318] on h2 "Runway Product template" at bounding box center [642, 322] width 389 height 14
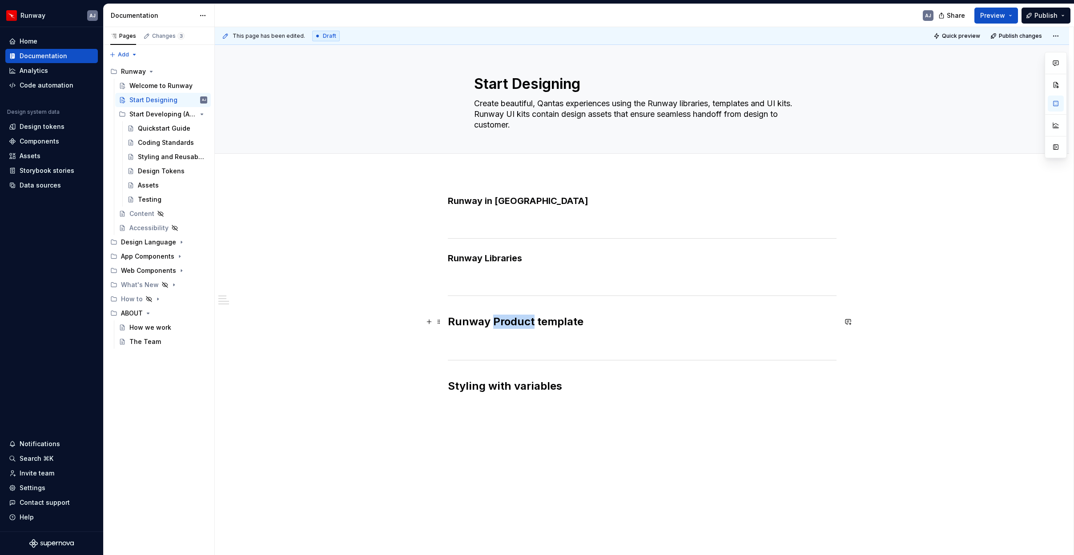
click at [498, 318] on h2 "Runway Product template" at bounding box center [642, 322] width 389 height 14
click at [532, 305] on button "button" at bounding box center [535, 303] width 12 height 12
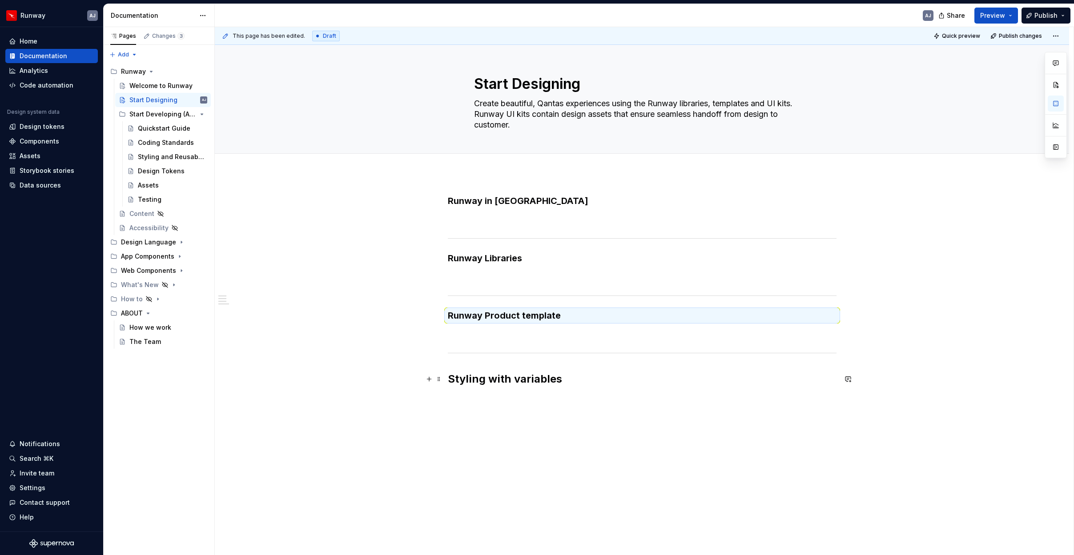
scroll to position [0, 0]
click at [502, 376] on h2 "Styling with variables" at bounding box center [642, 379] width 389 height 14
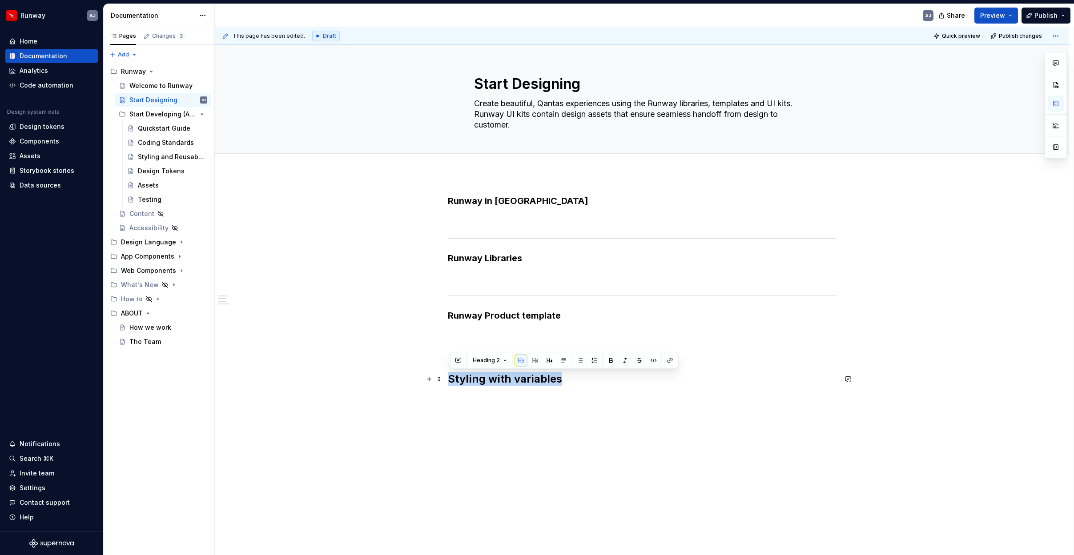
click at [502, 376] on h2 "Styling with variables" at bounding box center [642, 379] width 389 height 14
click at [535, 361] on button "button" at bounding box center [535, 360] width 12 height 12
click at [473, 219] on p at bounding box center [642, 219] width 389 height 11
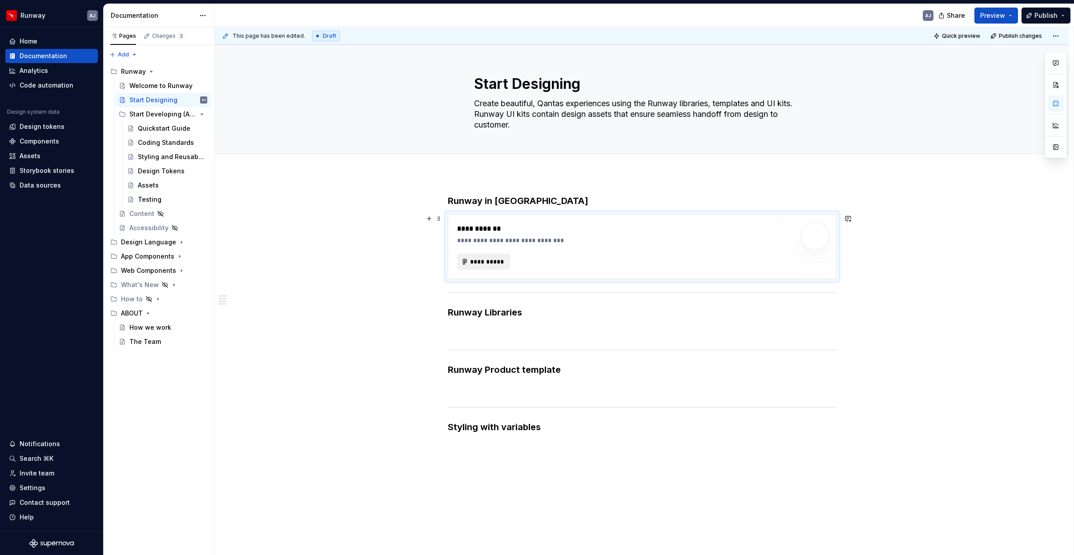
click at [479, 262] on span "**********" at bounding box center [487, 261] width 35 height 9
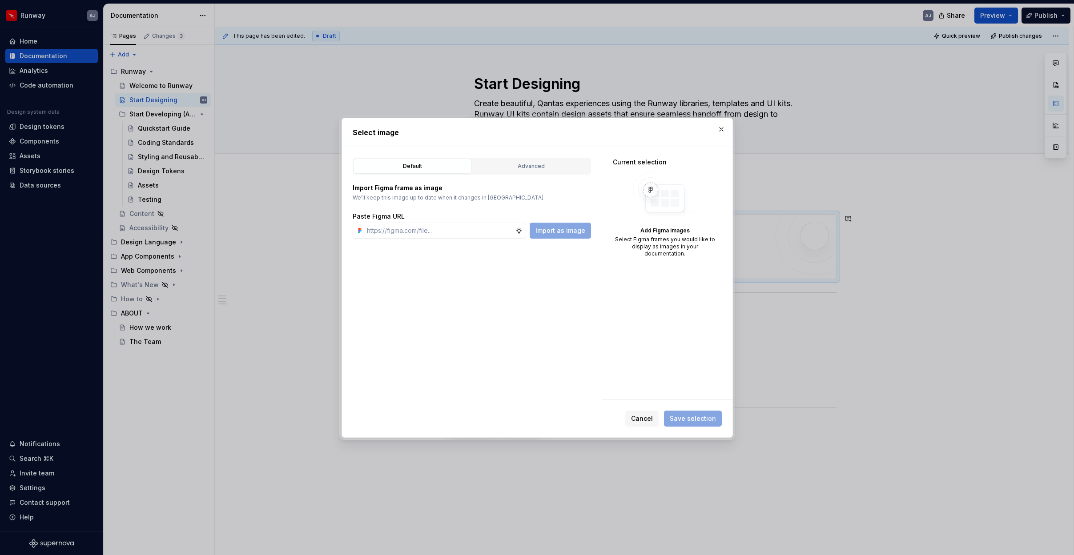
type textarea "*"
click at [436, 165] on div "Default" at bounding box center [413, 166] width 112 height 9
click at [424, 231] on input "text" at bounding box center [439, 231] width 152 height 16
paste input "[URL][DOMAIN_NAME]"
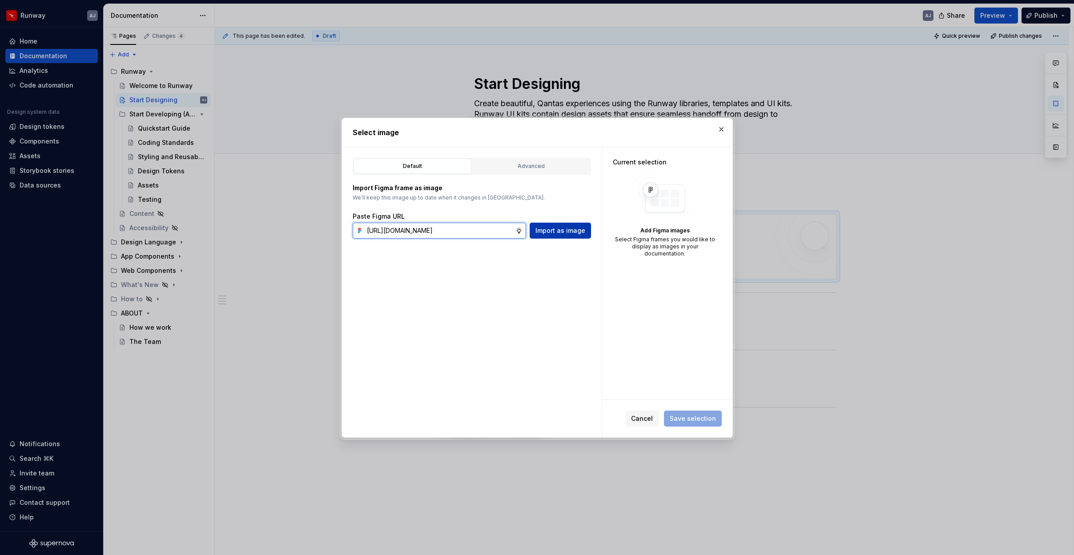
type input "[URL][DOMAIN_NAME]"
click at [560, 230] on span "Import as image" at bounding box center [560, 230] width 50 height 9
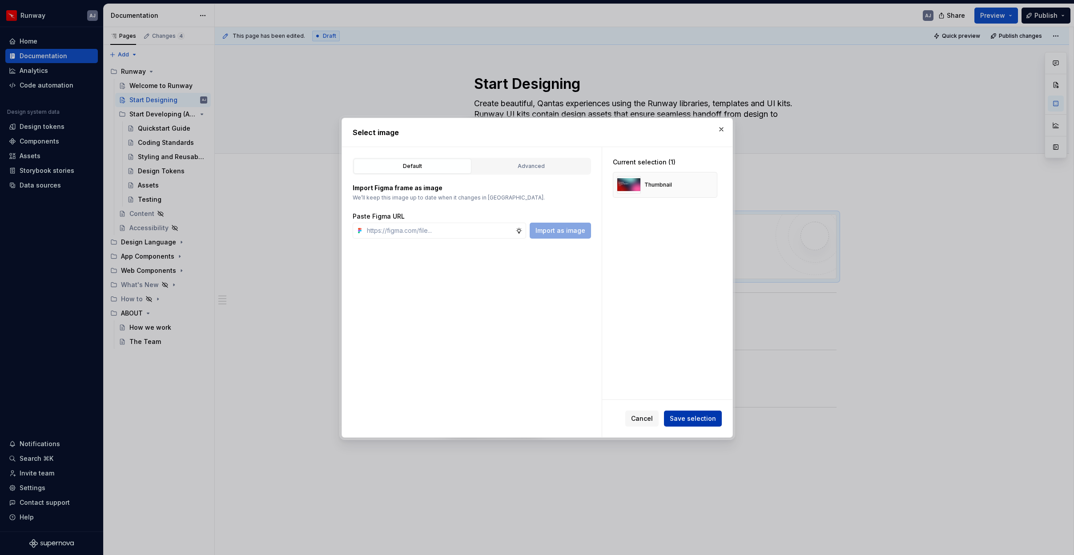
click at [698, 415] on span "Save selection" at bounding box center [693, 418] width 46 height 9
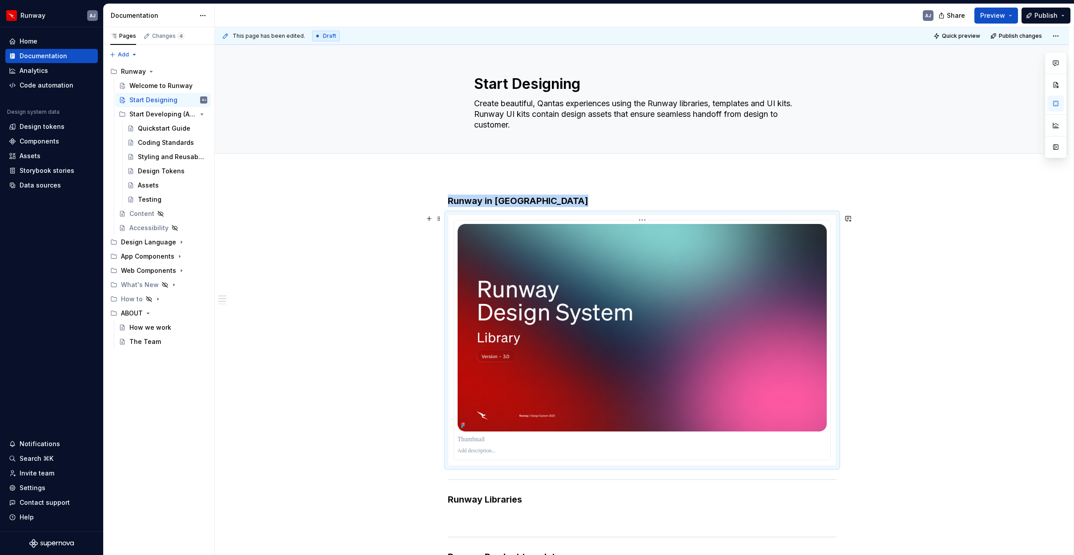
click at [759, 338] on img at bounding box center [642, 328] width 369 height 208
click at [203, 15] on html "Runway AJ Home Documentation Analytics Code automation Design system data Desig…" at bounding box center [537, 277] width 1074 height 555
click at [217, 47] on div "Toggle focus mode" at bounding box center [247, 47] width 72 height 9
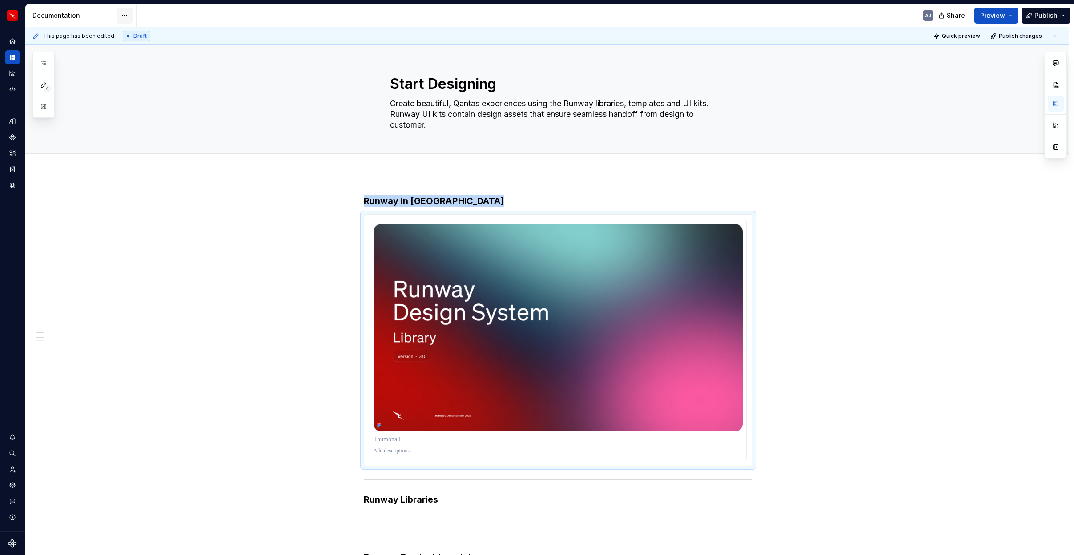
click at [123, 16] on html "Runway AJ Design system data Documentation AJ Share Preview Publish 4 Pages Add…" at bounding box center [537, 277] width 1074 height 555
click at [146, 45] on div "Toggle focus mode" at bounding box center [169, 47] width 72 height 9
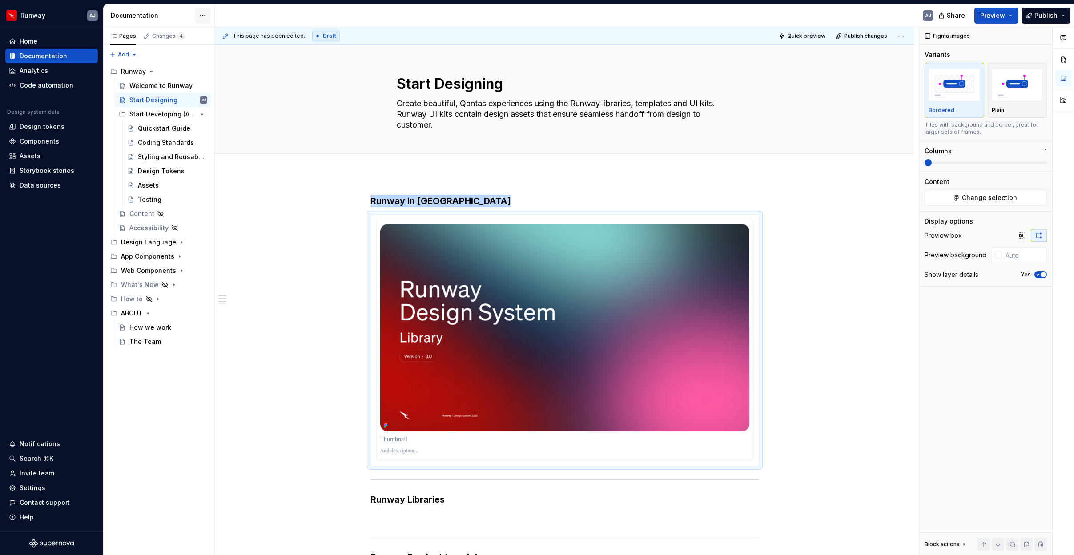
click at [201, 13] on html "Runway AJ Home Documentation Analytics Code automation Design system data Desig…" at bounding box center [537, 277] width 1074 height 555
click at [265, 92] on div "Documentation settings" at bounding box center [253, 92] width 84 height 9
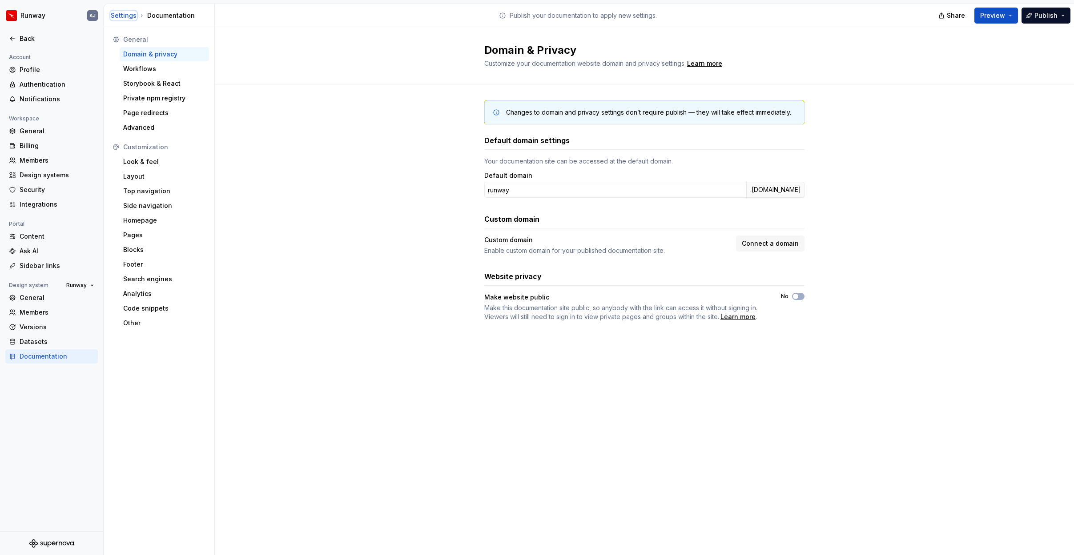
click at [123, 16] on div "Settings" at bounding box center [124, 15] width 26 height 9
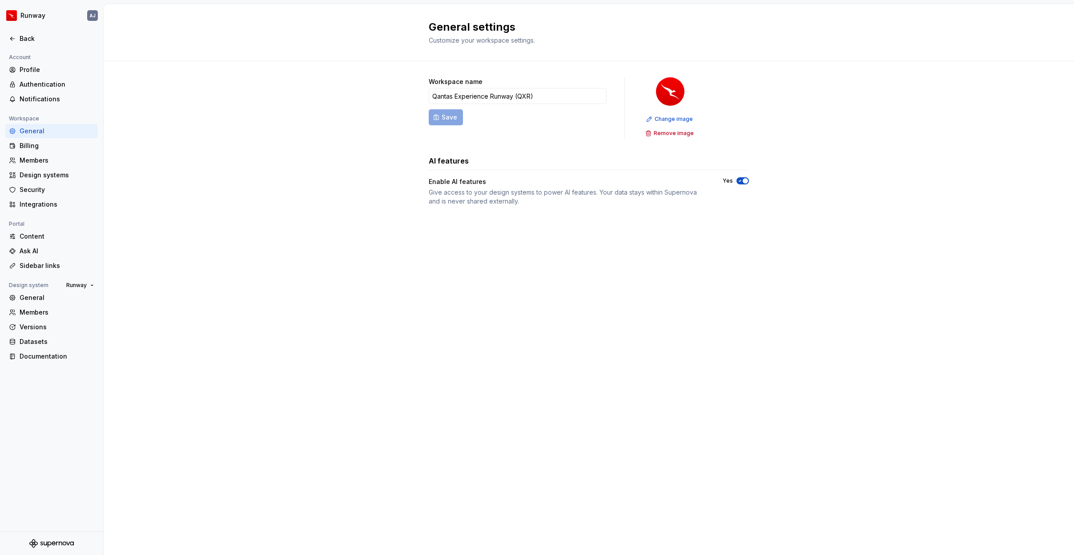
click at [218, 95] on div "Workspace name Qantas Experience Runway (QXR) Save Change image Remove image AI…" at bounding box center [589, 150] width 970 height 178
click at [26, 70] on div "Profile" at bounding box center [57, 69] width 75 height 9
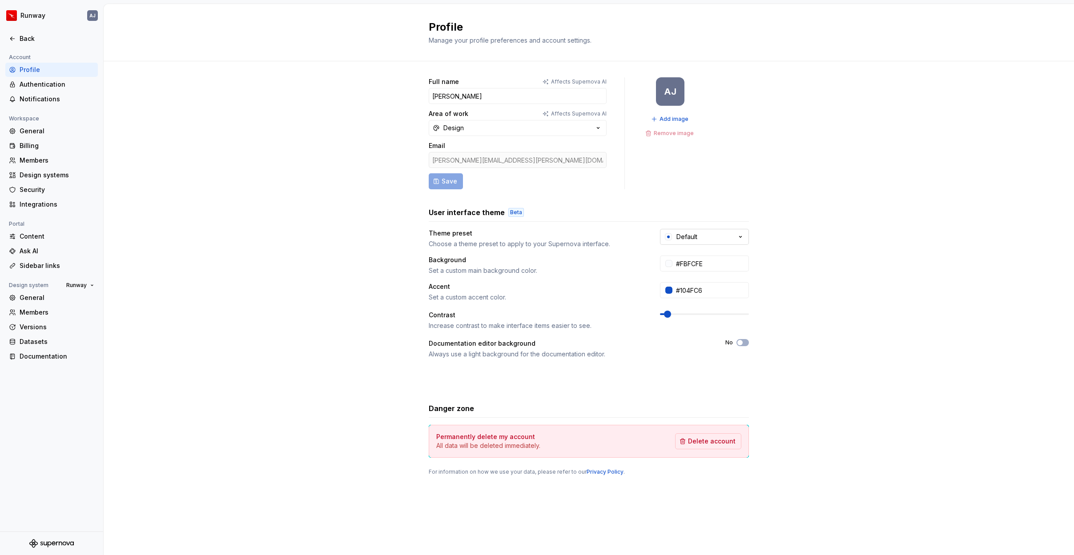
click at [694, 239] on div "Default" at bounding box center [686, 237] width 21 height 9
click at [387, 277] on div "Full name Affects Supernova AI [PERSON_NAME] Area of work Affects Supernova AI …" at bounding box center [589, 285] width 970 height 448
click at [38, 83] on div "Authentication" at bounding box center [57, 84] width 75 height 9
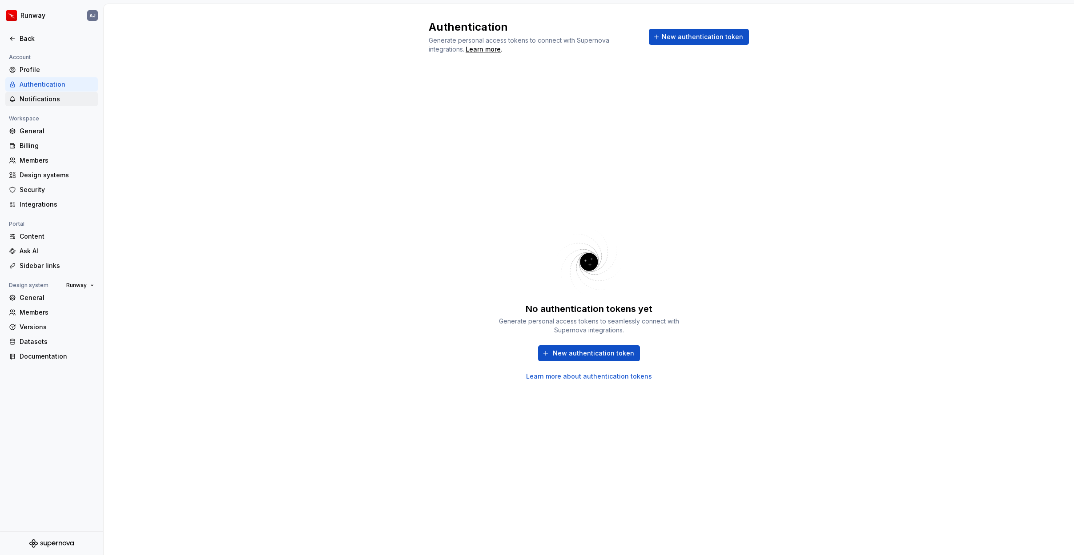
click at [28, 103] on div "Notifications" at bounding box center [57, 99] width 75 height 9
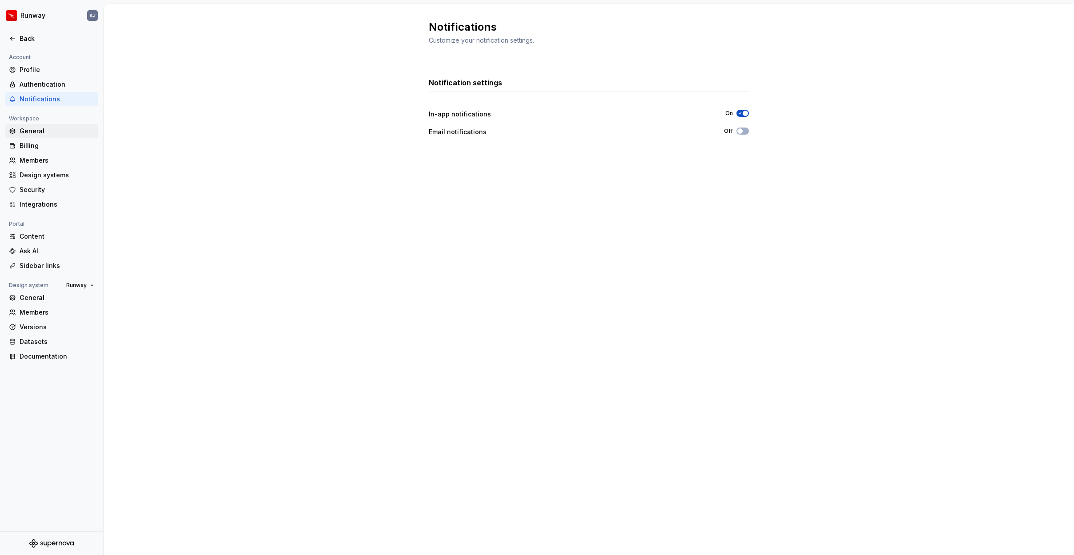
click at [29, 131] on div "General" at bounding box center [57, 131] width 75 height 9
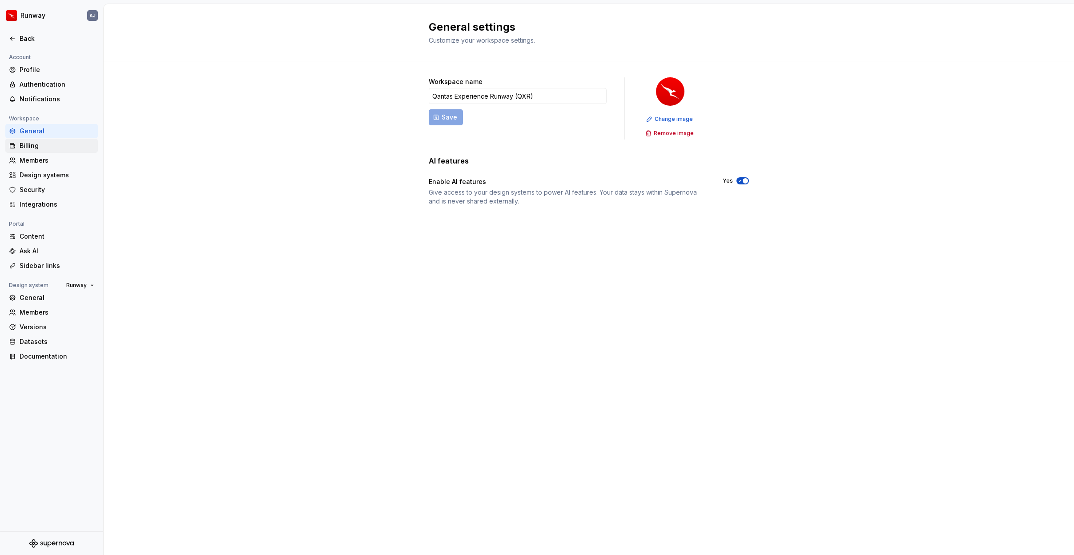
click at [33, 145] on div "Billing" at bounding box center [57, 145] width 75 height 9
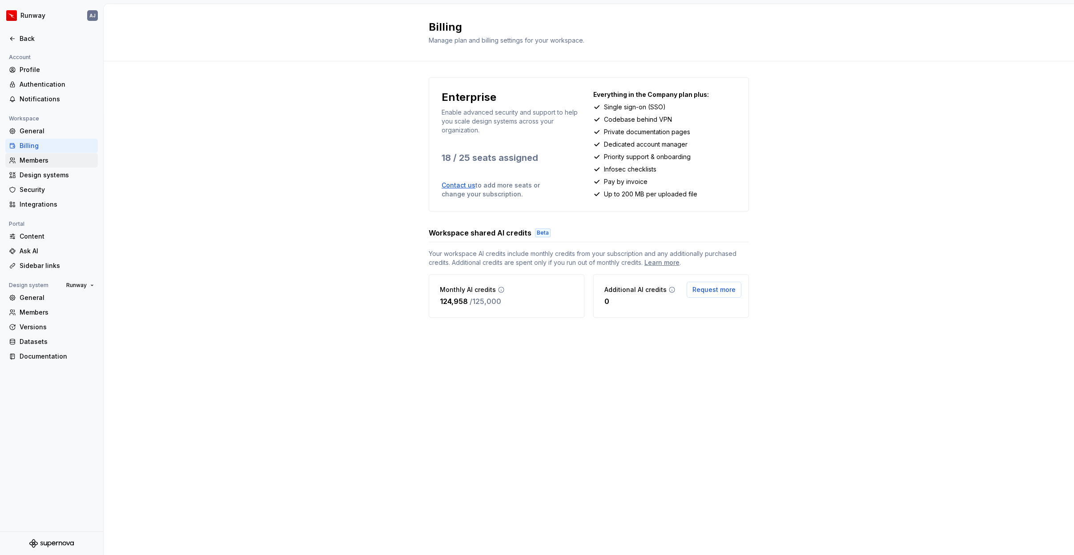
click at [34, 159] on div "Members" at bounding box center [57, 160] width 75 height 9
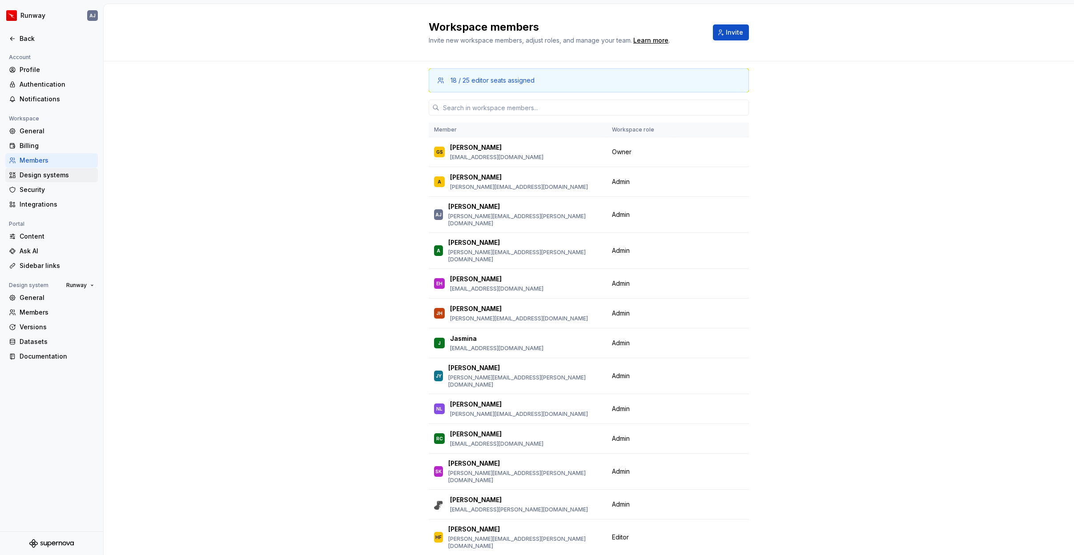
click at [36, 175] on div "Design systems" at bounding box center [57, 175] width 75 height 9
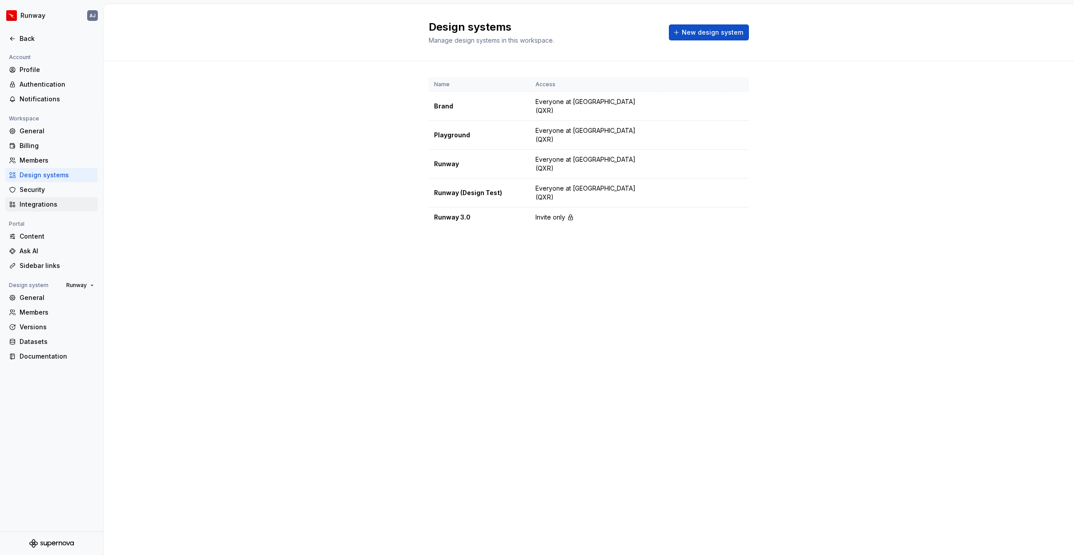
click at [50, 204] on div "Integrations" at bounding box center [57, 204] width 75 height 9
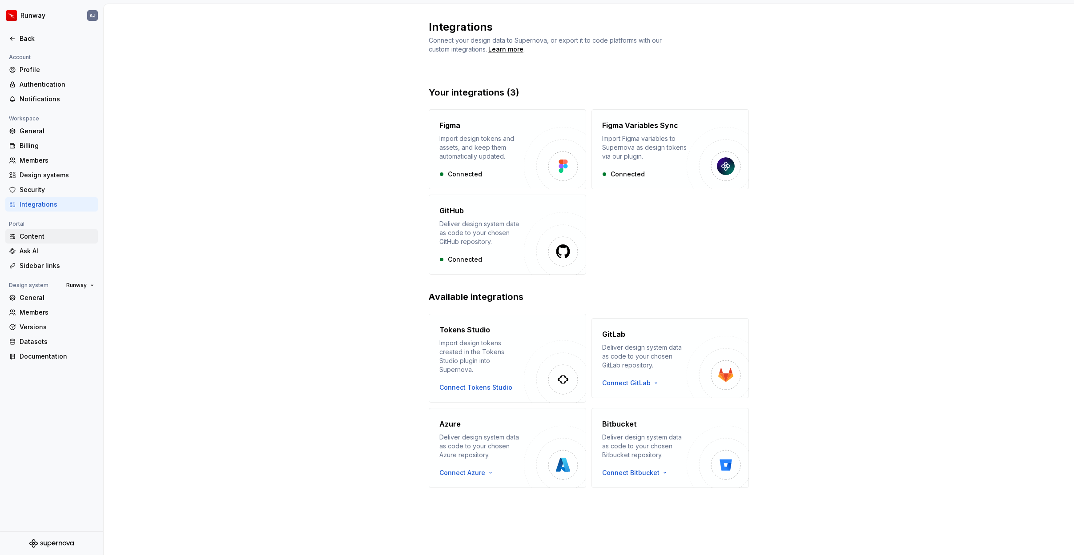
click at [47, 238] on div "Content" at bounding box center [57, 236] width 75 height 9
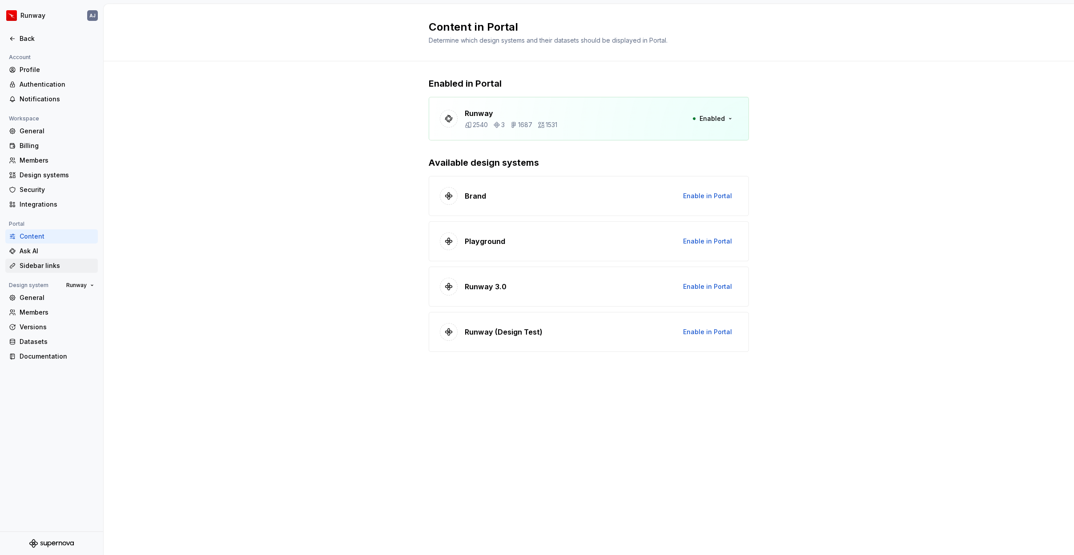
click at [33, 265] on div "Sidebar links" at bounding box center [57, 265] width 75 height 9
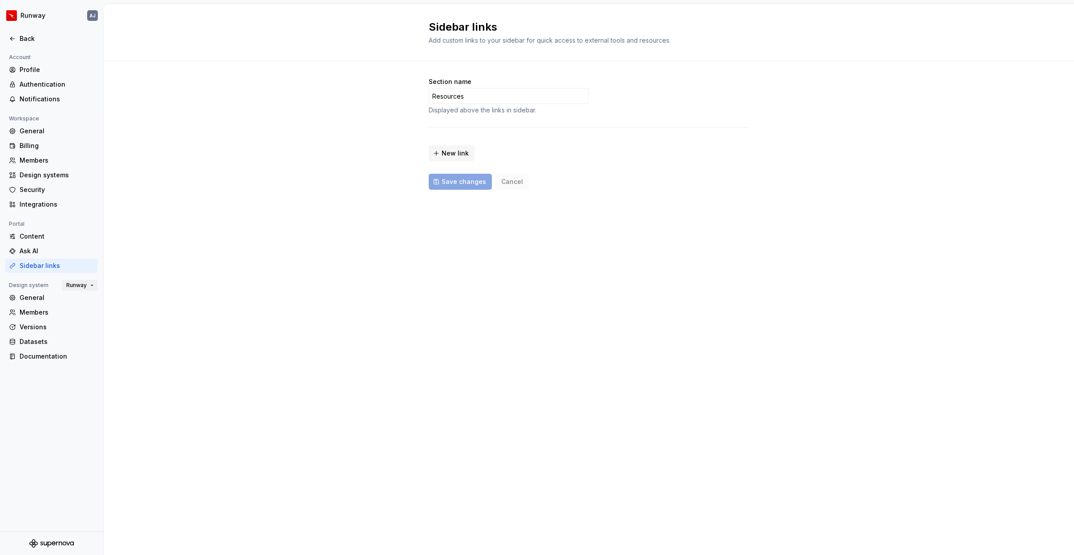
click at [93, 285] on button "Runway" at bounding box center [80, 285] width 36 height 12
click at [51, 295] on div "General" at bounding box center [57, 297] width 75 height 9
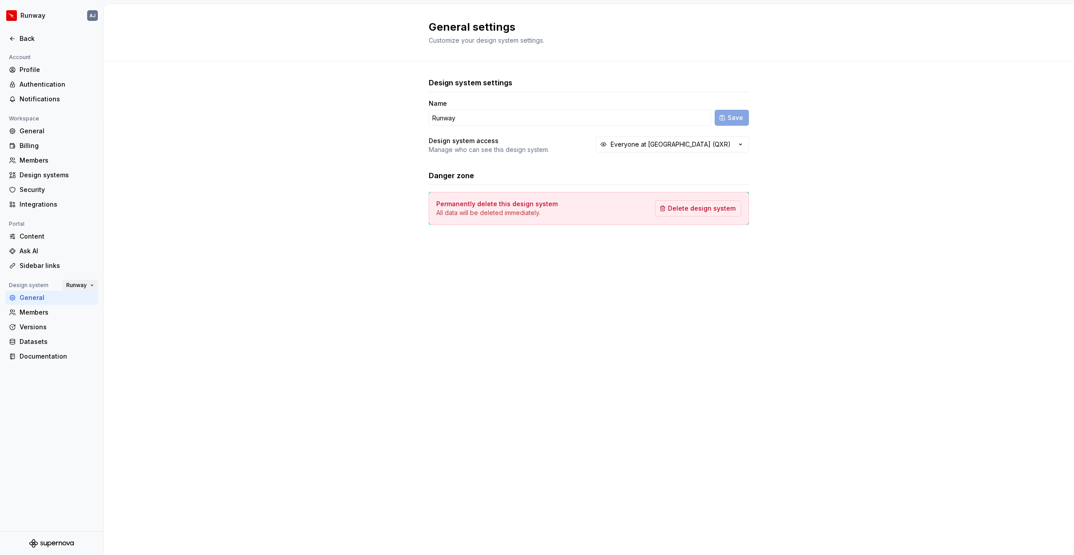
click at [81, 284] on span "Runway" at bounding box center [76, 285] width 20 height 7
click at [83, 298] on div "Brand" at bounding box center [87, 301] width 18 height 9
click at [83, 287] on span "Brand" at bounding box center [79, 285] width 16 height 7
click at [98, 329] on div "Runway" at bounding box center [95, 330] width 25 height 9
click at [61, 325] on div "Versions" at bounding box center [57, 327] width 75 height 9
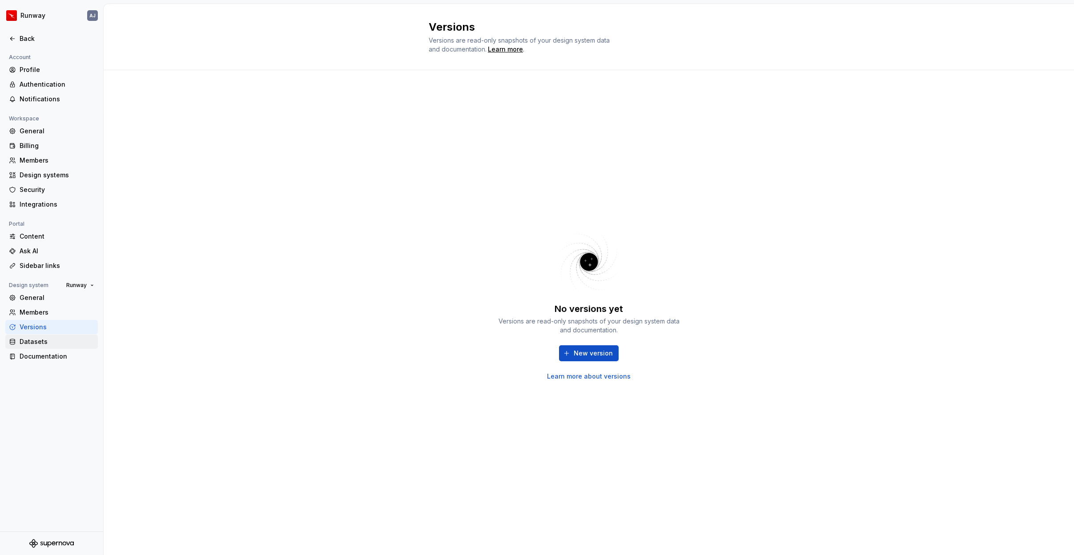
click at [56, 341] on div "Datasets" at bounding box center [57, 341] width 75 height 9
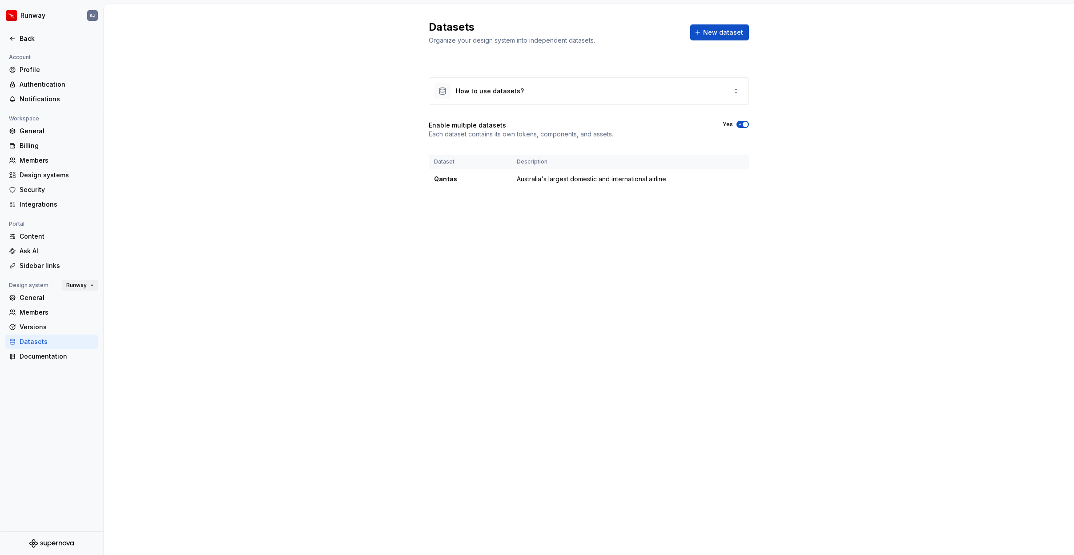
click at [80, 287] on span "Runway" at bounding box center [76, 285] width 20 height 7
click at [86, 302] on div "Brand" at bounding box center [87, 301] width 18 height 9
click at [739, 123] on span "button" at bounding box center [739, 124] width 5 height 5
click at [744, 124] on button "No" at bounding box center [742, 124] width 12 height 7
click at [451, 180] on div "Default" at bounding box center [470, 179] width 72 height 9
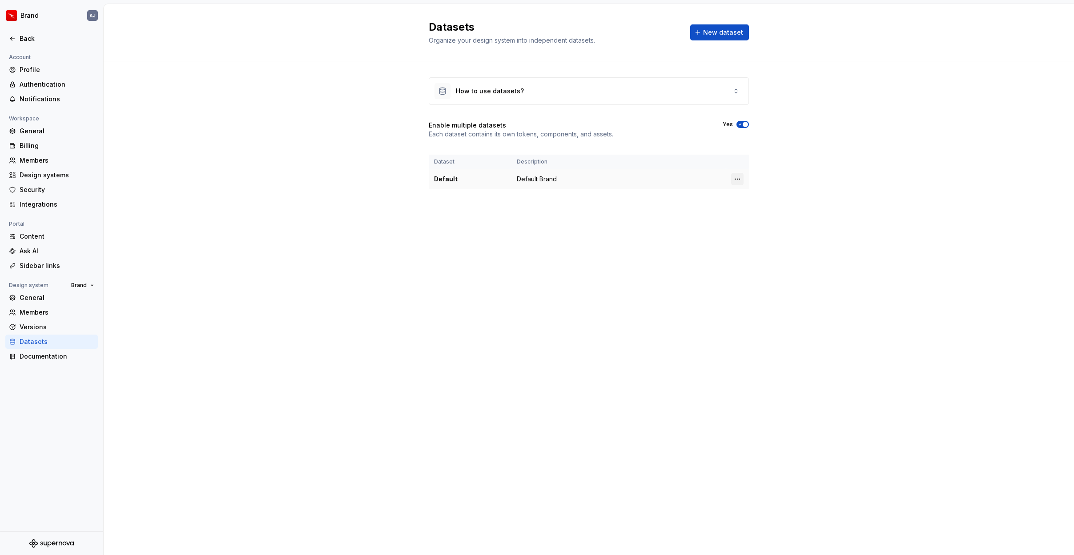
click at [738, 180] on html "Brand AJ Back Account Profile Authentication Notifications Workspace General Bi…" at bounding box center [537, 277] width 1074 height 555
click at [738, 176] on html "Brand AJ Back Account Profile Authentication Notifications Workspace General Bi…" at bounding box center [537, 277] width 1074 height 555
click at [591, 97] on div "How to use datasets?" at bounding box center [588, 91] width 319 height 27
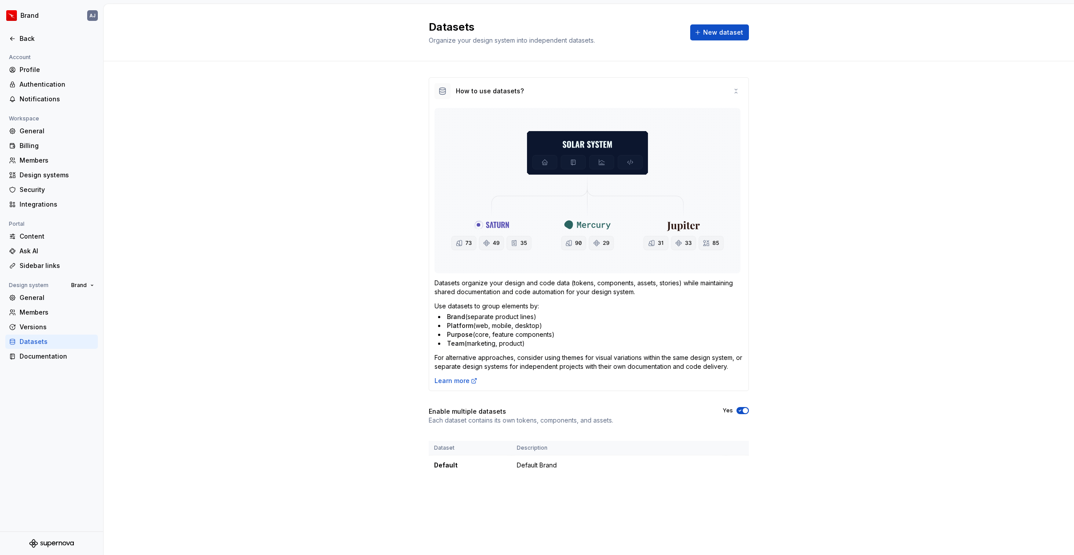
click at [769, 258] on div "How to use datasets? Datasets organize your design and code data (tokens, compo…" at bounding box center [589, 285] width 970 height 448
click at [474, 462] on div "Default" at bounding box center [470, 465] width 72 height 9
click at [448, 465] on div "Default" at bounding box center [470, 465] width 72 height 9
click at [449, 466] on div "Default" at bounding box center [470, 465] width 72 height 9
click at [348, 287] on div "How to use datasets? Datasets organize your design and code data (tokens, compo…" at bounding box center [589, 285] width 970 height 448
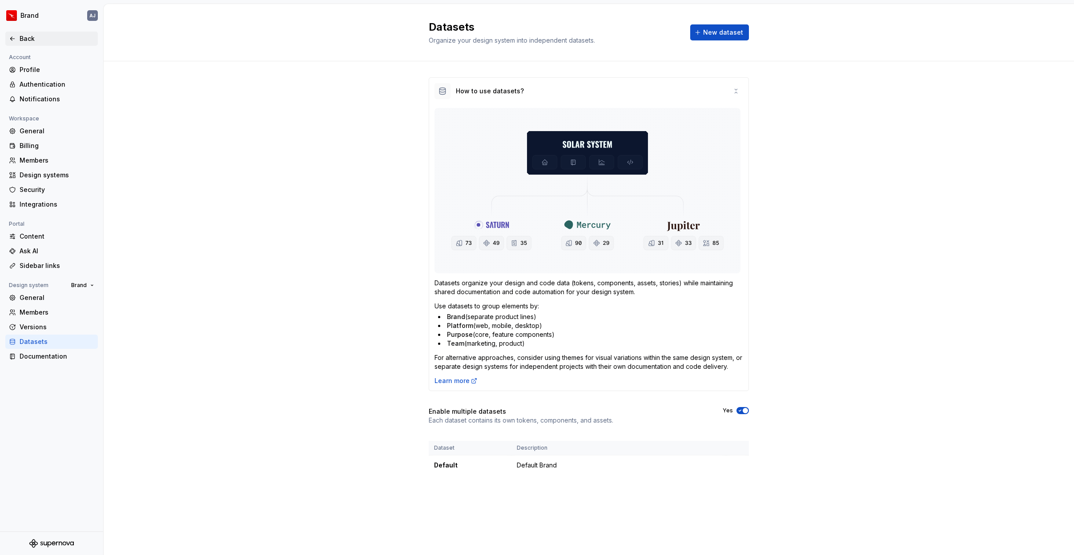
click at [28, 36] on div "Back" at bounding box center [57, 38] width 75 height 9
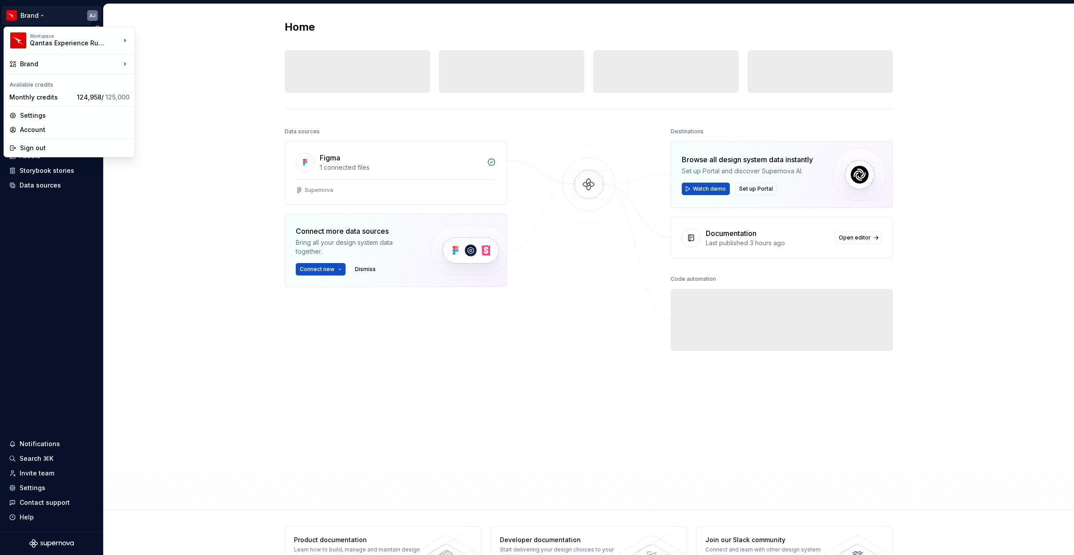
click at [38, 16] on html "Brand AJ Home Documentation Analytics Code automation Design system data Design…" at bounding box center [537, 277] width 1074 height 555
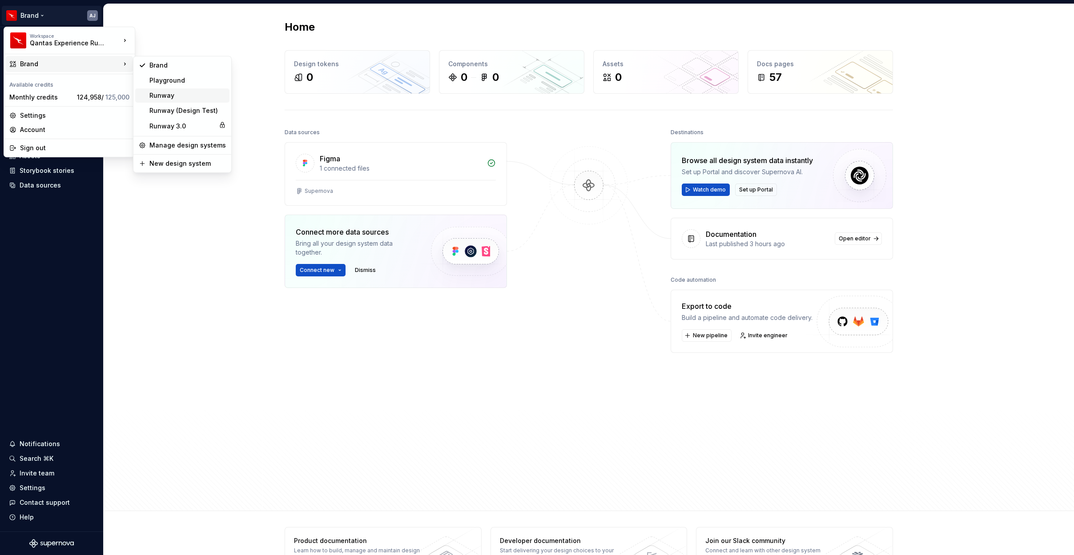
click at [172, 97] on div "Runway" at bounding box center [187, 95] width 76 height 9
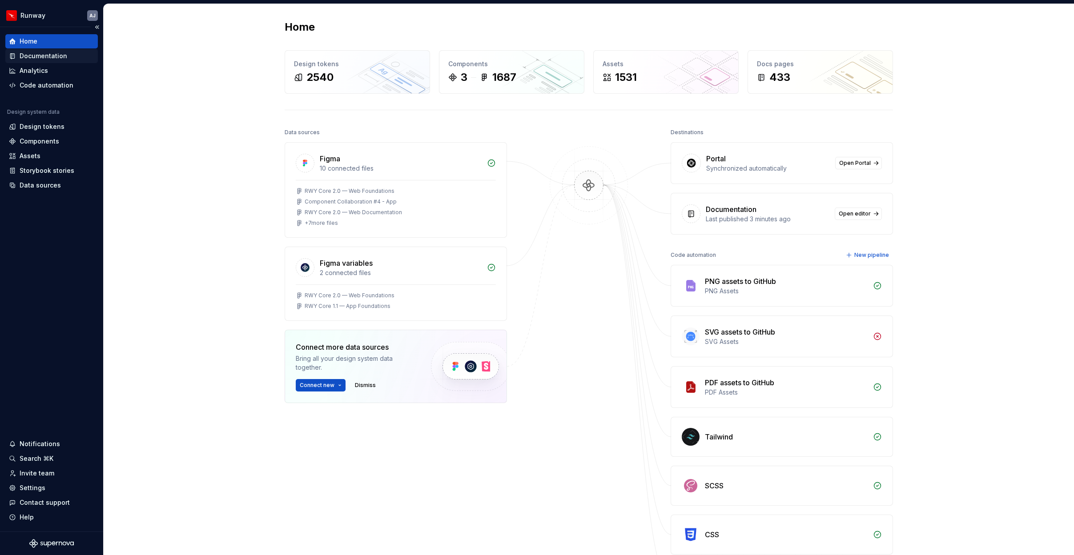
click at [44, 54] on div "Documentation" at bounding box center [44, 56] width 48 height 9
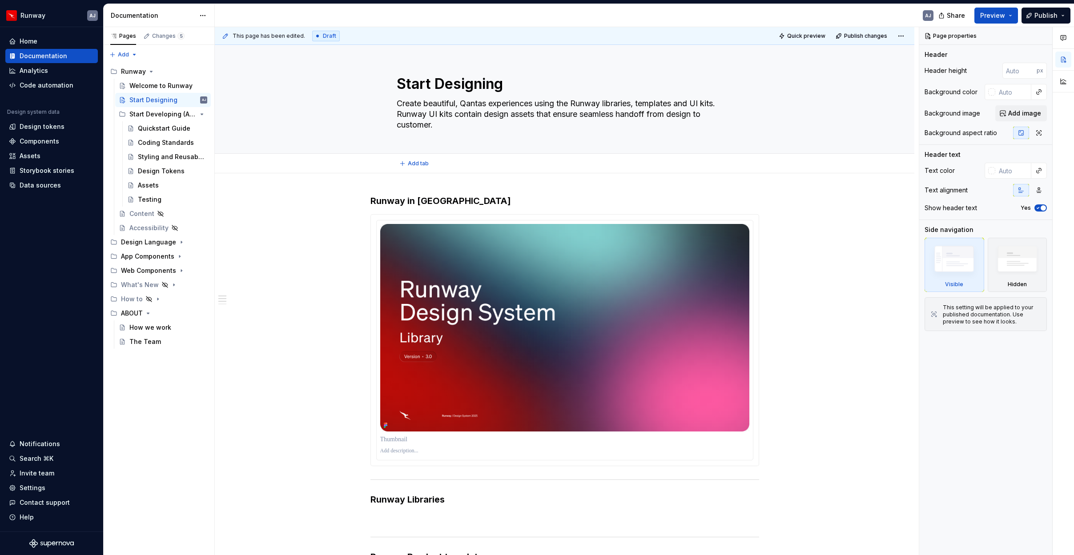
type textarea "*"
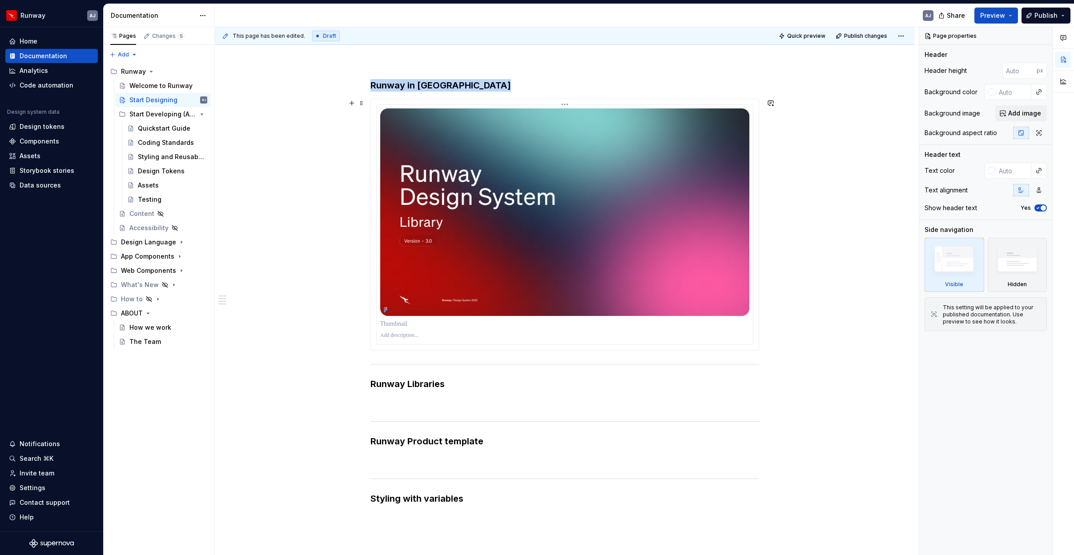
click at [666, 191] on img at bounding box center [564, 212] width 369 height 208
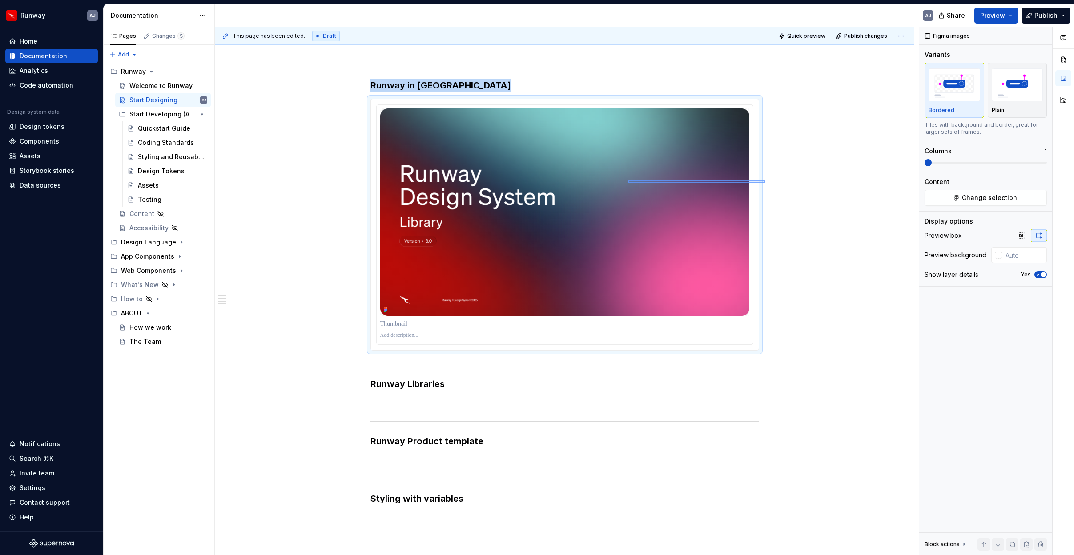
drag, startPoint x: 764, startPoint y: 180, endPoint x: 628, endPoint y: 183, distance: 135.6
click at [628, 183] on div "This page has been edited. Draft Quick preview Publish changes Start Designing …" at bounding box center [567, 291] width 704 height 529
click at [566, 105] on html "Runway AJ Home Documentation Analytics Code automation Design system data Desig…" at bounding box center [537, 277] width 1074 height 555
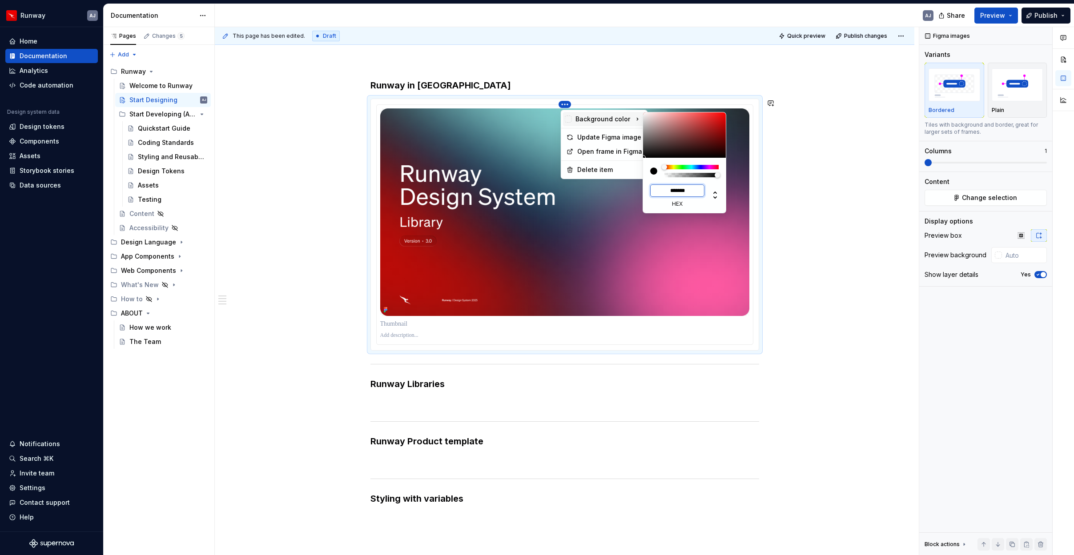
click at [686, 197] on input "*******" at bounding box center [677, 191] width 54 height 12
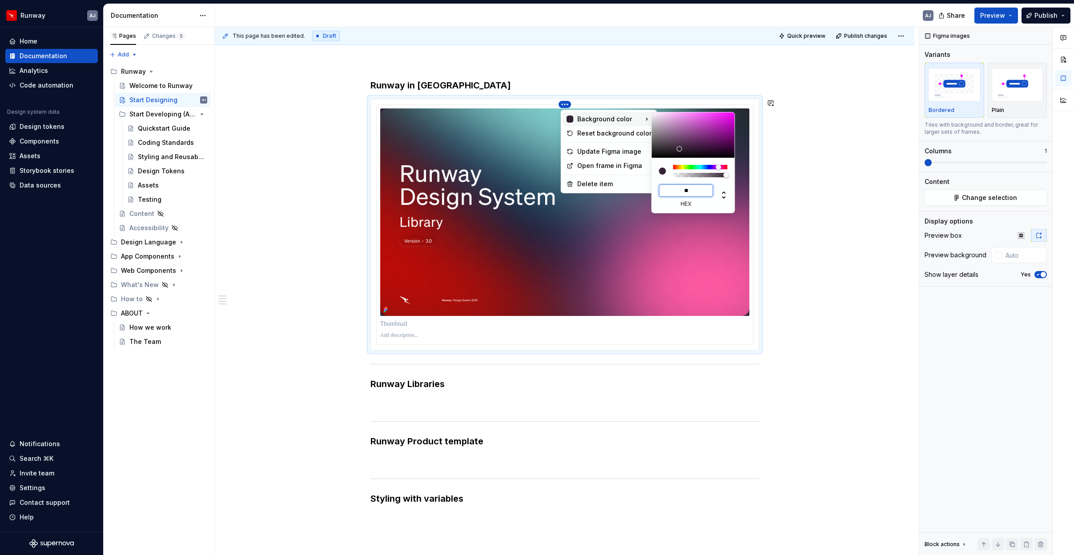
type input "*"
click at [827, 161] on html "Runway AJ Home Documentation Analytics Code automation Design system data Desig…" at bounding box center [537, 277] width 1074 height 555
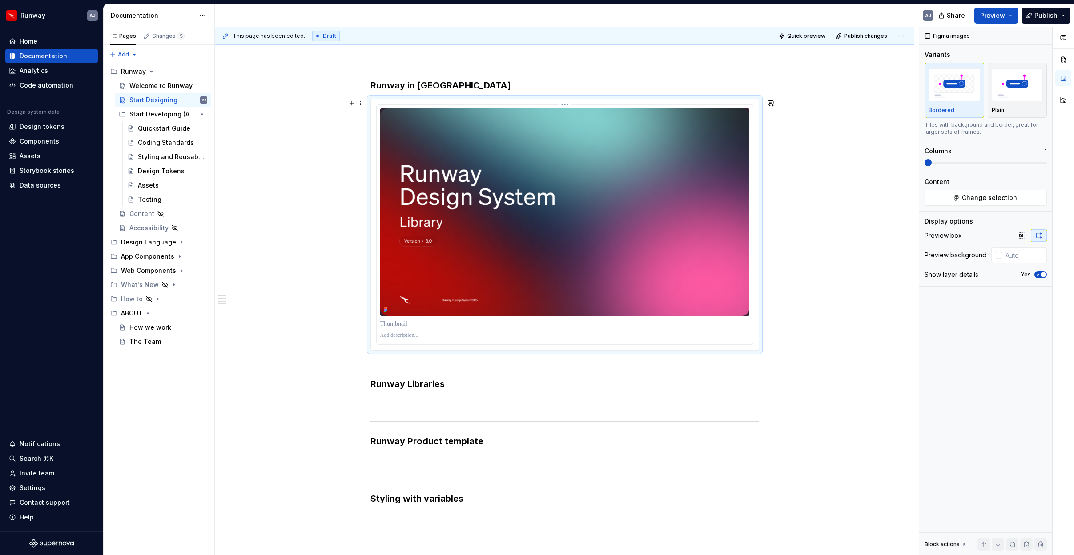
type textarea "*"
click at [608, 140] on img at bounding box center [564, 212] width 369 height 208
click at [562, 103] on html "Runway AJ Home Documentation Analytics Code automation Design system data Desig…" at bounding box center [537, 277] width 1074 height 555
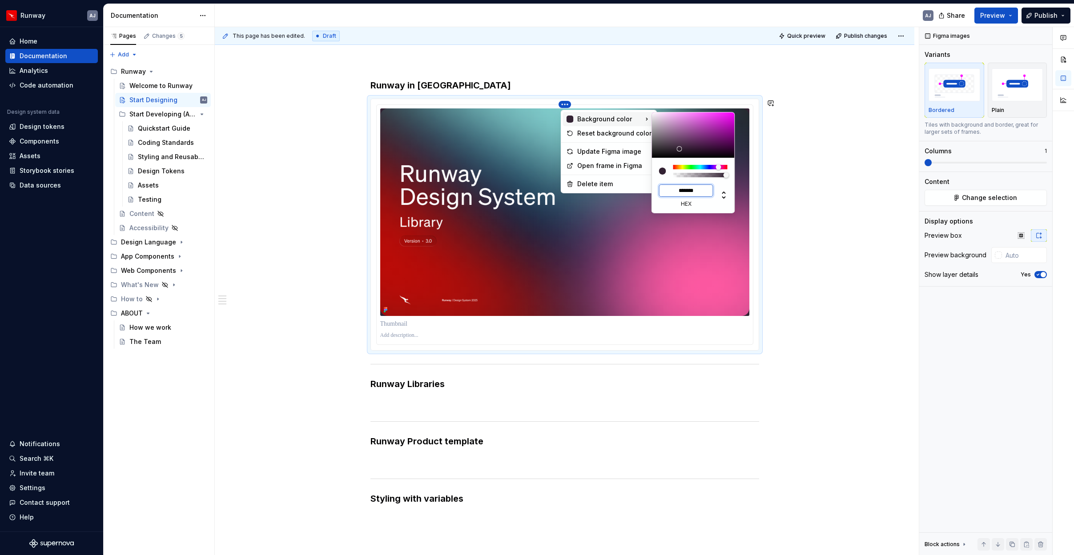
click at [692, 197] on input "*******" at bounding box center [686, 191] width 54 height 12
click at [692, 196] on input "*******" at bounding box center [686, 191] width 54 height 12
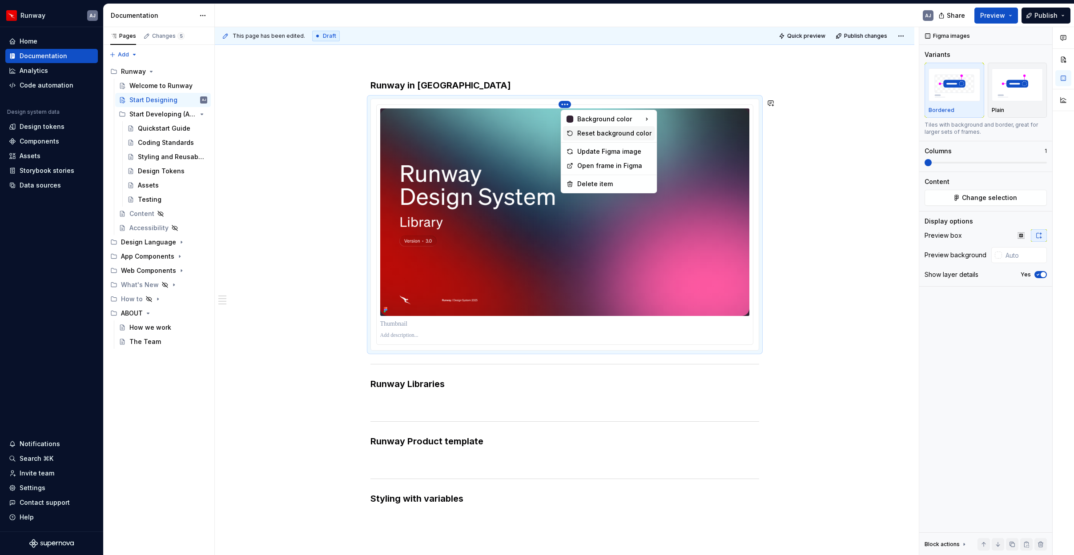
click at [612, 132] on div "Reset background color" at bounding box center [614, 133] width 74 height 9
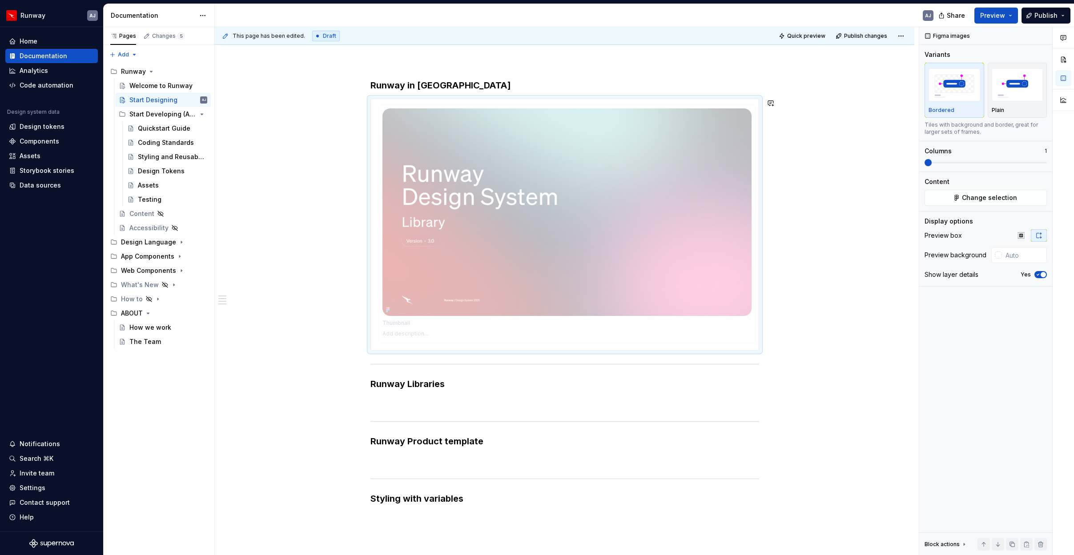
drag, startPoint x: 752, startPoint y: 107, endPoint x: 721, endPoint y: 133, distance: 41.0
click at [720, 134] on body "Runway AJ Home Documentation Analytics Code automation Design system data Desig…" at bounding box center [537, 277] width 1074 height 555
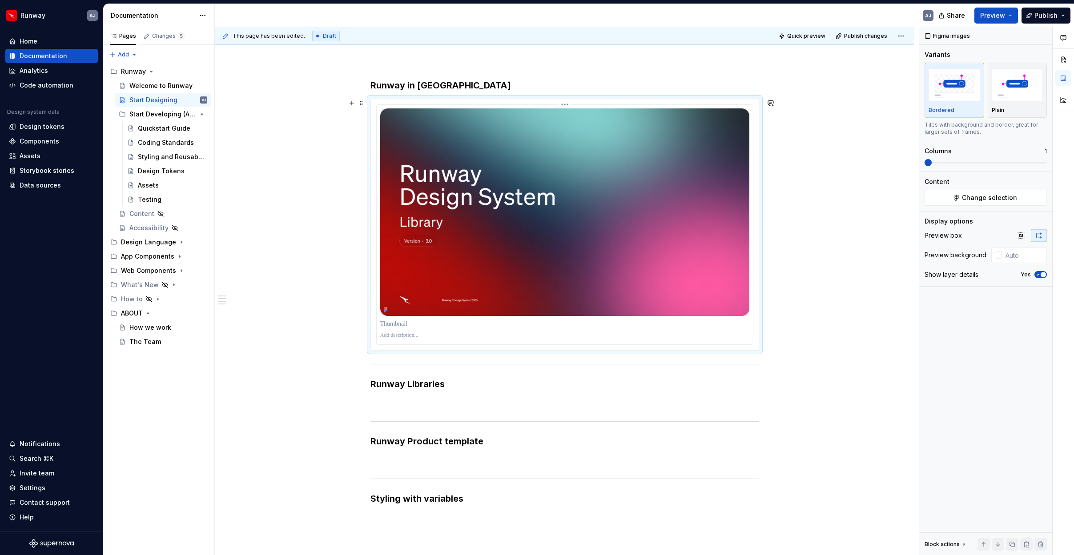
click at [406, 338] on p at bounding box center [564, 335] width 369 height 7
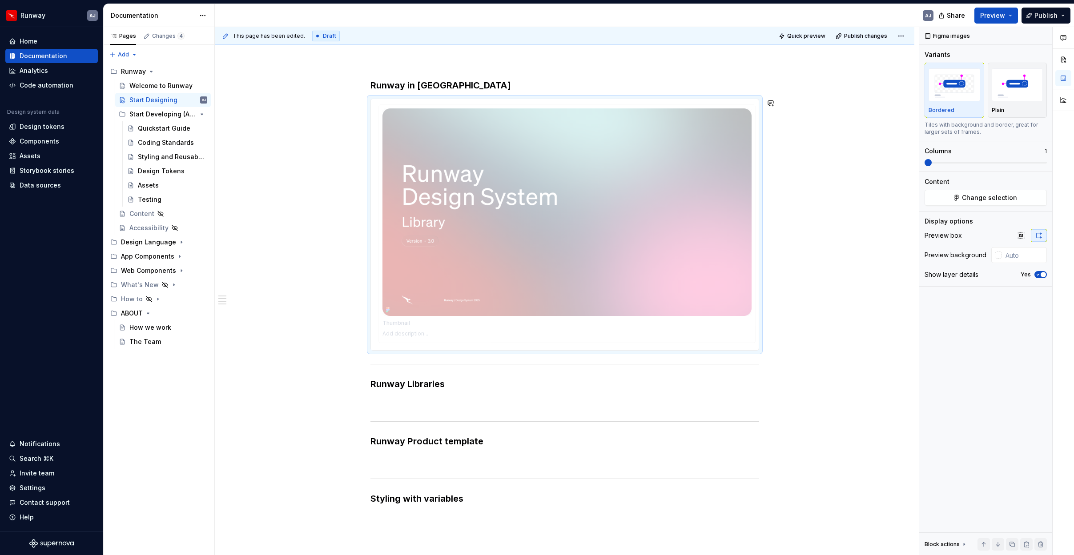
drag, startPoint x: 704, startPoint y: 312, endPoint x: 610, endPoint y: 258, distance: 108.5
click at [610, 258] on body "Runway AJ Home Documentation Analytics Code automation Design system data Desig…" at bounding box center [537, 277] width 1074 height 555
drag, startPoint x: 463, startPoint y: 339, endPoint x: 462, endPoint y: 269, distance: 69.8
click at [462, 269] on body "Runway AJ Home Documentation Analytics Code automation Design system data Desig…" at bounding box center [537, 277] width 1074 height 555
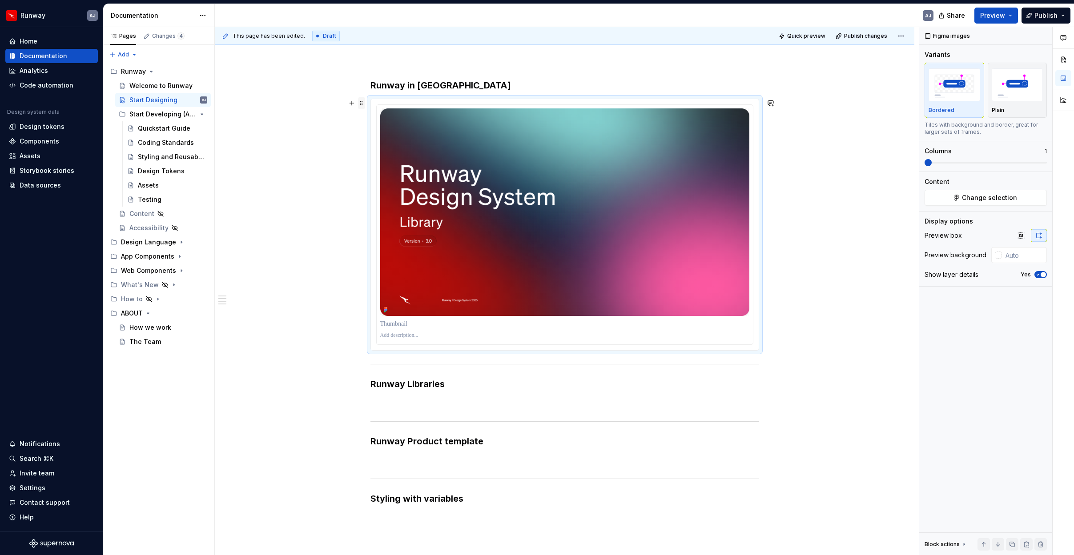
click at [364, 104] on span at bounding box center [361, 103] width 7 height 12
click at [314, 86] on div "Runway in Figma Runway Libraries Runway Product template Styling with variables" at bounding box center [564, 379] width 699 height 642
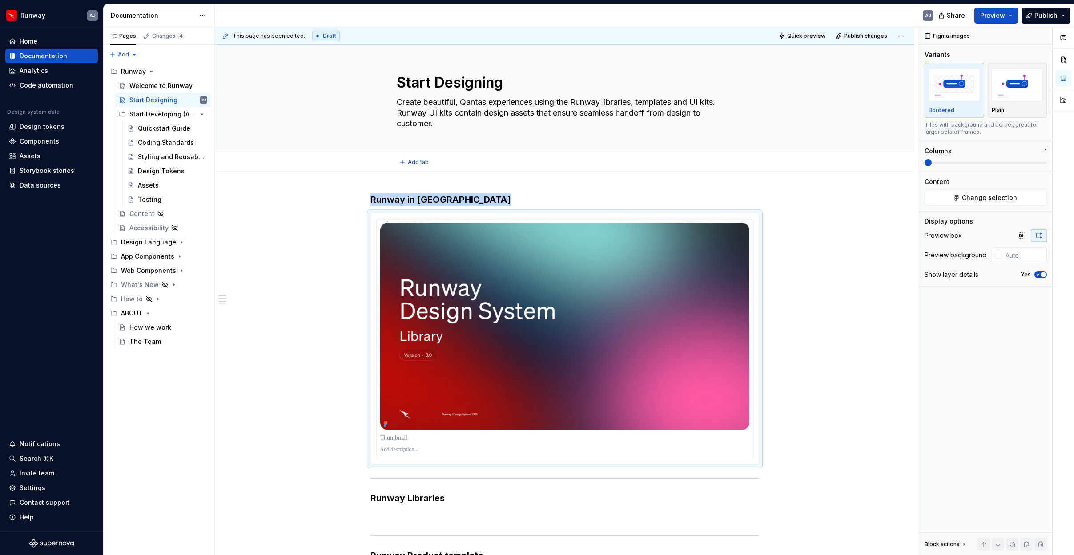
scroll to position [0, 0]
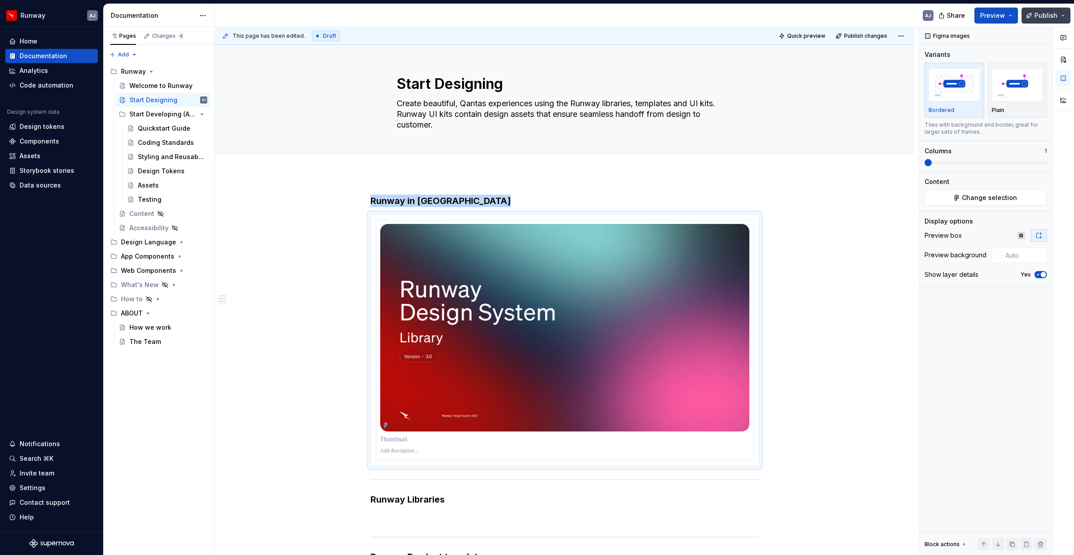
click at [1033, 15] on button "Publish" at bounding box center [1045, 16] width 49 height 16
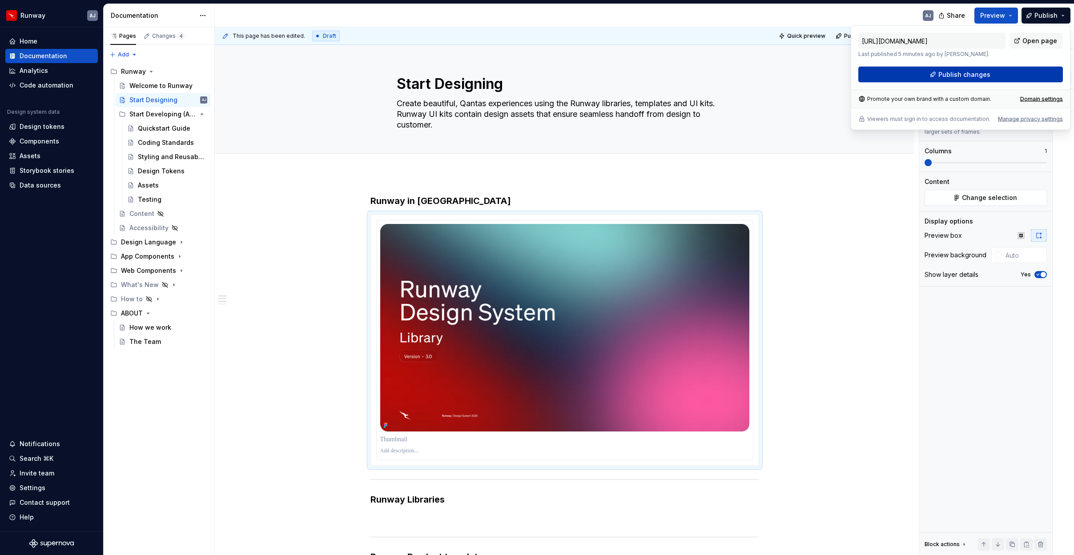
click at [953, 75] on span "Publish changes" at bounding box center [964, 74] width 52 height 9
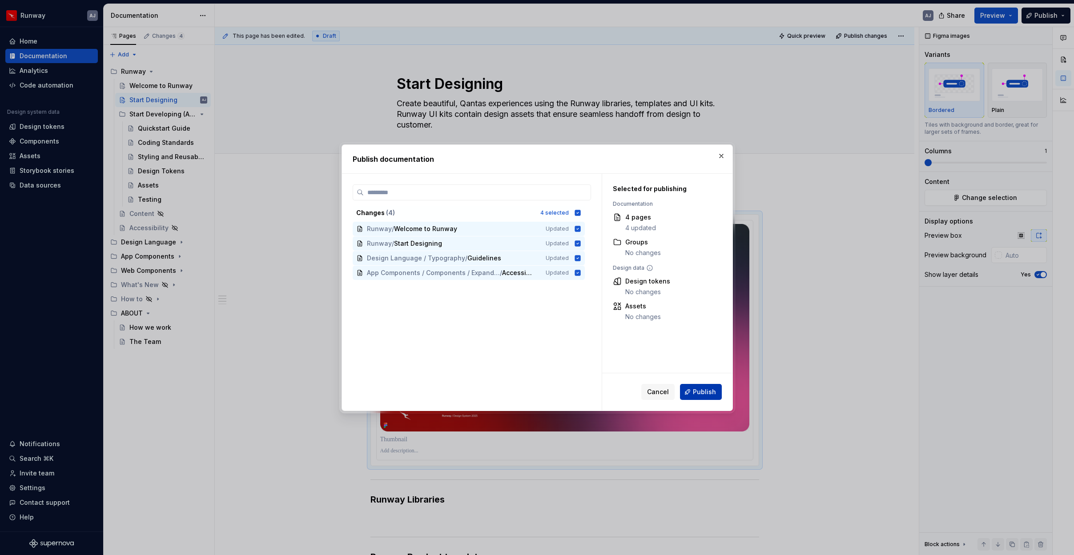
click at [708, 389] on span "Publish" at bounding box center [704, 392] width 23 height 9
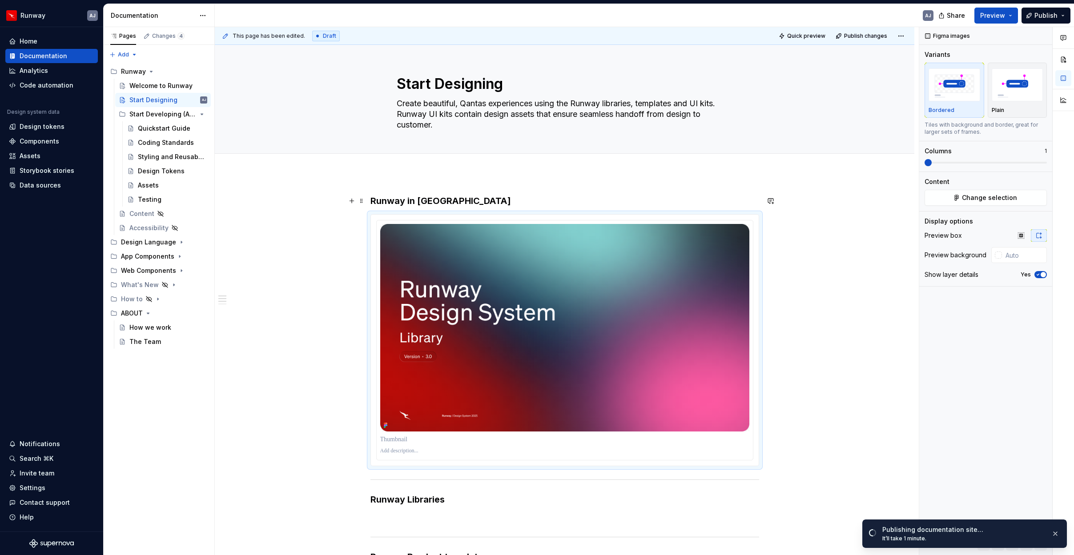
click at [399, 199] on strong "Runway in [GEOGRAPHIC_DATA]" at bounding box center [440, 201] width 140 height 11
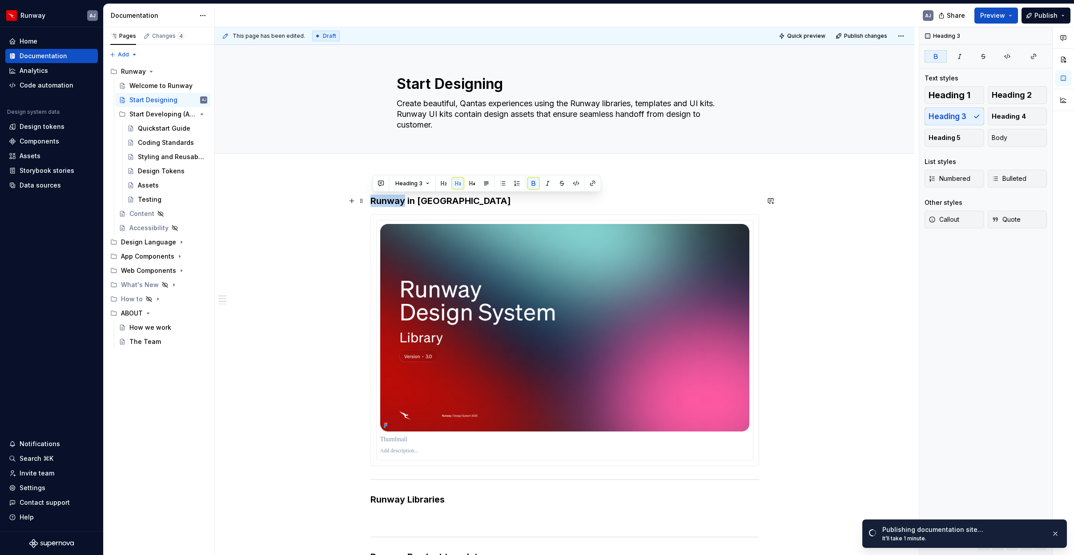
click at [399, 199] on strong "Runway in [GEOGRAPHIC_DATA]" at bounding box center [440, 201] width 140 height 11
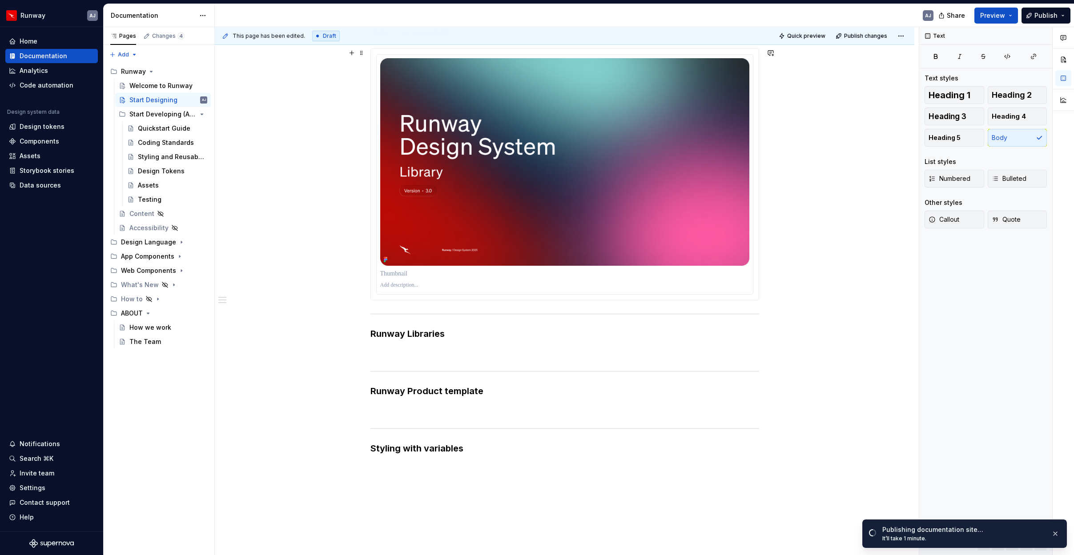
scroll to position [169, 0]
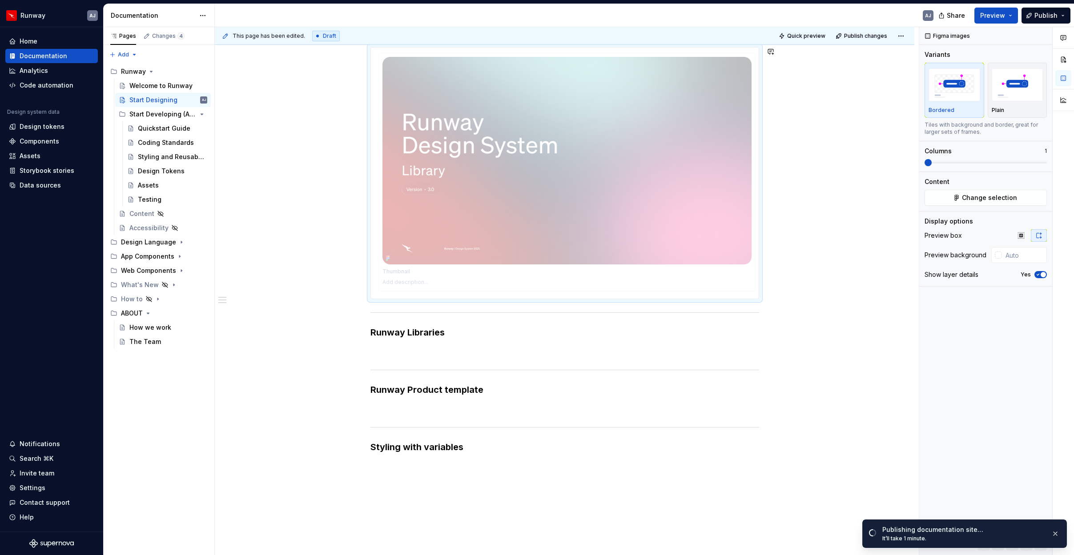
drag, startPoint x: 464, startPoint y: 97, endPoint x: 410, endPoint y: 324, distance: 233.5
click at [405, 325] on body "Runway AJ Home Documentation Analytics Code automation Design system data Desig…" at bounding box center [537, 277] width 1074 height 555
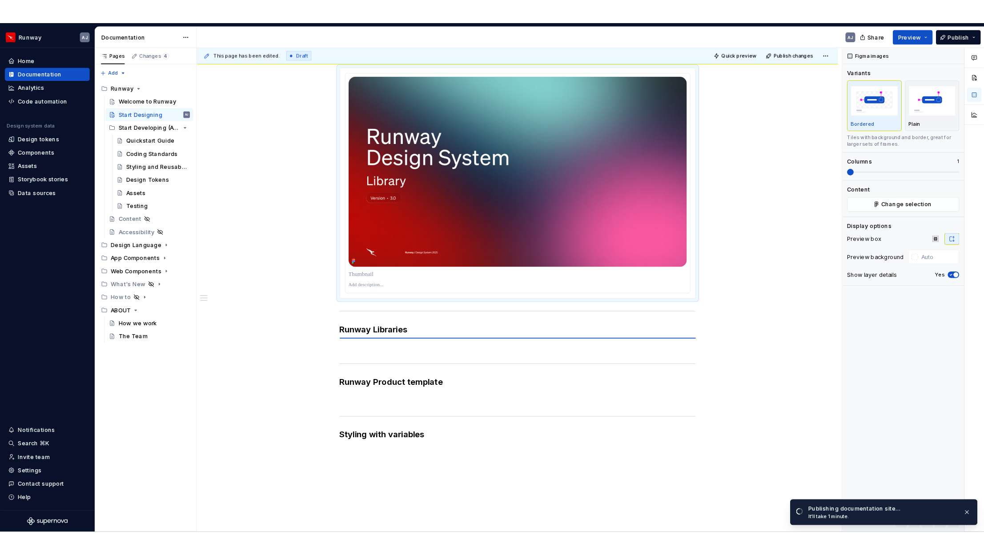
scroll to position [0, 0]
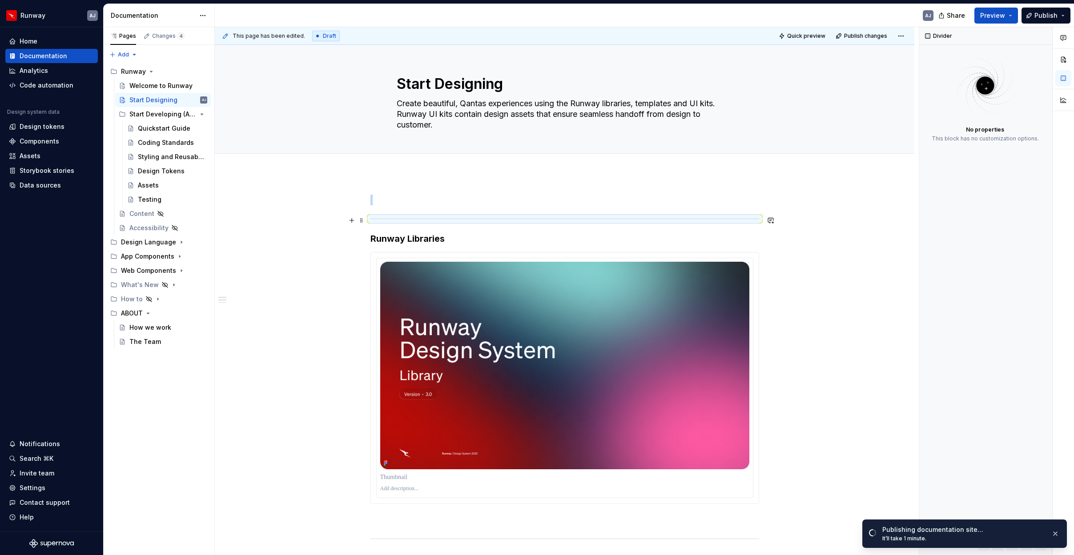
click at [401, 217] on div at bounding box center [564, 219] width 389 height 6
click at [364, 222] on span at bounding box center [361, 220] width 7 height 12
click at [393, 302] on div "Delete" at bounding box center [406, 299] width 58 height 9
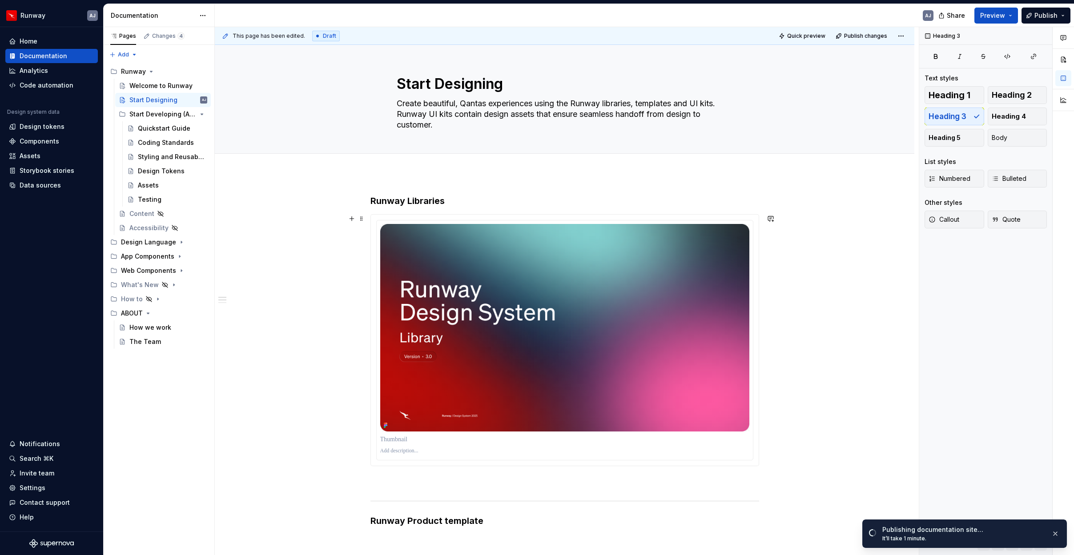
click at [836, 244] on div "Runway Libraries Runway Product template Styling with variables" at bounding box center [564, 476] width 699 height 606
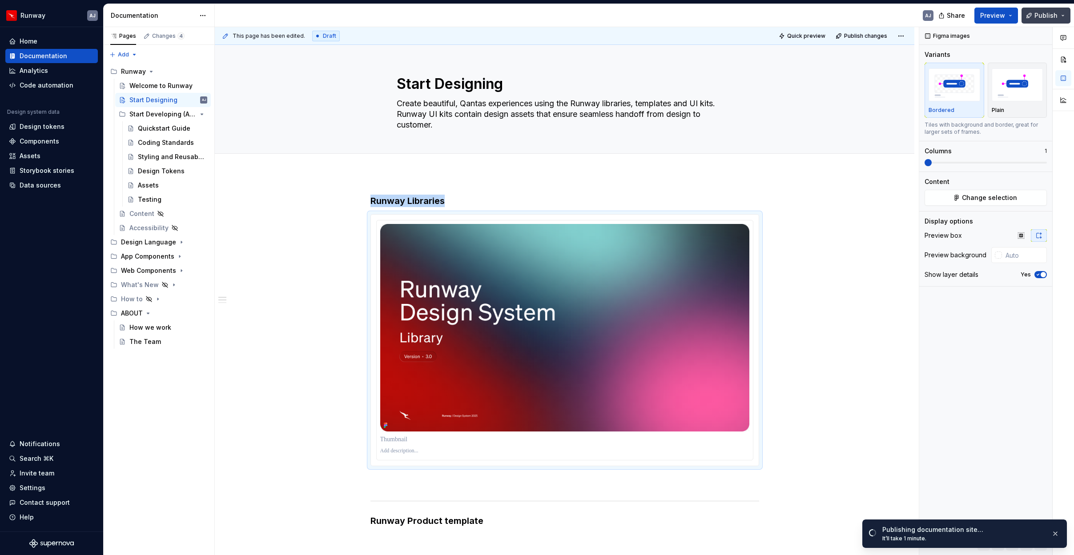
click at [1050, 14] on span "Publish" at bounding box center [1045, 15] width 23 height 9
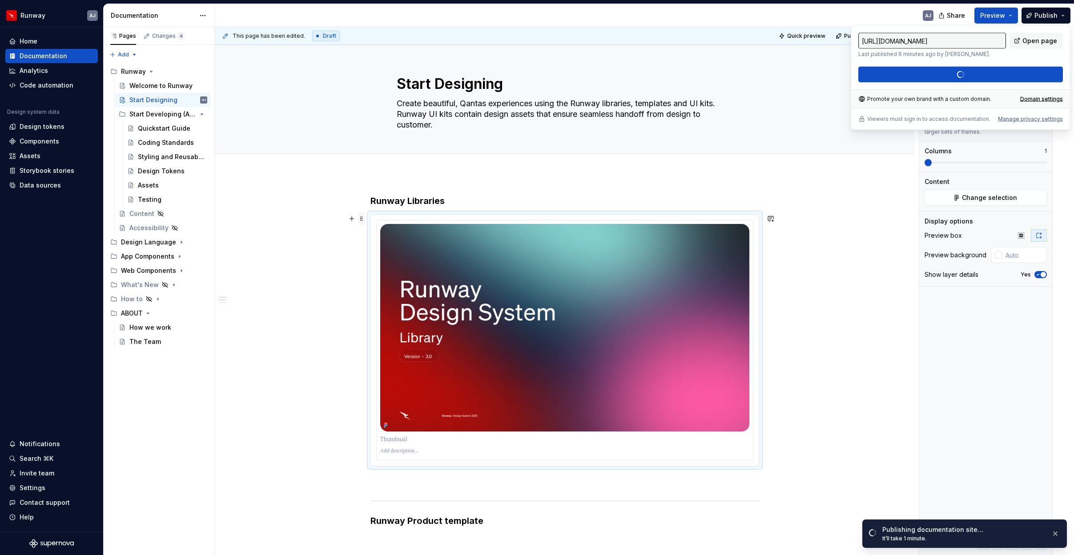
click at [362, 219] on span at bounding box center [361, 219] width 7 height 12
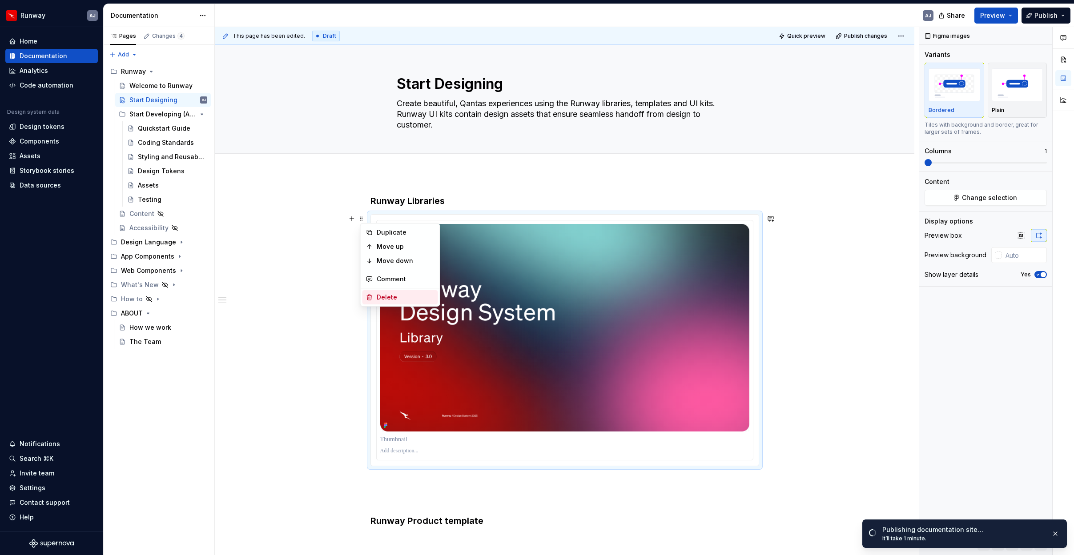
click at [387, 294] on div "Delete" at bounding box center [406, 297] width 58 height 9
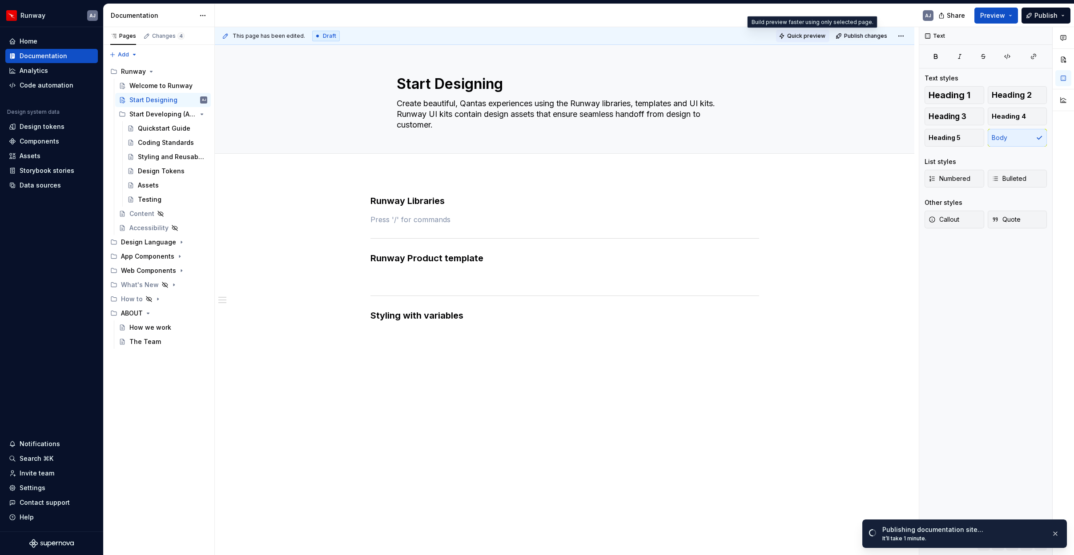
click at [816, 36] on span "Quick preview" at bounding box center [806, 35] width 38 height 7
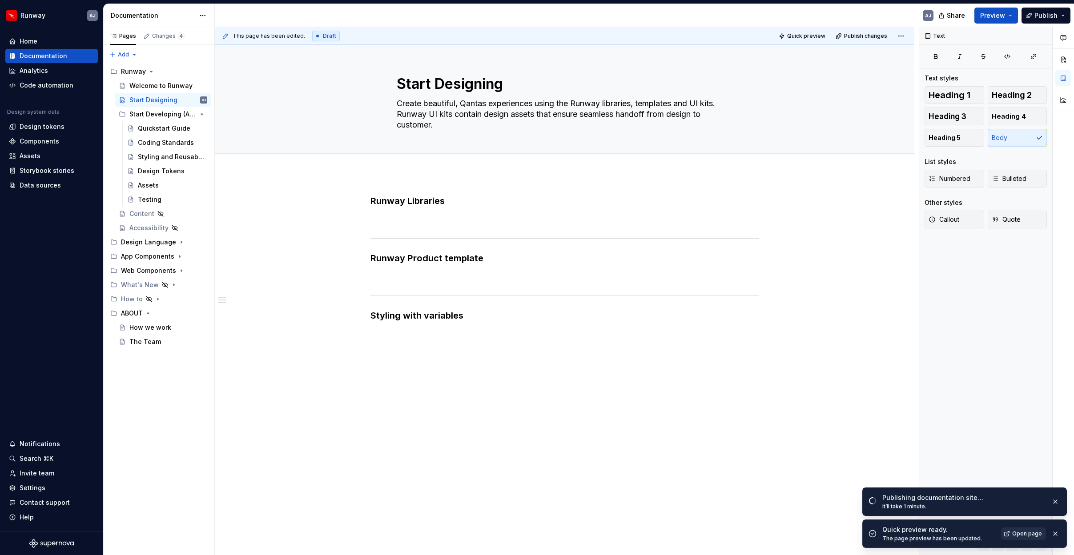
click at [1034, 533] on span "Open page" at bounding box center [1027, 533] width 30 height 7
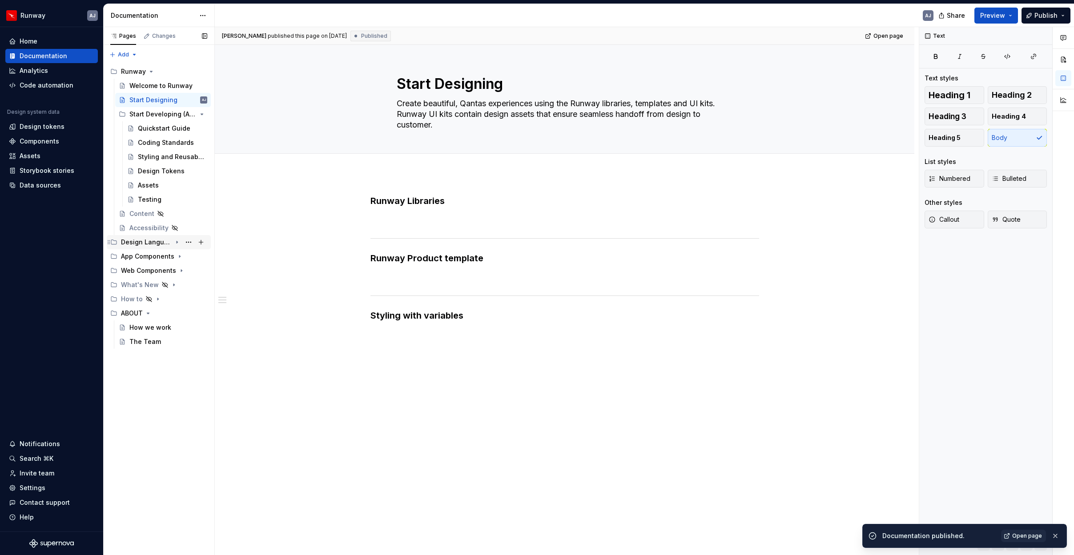
click at [134, 241] on div "Design Language" at bounding box center [146, 242] width 51 height 9
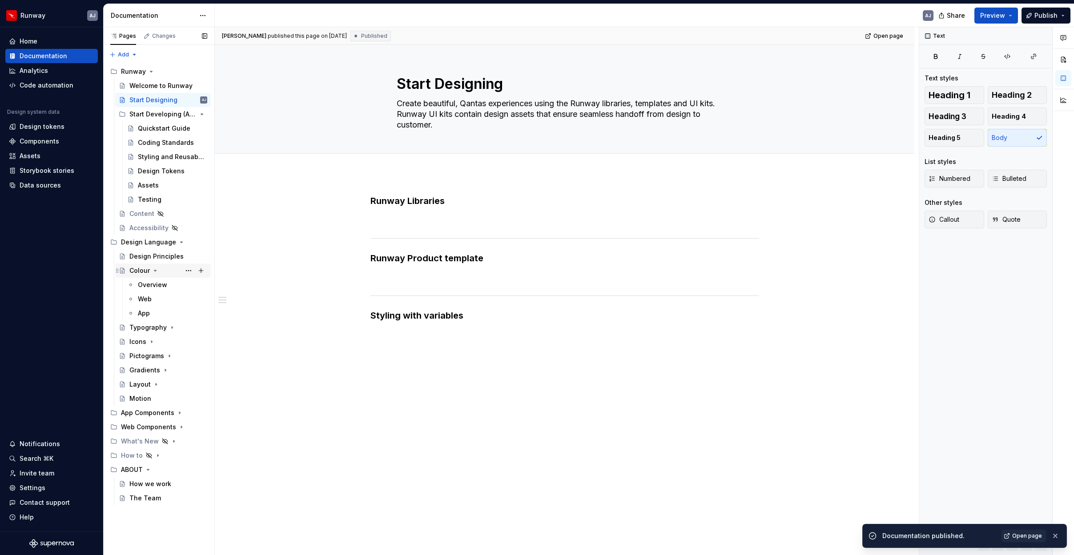
click at [148, 273] on div "Colour" at bounding box center [139, 270] width 20 height 9
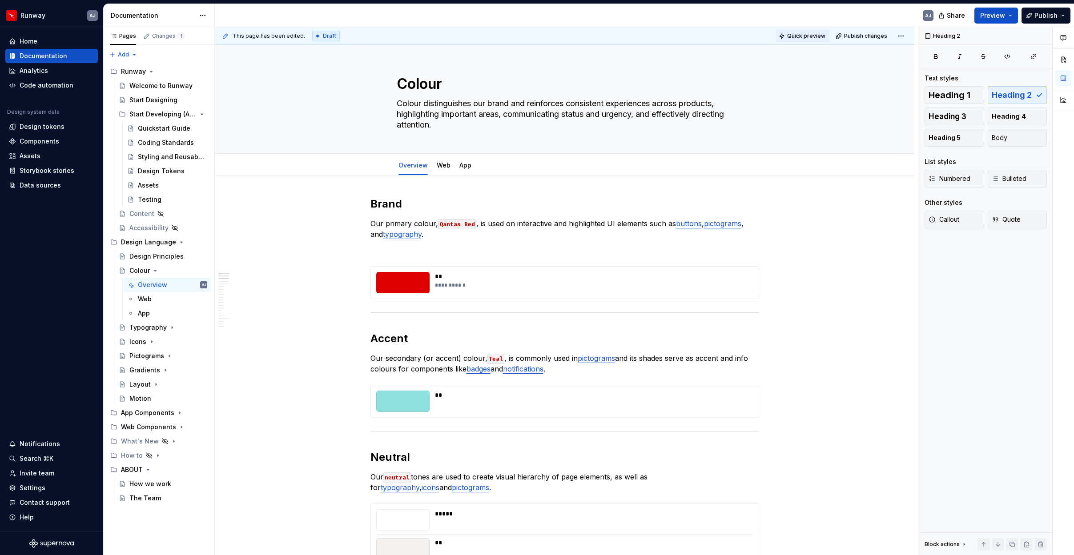
click at [808, 39] on span "Quick preview" at bounding box center [806, 35] width 38 height 7
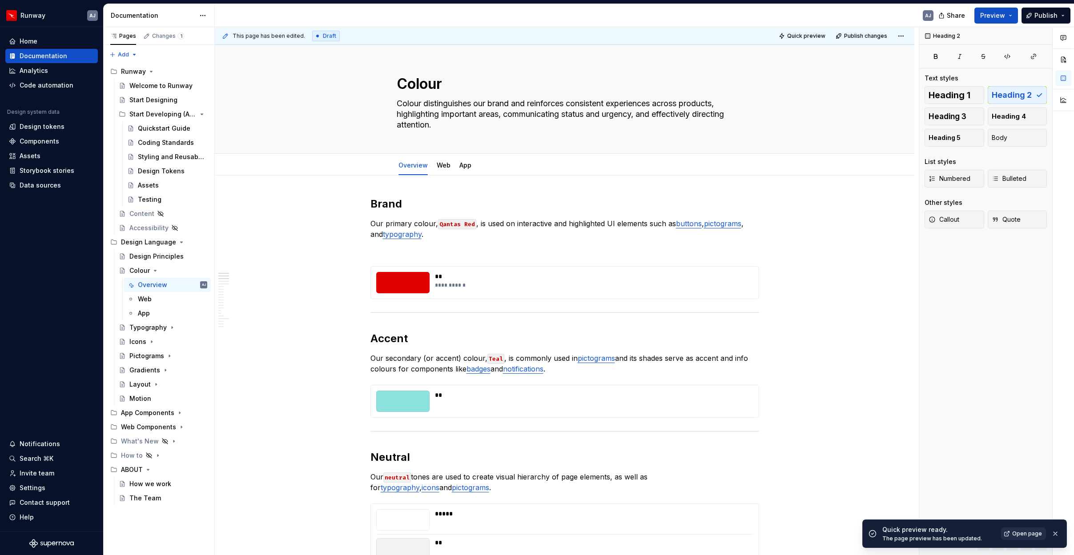
click at [1027, 534] on span "Open page" at bounding box center [1027, 533] width 30 height 7
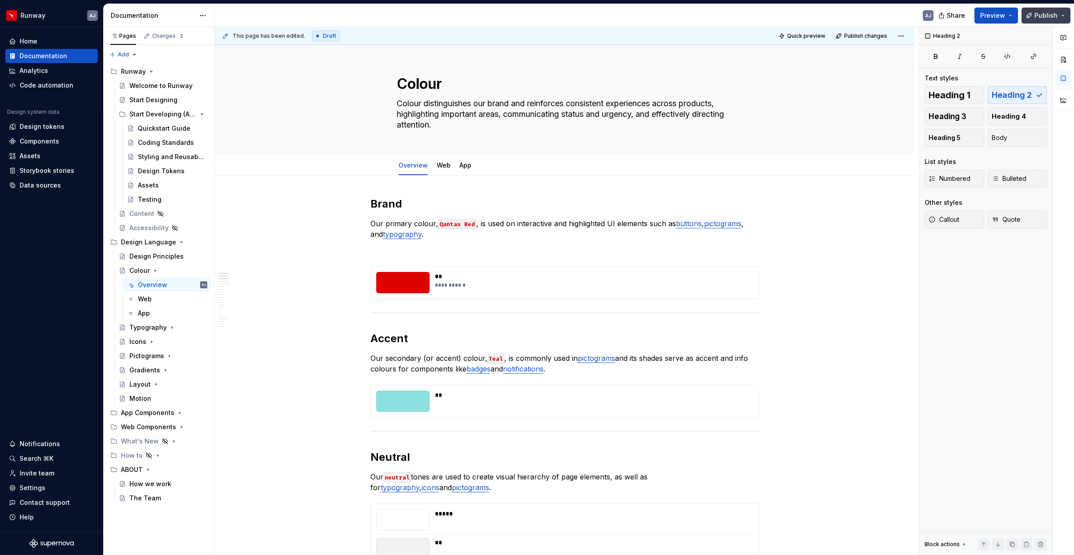
click at [1042, 14] on span "Publish" at bounding box center [1045, 15] width 23 height 9
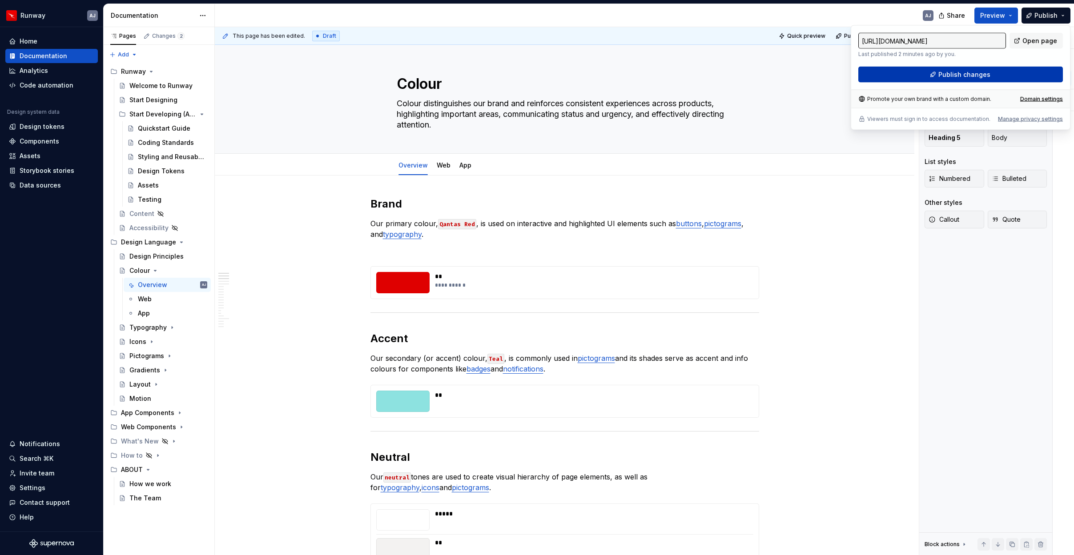
click at [967, 70] on span "Publish changes" at bounding box center [964, 74] width 52 height 9
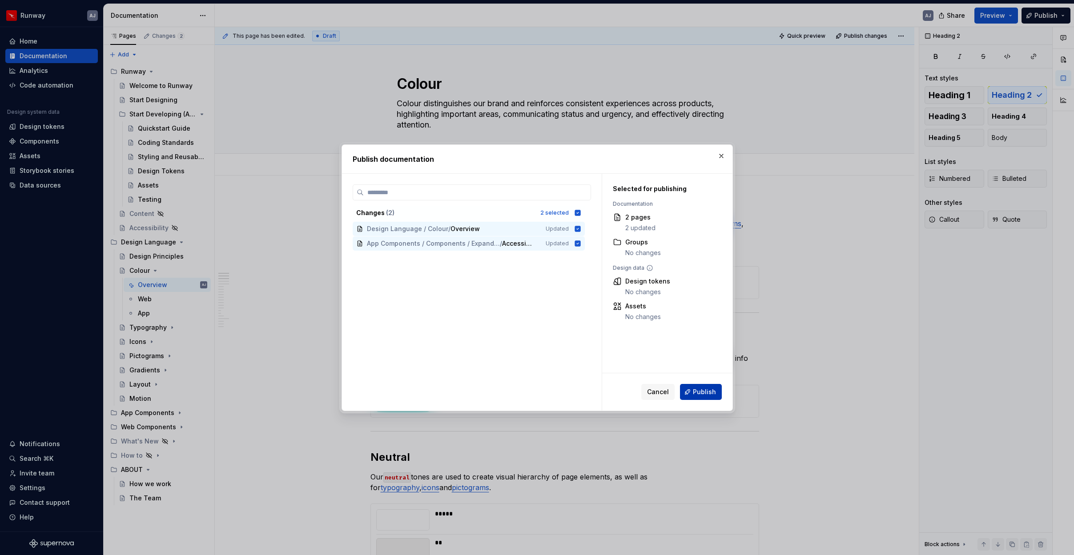
click at [709, 389] on span "Publish" at bounding box center [704, 392] width 23 height 9
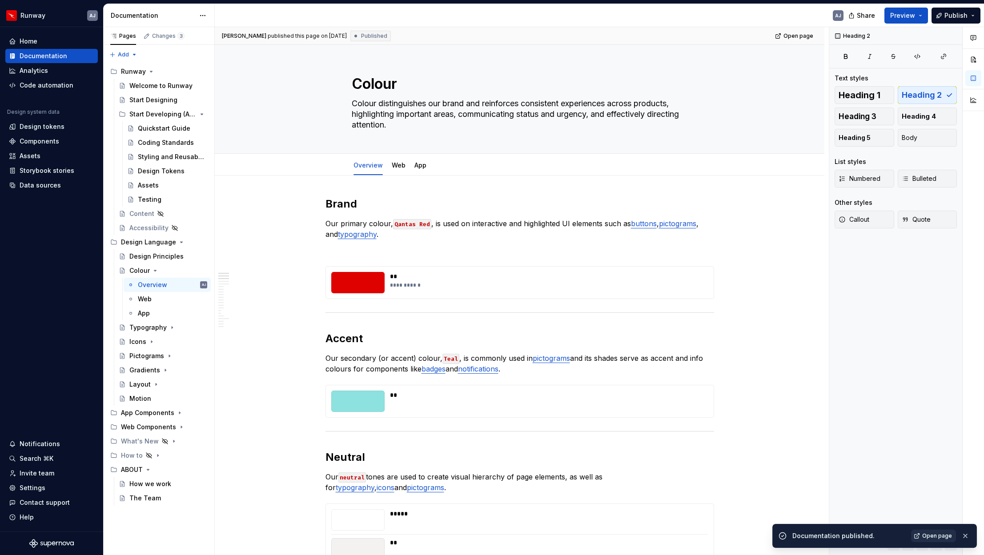
click at [935, 538] on span "Open page" at bounding box center [937, 536] width 30 height 7
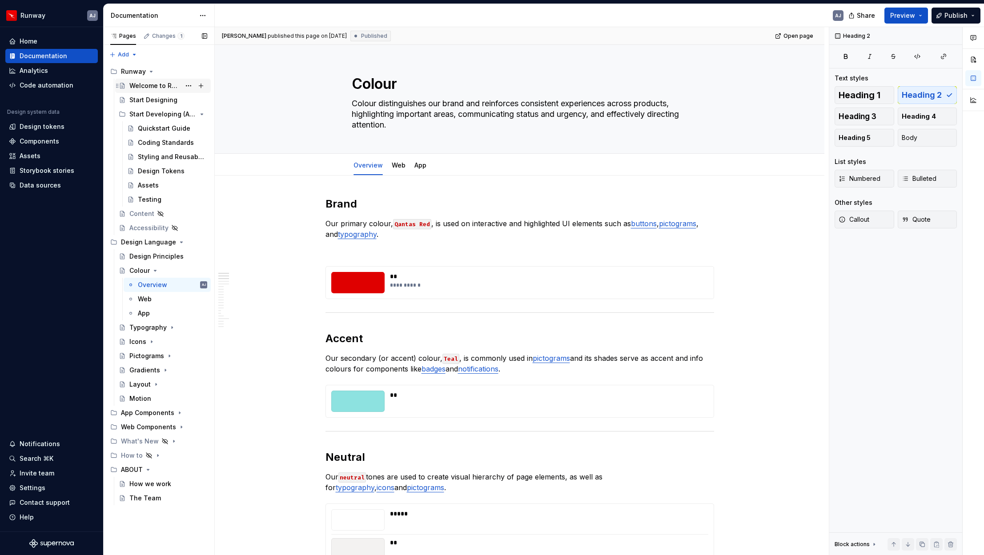
click at [160, 84] on div "Welcome to Runway" at bounding box center [154, 85] width 51 height 9
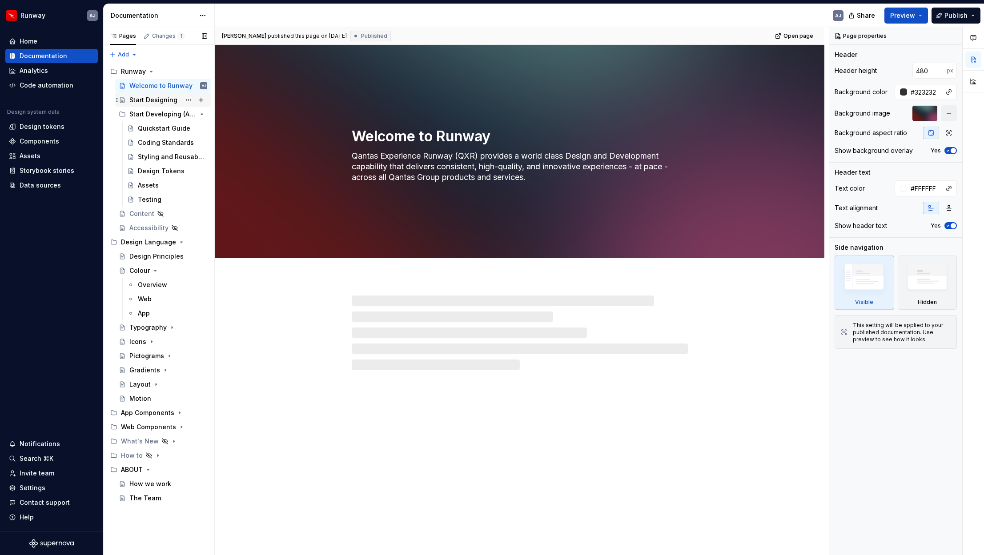
click at [160, 101] on div "Start Designing" at bounding box center [153, 100] width 48 height 9
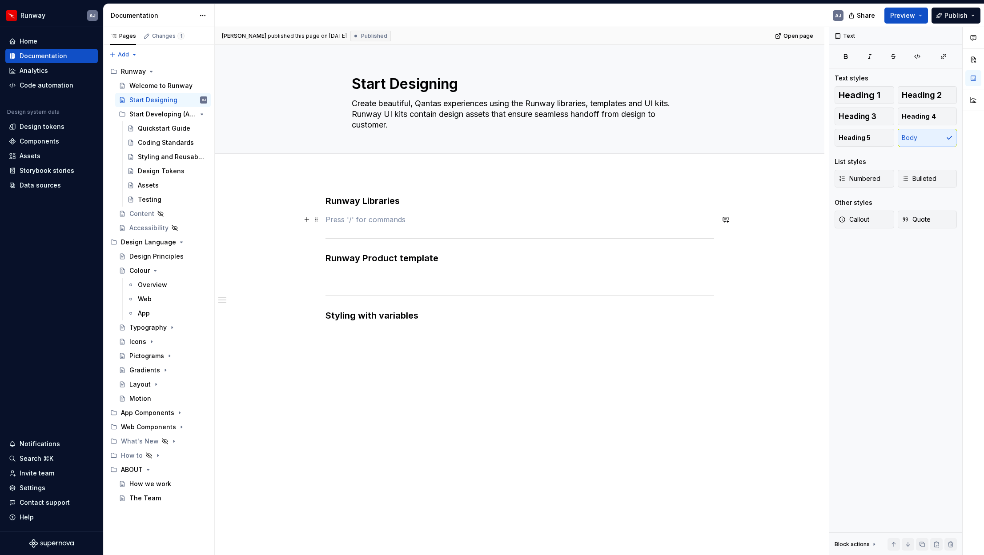
click at [378, 217] on p at bounding box center [519, 219] width 389 height 11
click at [792, 62] on span "Edit header" at bounding box center [794, 60] width 36 height 9
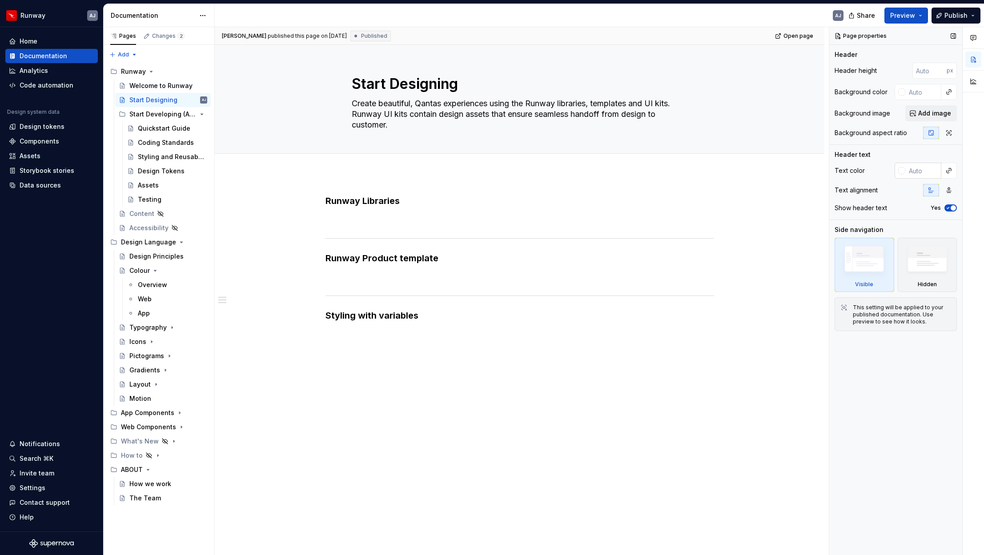
type textarea "*"
click at [920, 91] on input "text" at bounding box center [923, 92] width 36 height 16
type input "#323232"
click at [905, 170] on div at bounding box center [918, 171] width 47 height 16
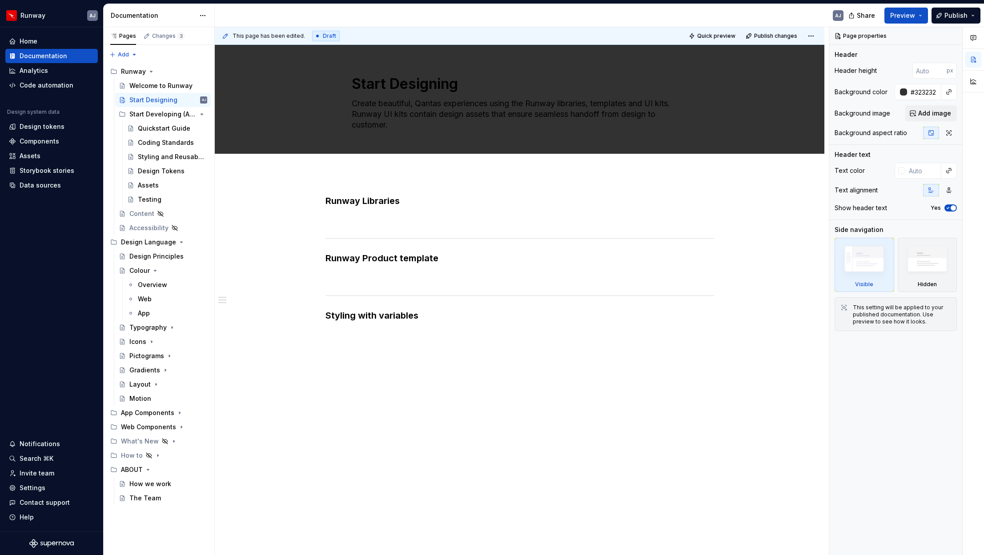
click at [903, 170] on div at bounding box center [901, 170] width 7 height 7
type textarea "*"
type input "**"
type input "#FFFFFF"
type input "***"
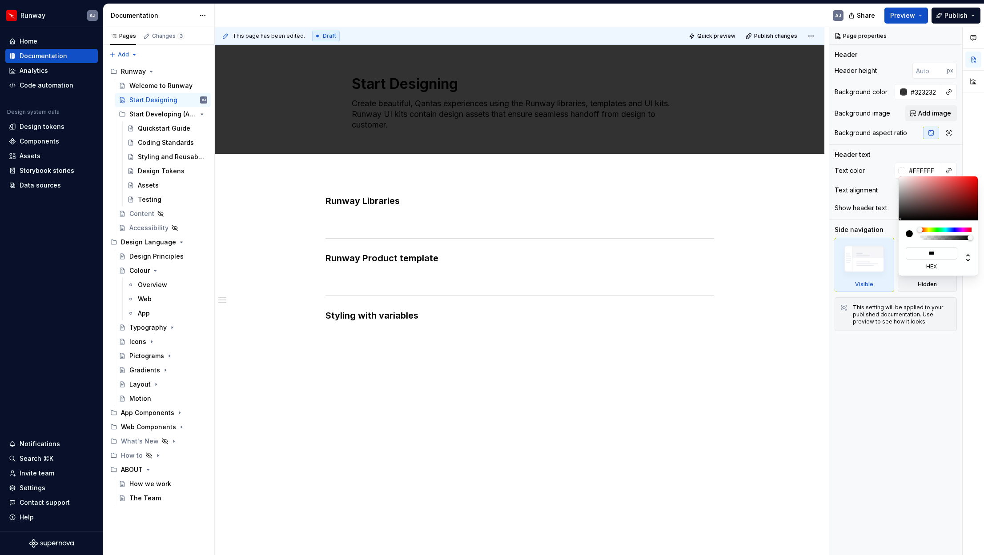
type textarea "*"
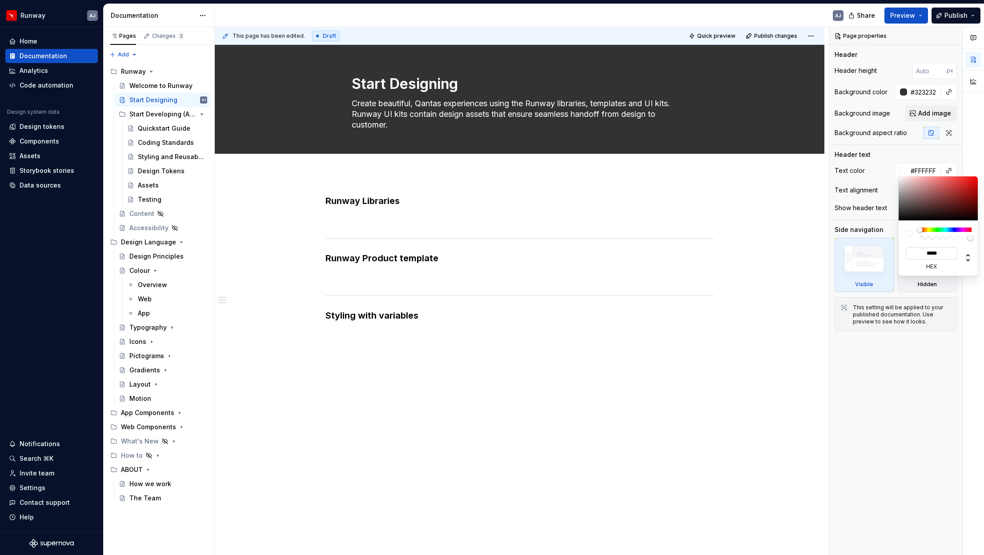
type input "******"
type textarea "*"
type input "******"
click at [949, 353] on div "Comments Open comments No comments yet Select ‘Comment’ from the block context …" at bounding box center [906, 291] width 155 height 529
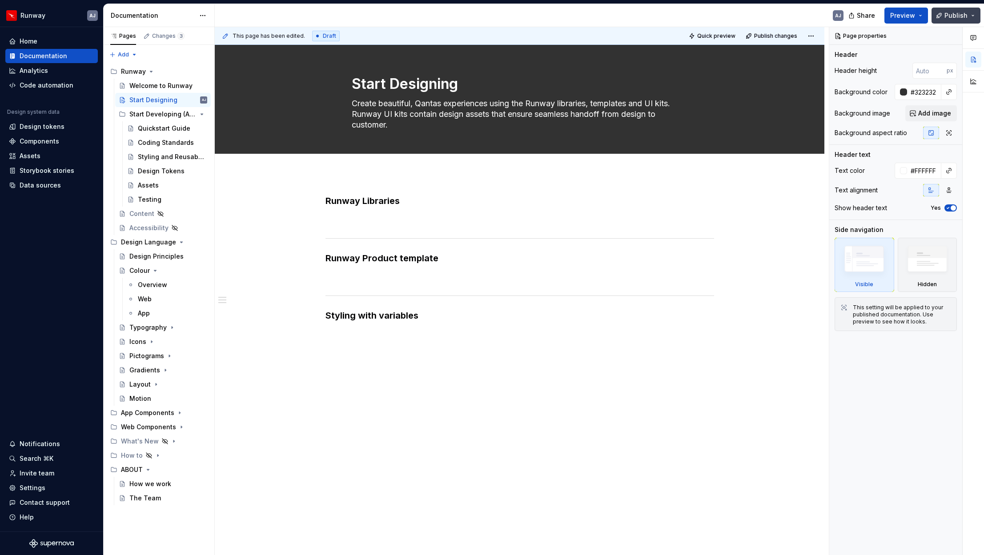
click at [949, 17] on span "Publish" at bounding box center [955, 15] width 23 height 9
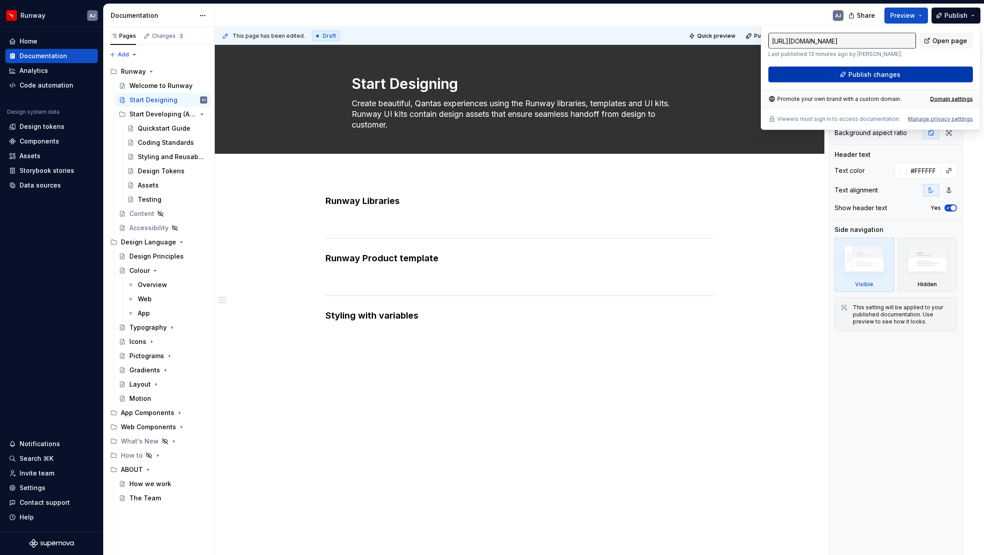
click at [877, 75] on span "Publish changes" at bounding box center [874, 74] width 52 height 9
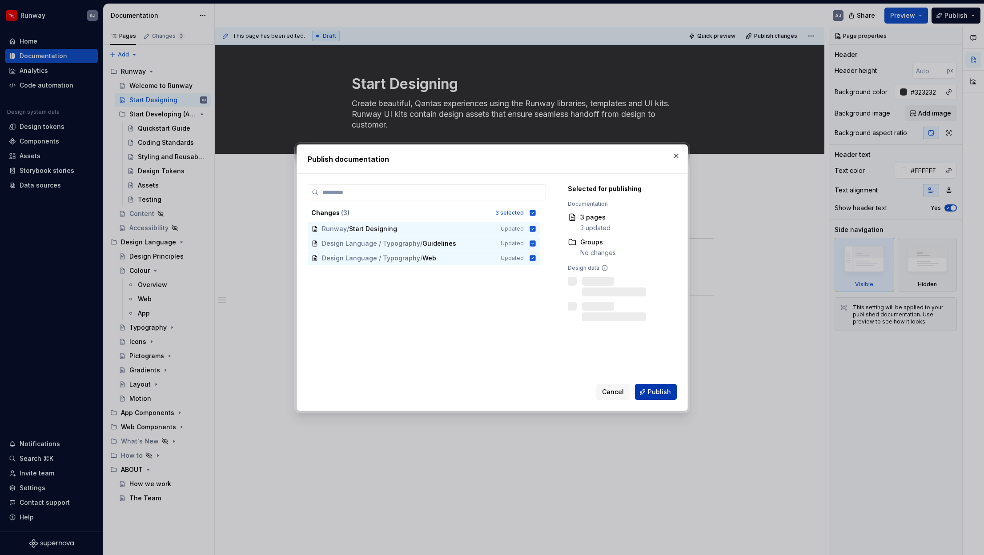
click at [661, 389] on span "Publish" at bounding box center [659, 392] width 23 height 9
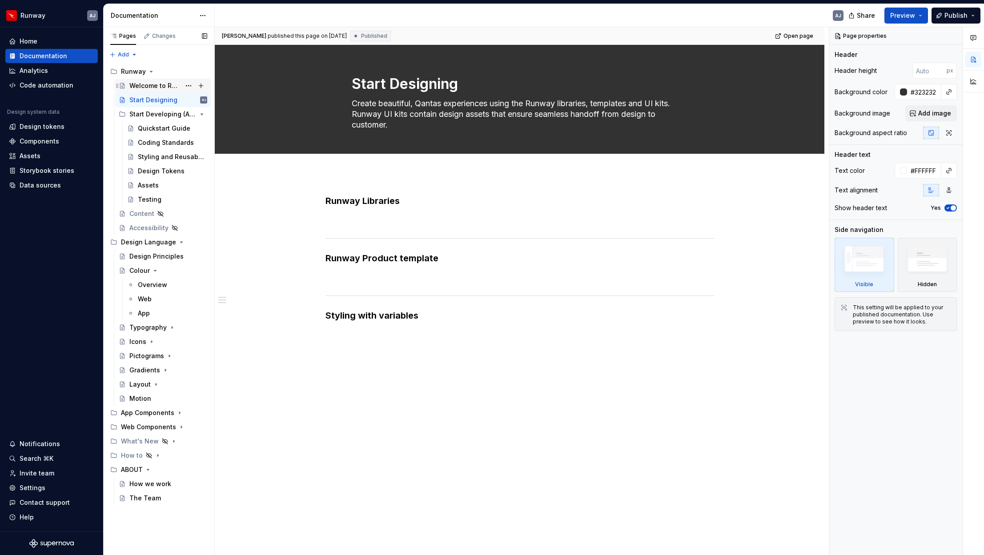
click at [157, 84] on div "Welcome to Runway" at bounding box center [154, 85] width 51 height 9
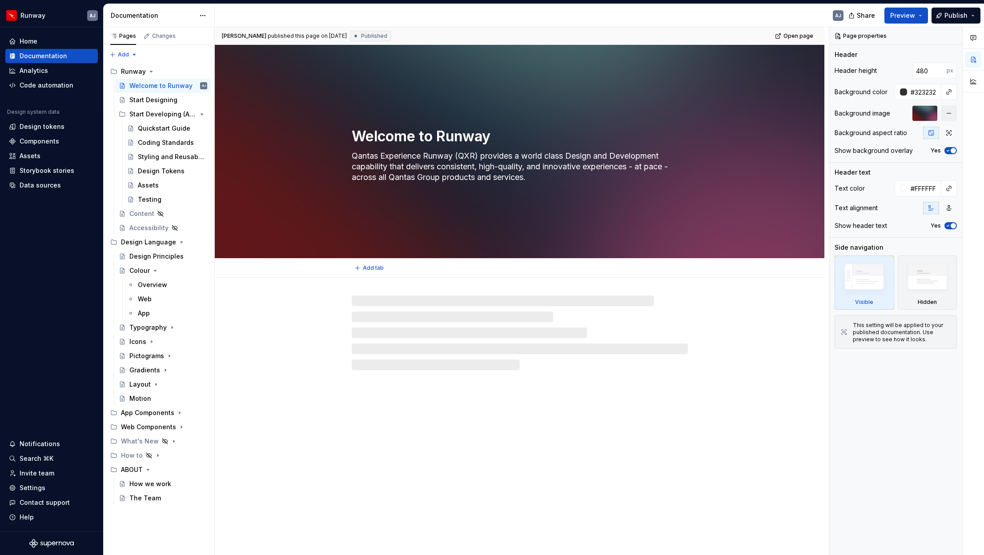
drag, startPoint x: 640, startPoint y: 167, endPoint x: 680, endPoint y: 172, distance: 40.8
click at [681, 169] on textarea "Qantas Experience Runway (QXR) provides a world class Design and Development ca…" at bounding box center [518, 167] width 336 height 36
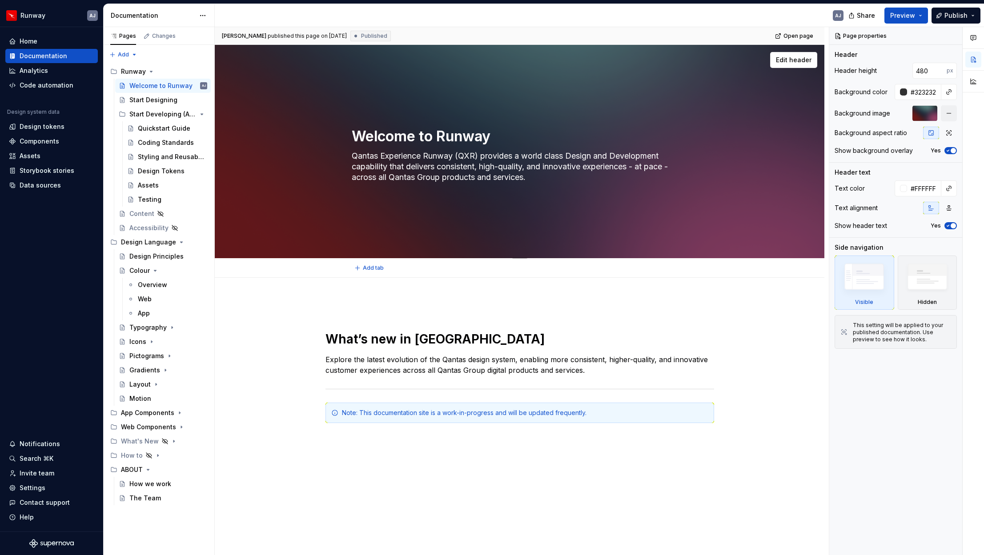
click at [668, 166] on textarea "Qantas Experience Runway (QXR) provides a world class Design and Development ca…" at bounding box center [518, 167] width 336 height 36
drag, startPoint x: 680, startPoint y: 166, endPoint x: 646, endPoint y: 169, distance: 33.9
click at [643, 168] on textarea "Qantas Experience Runway (QXR) provides a world class Design and Development ca…" at bounding box center [518, 167] width 336 height 36
type textarea "*"
type textarea "Qantas Experience Runway (QXR) provides a world class Design and Development ca…"
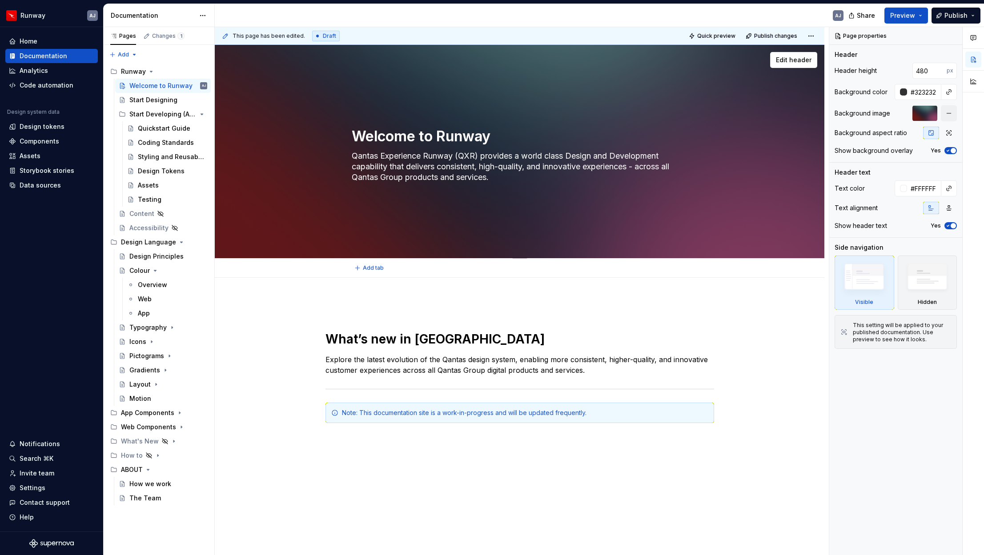
type textarea "*"
type textarea "Qantas Experience Runway (QXR) provides a world class Design and Development ca…"
type textarea "*"
type textarea "Qantas Experience Runway (QXR) provides a world class Design and Development ca…"
click at [413, 176] on textarea "Qantas Experience Runway (QXR) provides a world class Design and Development ca…" at bounding box center [518, 167] width 336 height 36
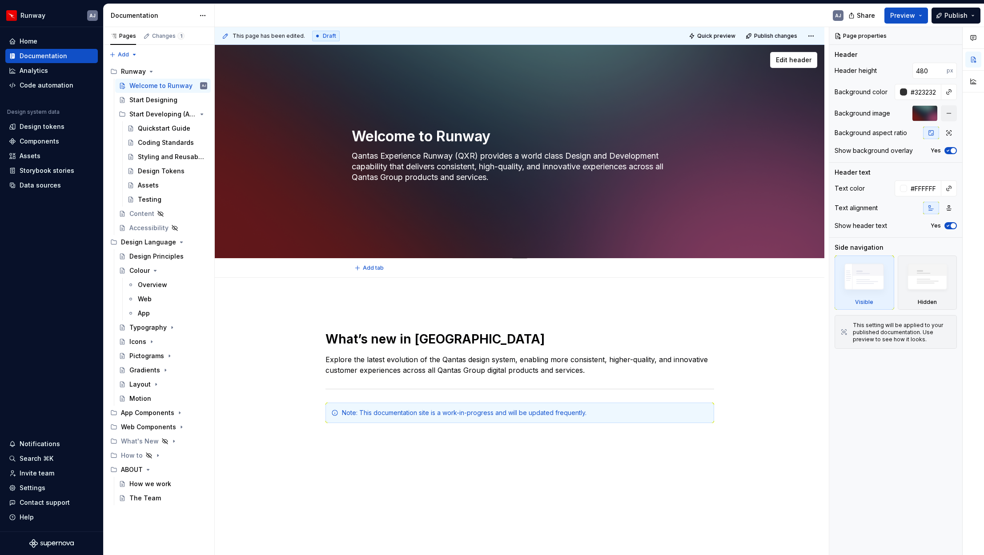
type textarea "*"
type textarea "Qantas Experience Runway (QXR) provides a world class Design and Development ca…"
type textarea "*"
type textarea "Qantas Experience Runway (QXR) provides a world class Design and Development ca…"
click at [466, 177] on textarea "Qantas Experience Runway (QXR) provides a world class Design and Development ca…" at bounding box center [518, 167] width 336 height 36
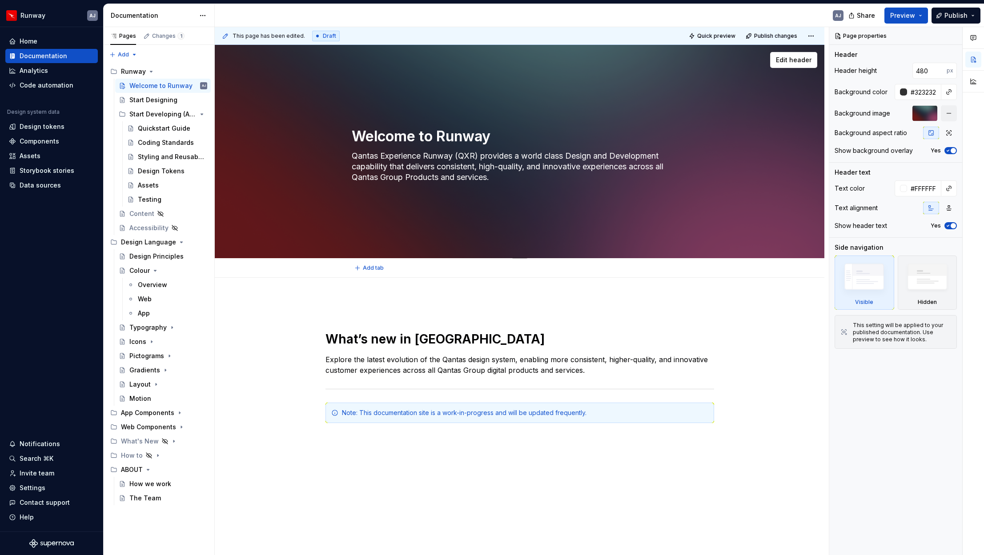
type textarea "*"
type textarea "Qantas Experience Runway (QXR) provides a world class Design and Development ca…"
type textarea "*"
type textarea "Qantas Experience Runway (QXR) provides a world class Design and Development ca…"
type textarea "*"
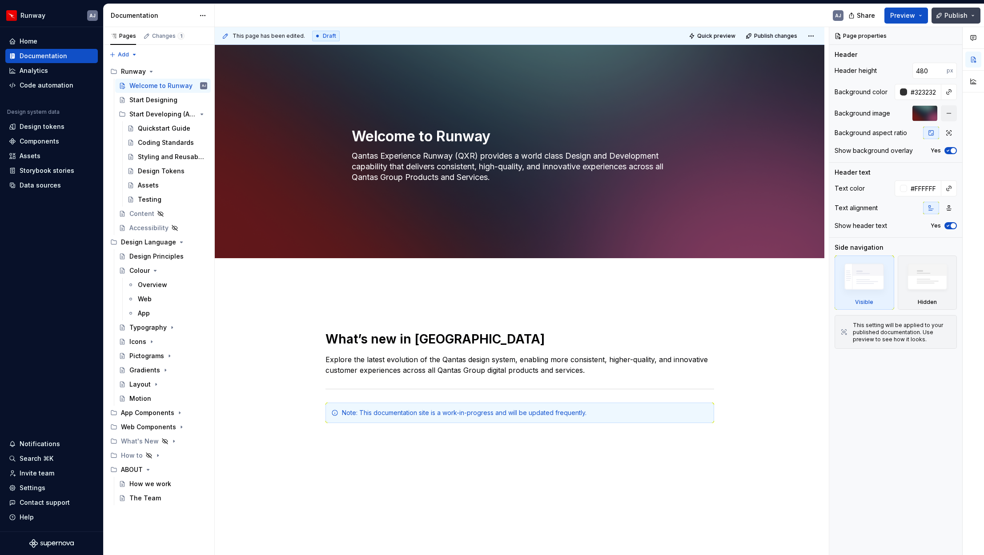
type textarea "Qantas Experience Runway (QXR) provides a world class Design and Development ca…"
click at [942, 18] on button "Publish" at bounding box center [955, 16] width 49 height 16
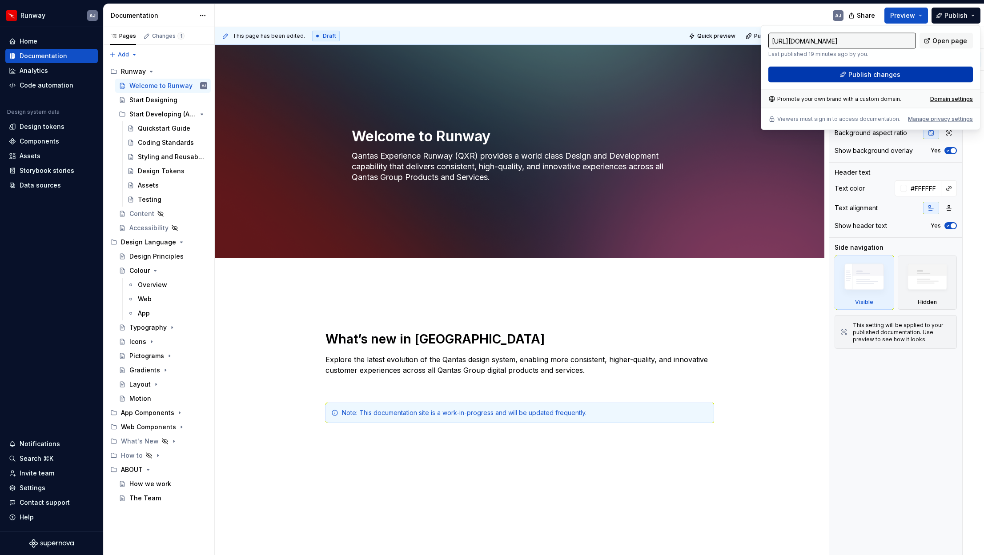
click at [884, 70] on span "Publish changes" at bounding box center [874, 74] width 52 height 9
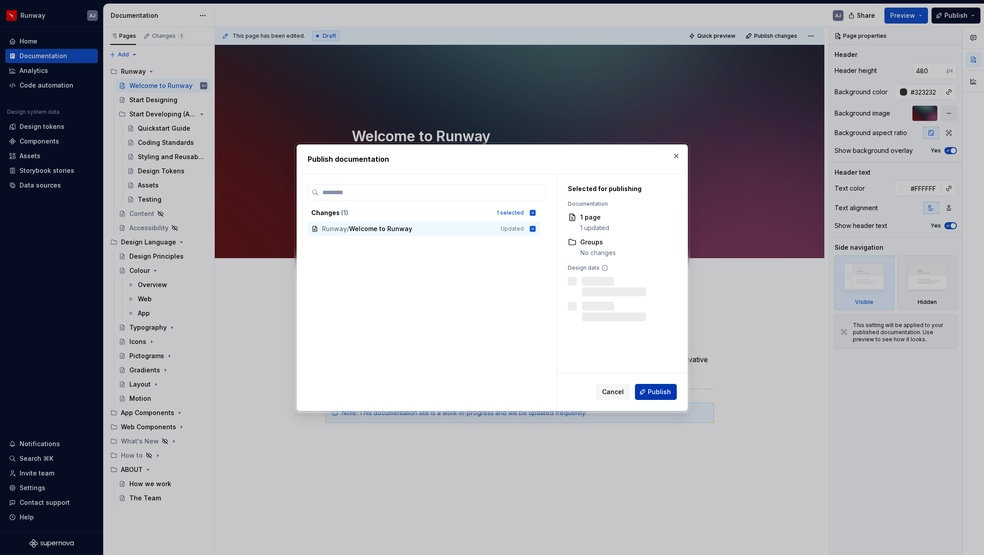
click at [659, 386] on button "Publish" at bounding box center [656, 392] width 42 height 16
type textarea "*"
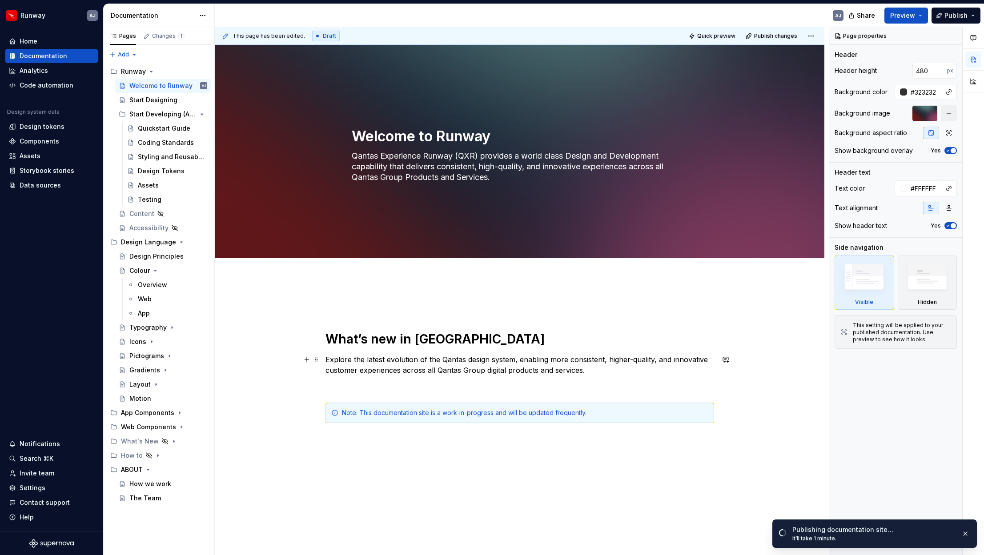
click at [471, 361] on p "Explore the latest evolution of the Qantas design system, enabling more consist…" at bounding box center [519, 364] width 389 height 21
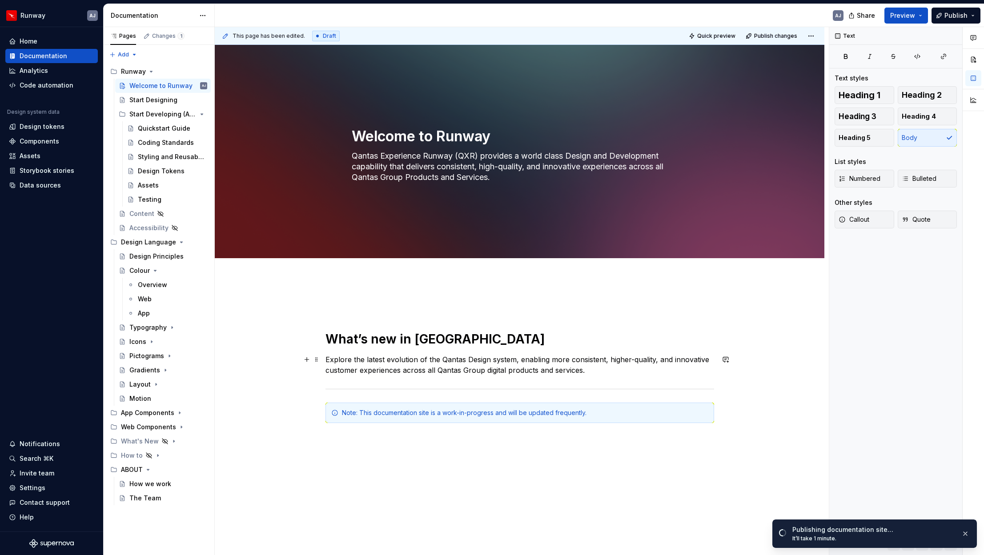
click at [498, 361] on p "Explore the latest evolution of the Qantas Design system, enabling more consist…" at bounding box center [519, 364] width 389 height 21
drag, startPoint x: 468, startPoint y: 359, endPoint x: 472, endPoint y: 363, distance: 5.4
click at [468, 359] on p "Explore the latest evolution of the Qantas Design Dystem, enabling more consist…" at bounding box center [519, 364] width 389 height 21
drag, startPoint x: 526, startPoint y: 360, endPoint x: 533, endPoint y: 368, distance: 10.1
click at [526, 360] on p "Explore the latest evolution of the Qantas Runway Design Dystem, enabling more …" at bounding box center [519, 364] width 389 height 21
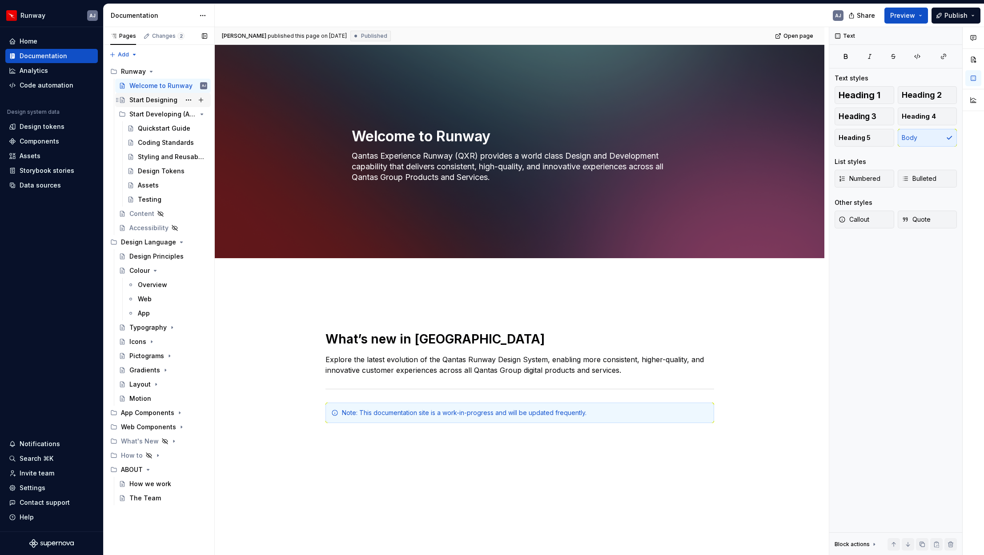
click at [156, 100] on div "Start Designing" at bounding box center [153, 100] width 48 height 9
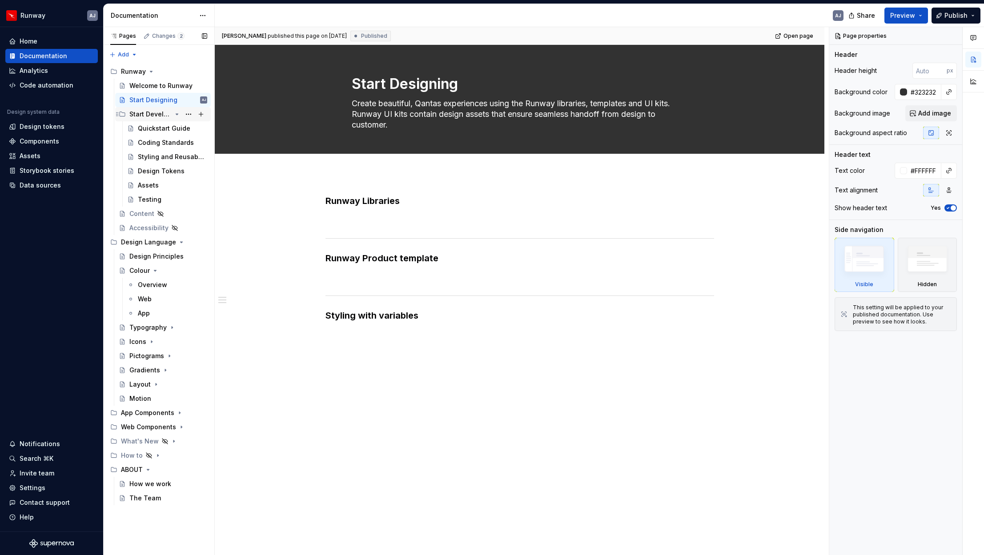
click at [176, 114] on icon "Page tree" at bounding box center [177, 114] width 2 height 1
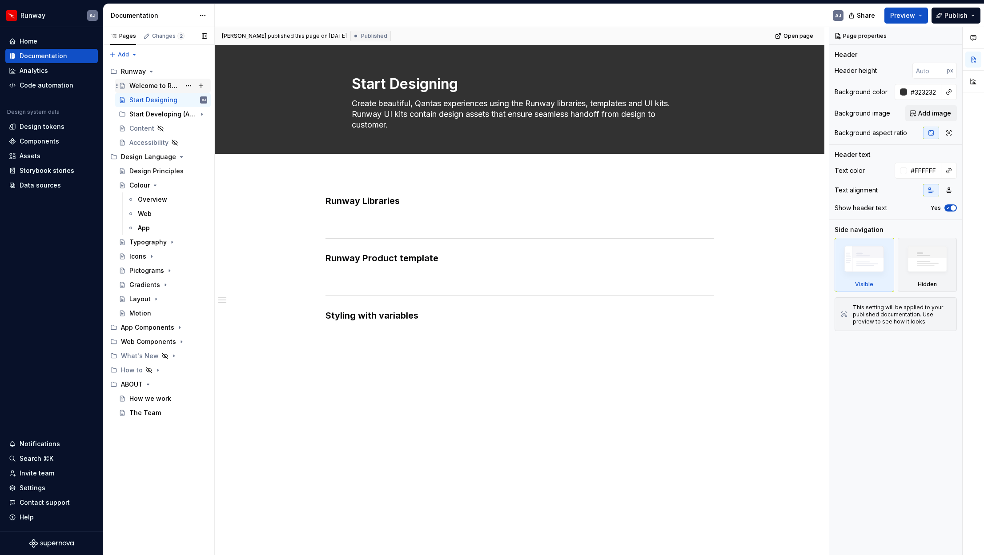
click at [145, 88] on div "Welcome to Runway" at bounding box center [154, 85] width 51 height 9
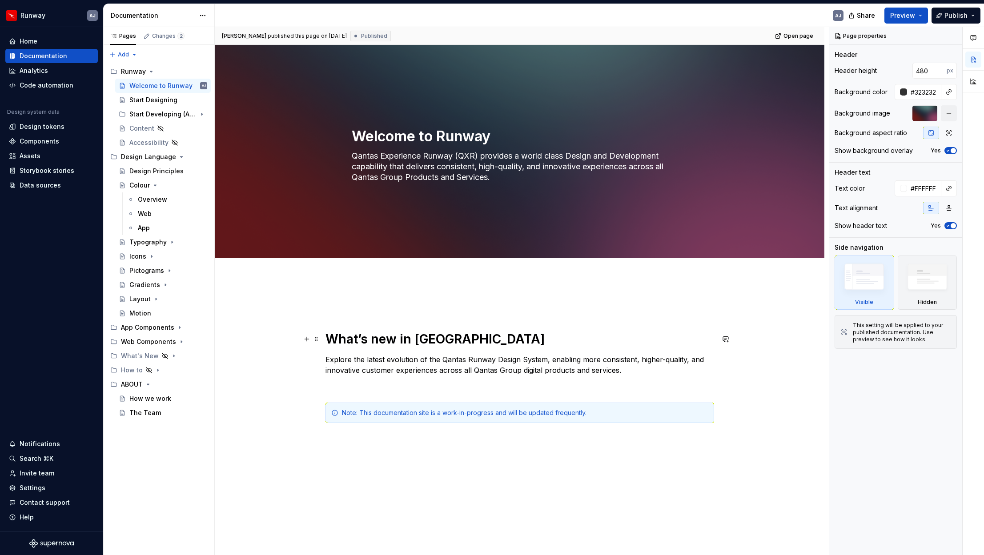
click at [329, 334] on h1 "What’s new in [GEOGRAPHIC_DATA]" at bounding box center [519, 339] width 389 height 16
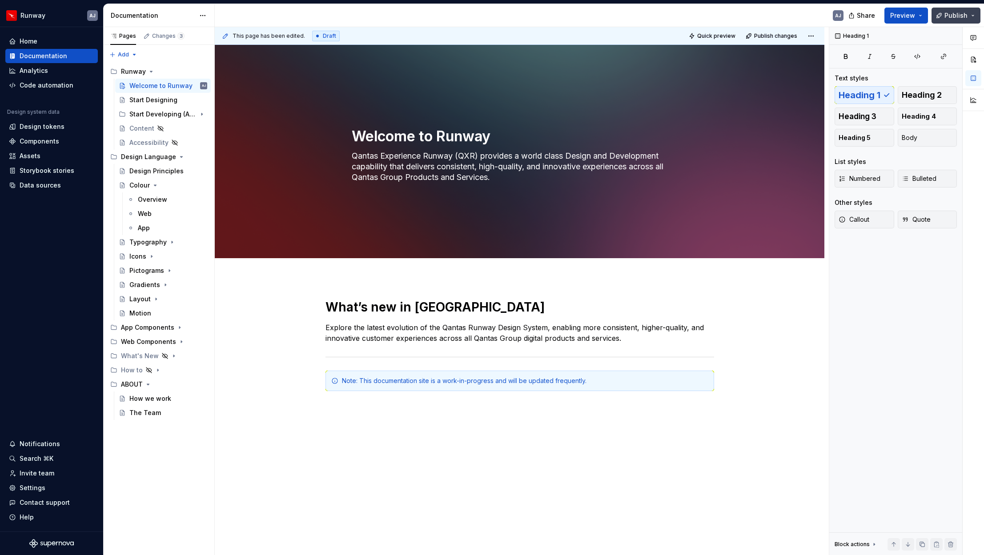
click at [948, 16] on span "Publish" at bounding box center [955, 15] width 23 height 9
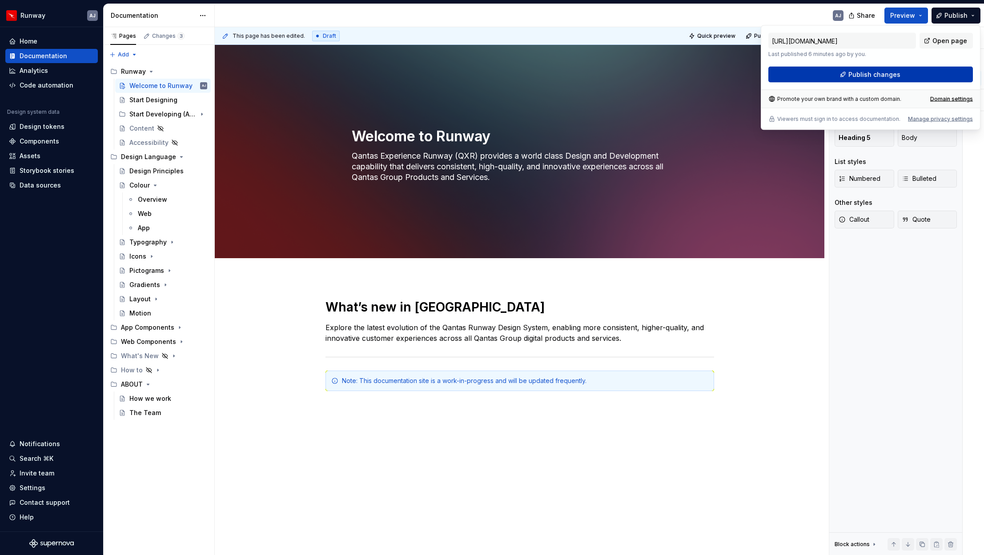
click at [907, 72] on button "Publish changes" at bounding box center [870, 75] width 205 height 16
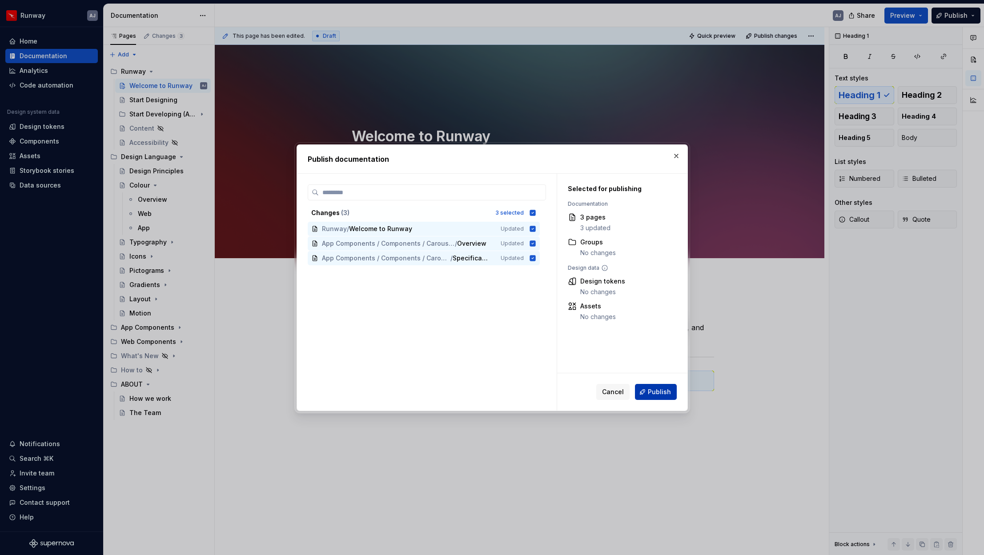
click at [650, 393] on span "Publish" at bounding box center [659, 392] width 23 height 9
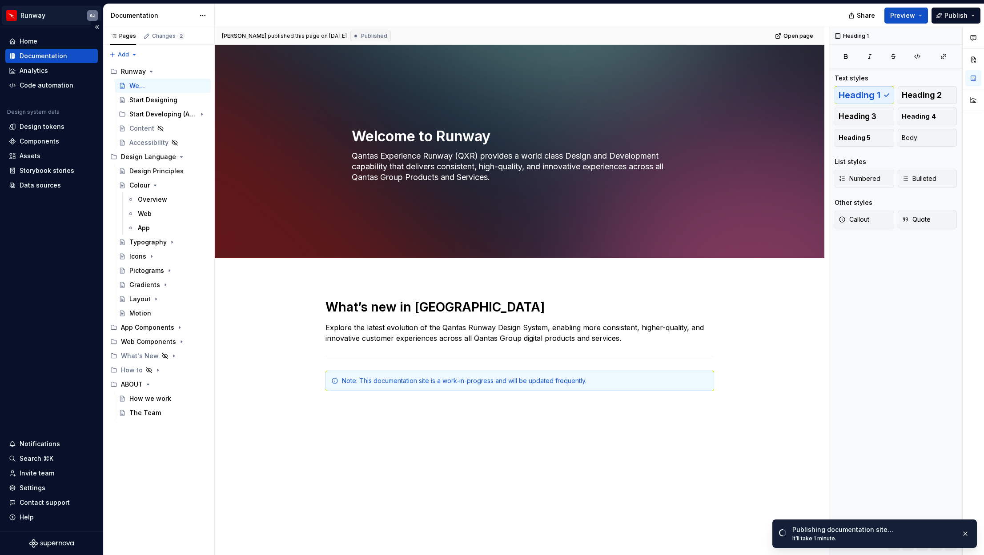
type textarea "*"
